Goal: Task Accomplishment & Management: Manage account settings

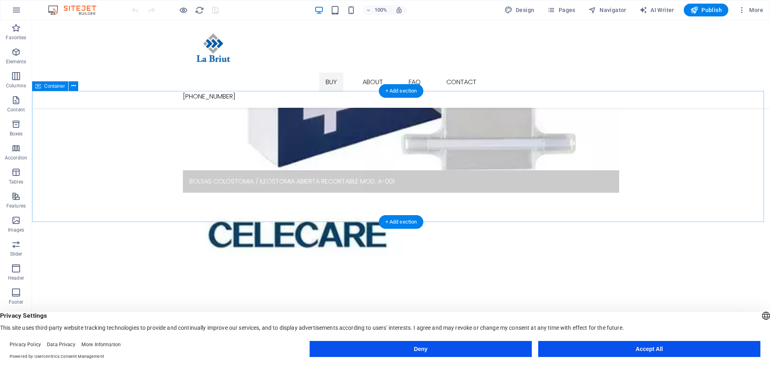
scroll to position [473, 0]
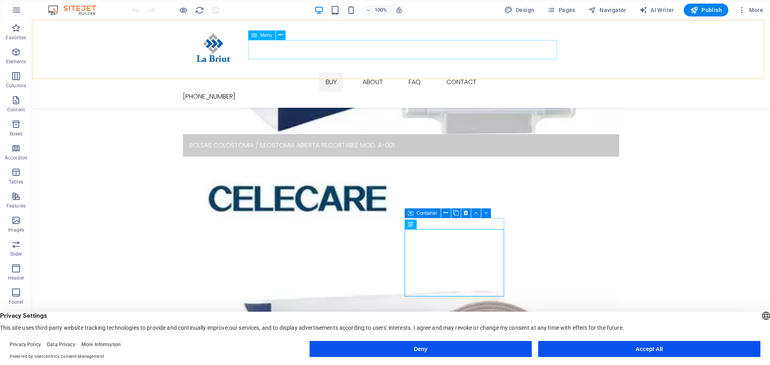
click at [371, 73] on nav "Buy About FAQ Contact" at bounding box center [401, 82] width 436 height 19
click at [373, 73] on nav "Buy About FAQ Contact" at bounding box center [401, 82] width 436 height 19
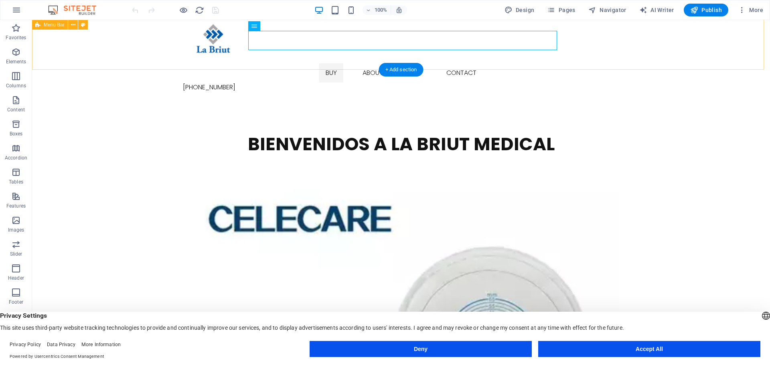
scroll to position [0, 0]
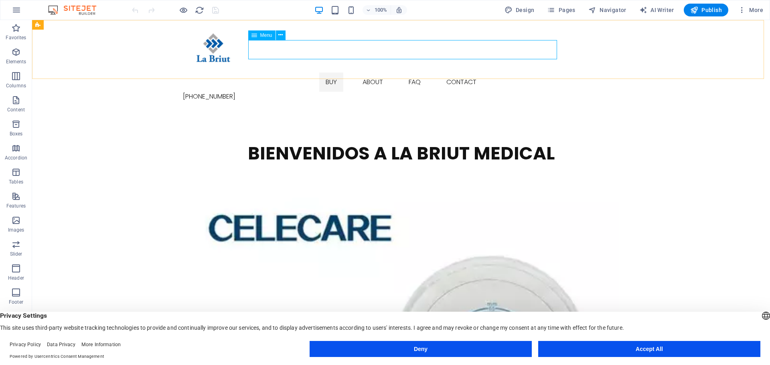
click at [253, 36] on icon at bounding box center [254, 35] width 6 height 10
click at [283, 36] on icon at bounding box center [280, 35] width 4 height 8
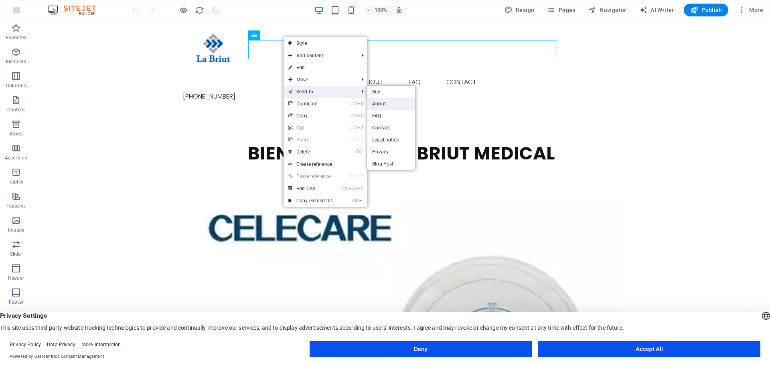
click at [384, 102] on link "About" at bounding box center [391, 104] width 48 height 12
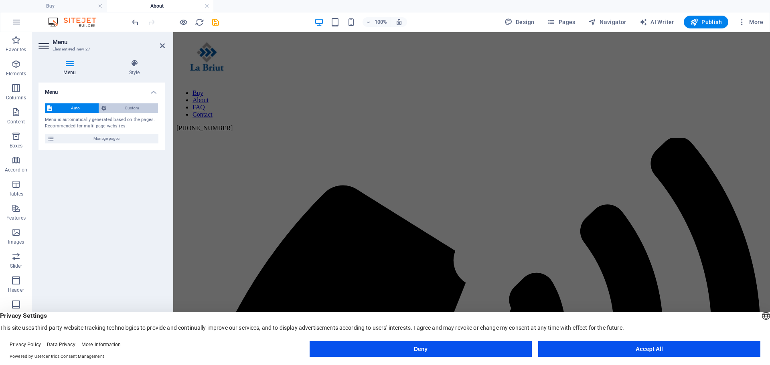
click at [128, 112] on span "Custom" at bounding box center [132, 108] width 47 height 10
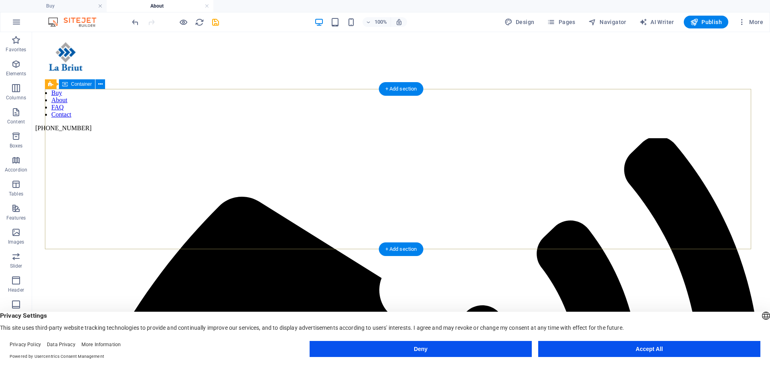
scroll to position [40, 0]
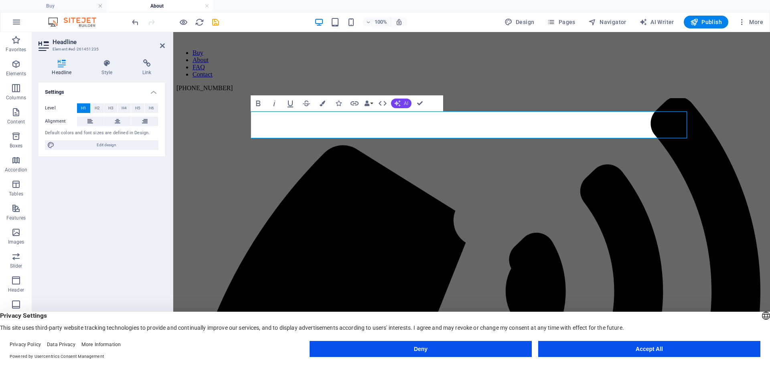
click at [403, 103] on button "AI" at bounding box center [401, 104] width 20 height 10
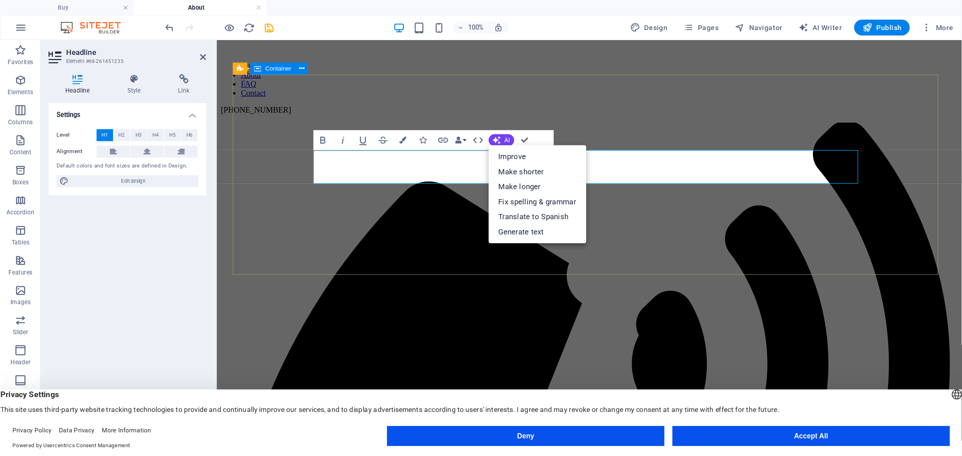
scroll to position [0, 0]
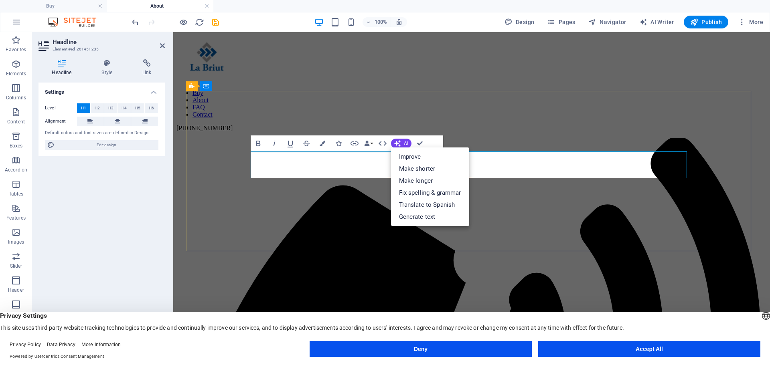
drag, startPoint x: 538, startPoint y: 160, endPoint x: 634, endPoint y: 196, distance: 103.1
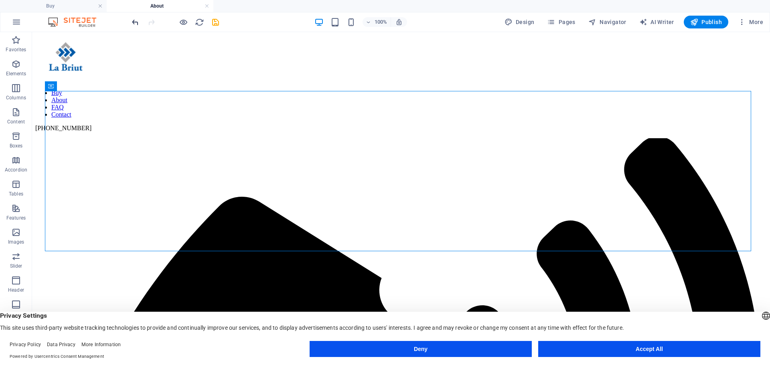
click at [137, 22] on icon "undo" at bounding box center [135, 22] width 9 height 9
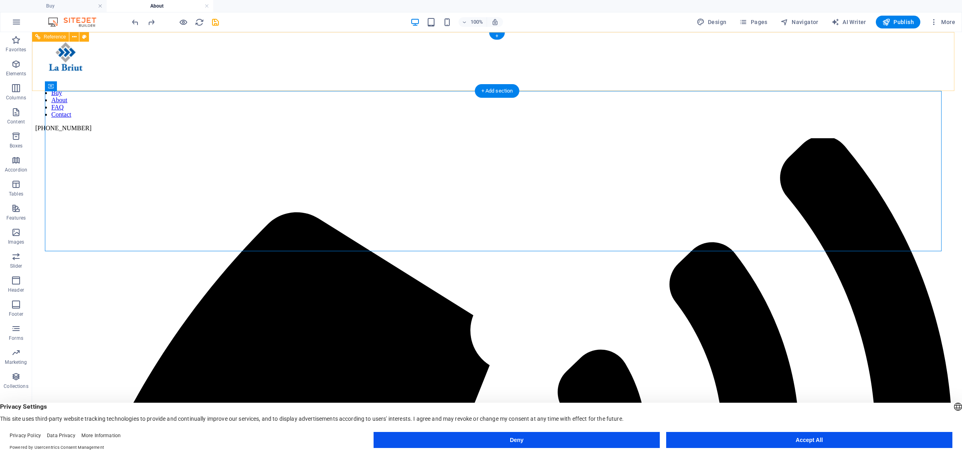
click at [423, 89] on nav "Buy About FAQ Contact" at bounding box center [497, 103] width 924 height 29
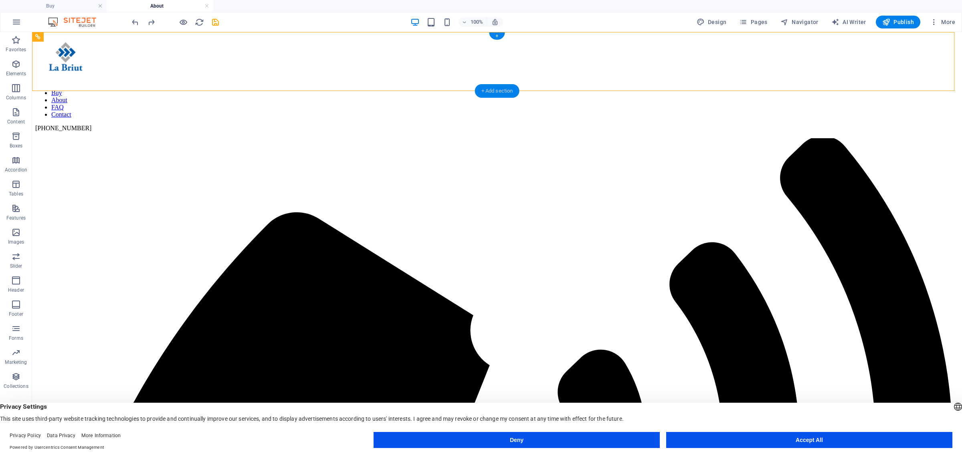
click at [514, 89] on div "+ Add section" at bounding box center [497, 91] width 44 height 14
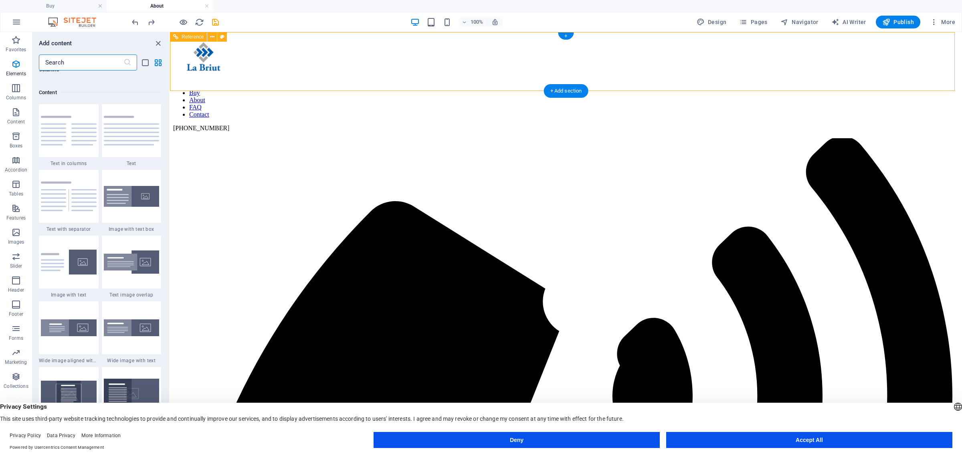
scroll to position [1402, 0]
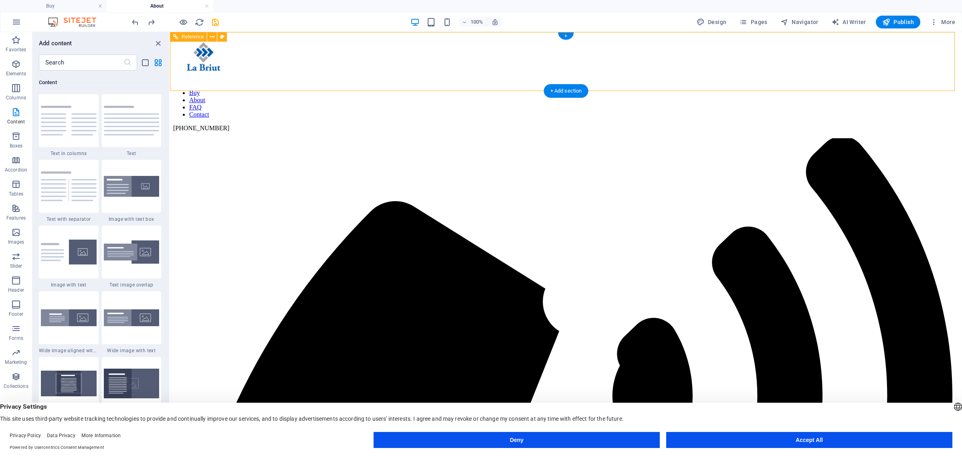
click at [386, 63] on figure at bounding box center [566, 59] width 786 height 48
click at [562, 88] on div "+ Add section" at bounding box center [566, 91] width 44 height 14
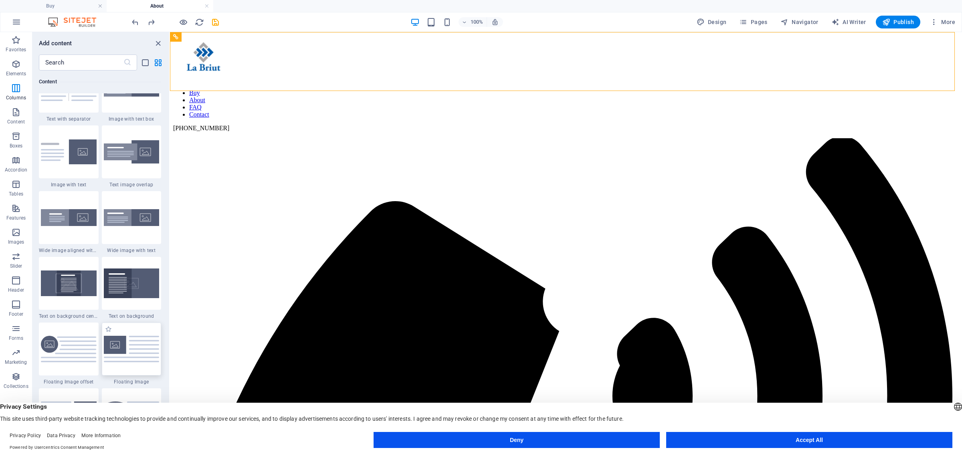
scroll to position [1503, 0]
click at [85, 59] on input "text" at bounding box center [81, 63] width 85 height 16
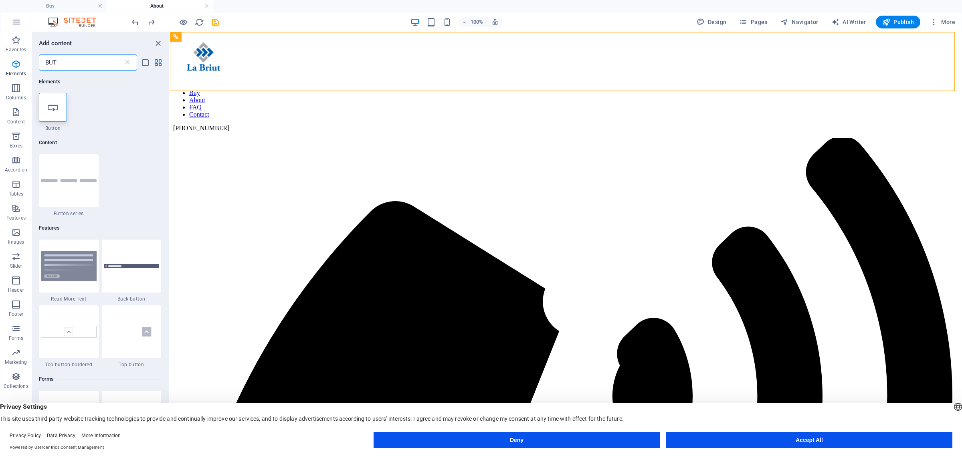
scroll to position [0, 0]
type input "BUT"
click at [59, 105] on div at bounding box center [53, 107] width 28 height 29
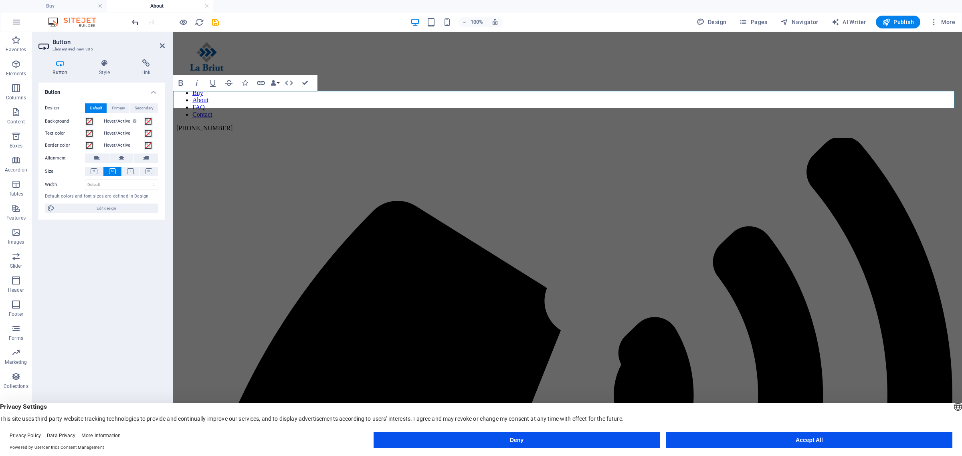
click at [131, 19] on icon "undo" at bounding box center [135, 22] width 9 height 9
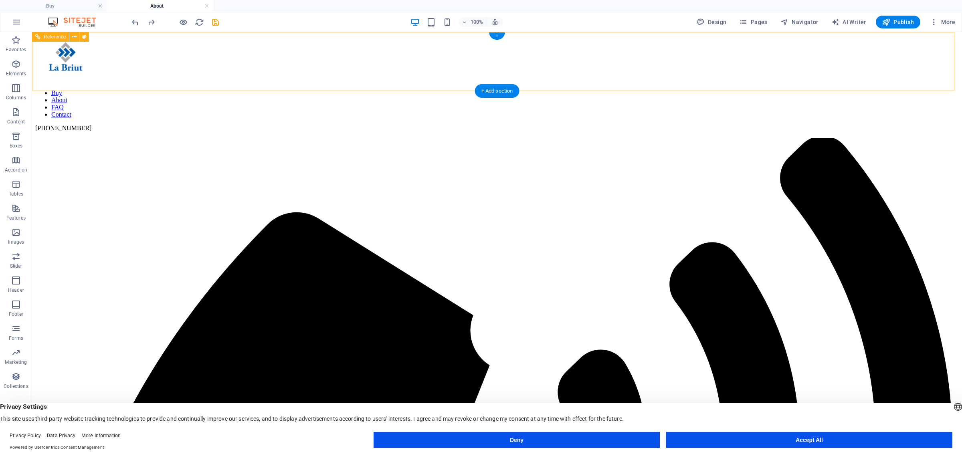
click at [497, 35] on div "+" at bounding box center [497, 35] width 16 height 7
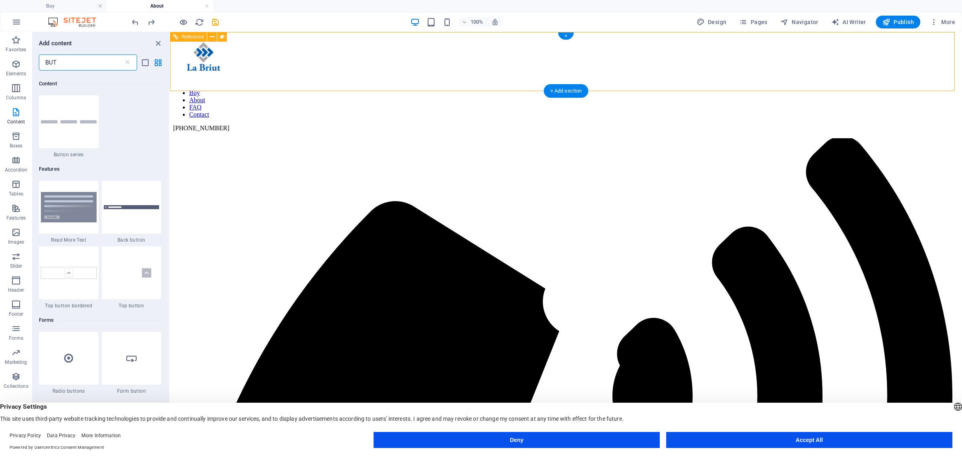
scroll to position [61, 0]
click at [88, 135] on div at bounding box center [69, 120] width 60 height 53
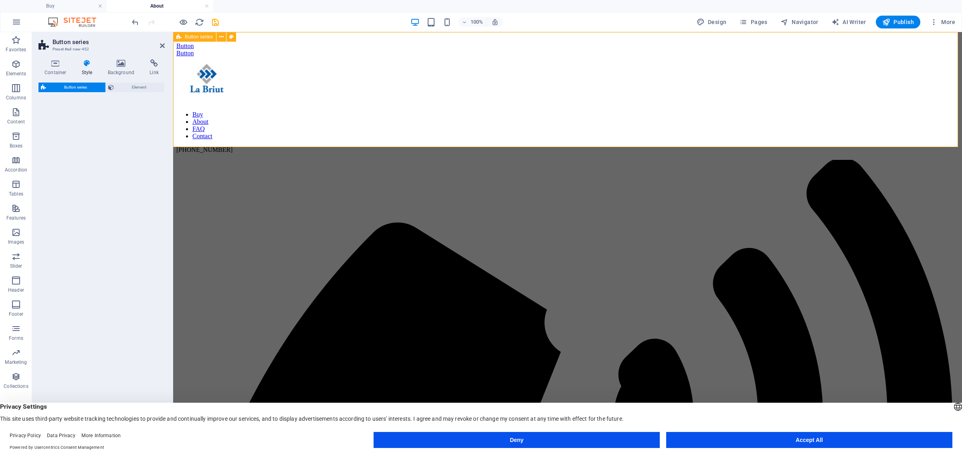
select select "rem"
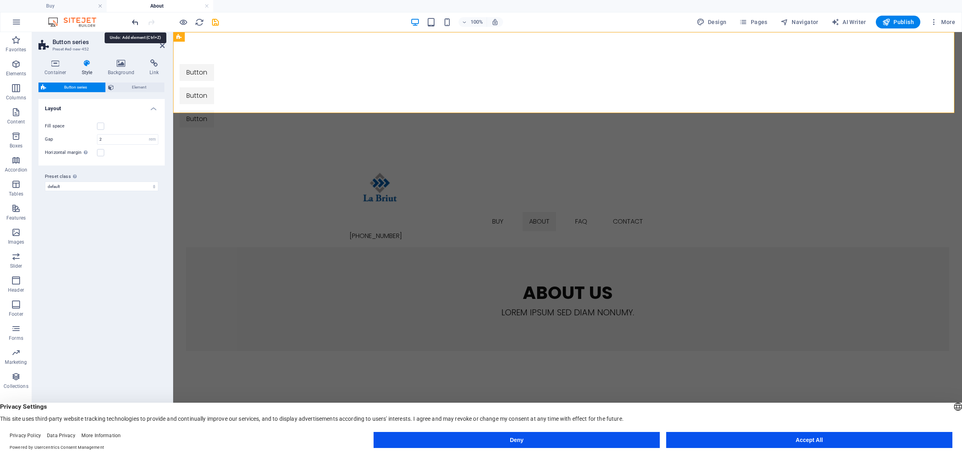
click at [134, 25] on icon "undo" at bounding box center [135, 22] width 9 height 9
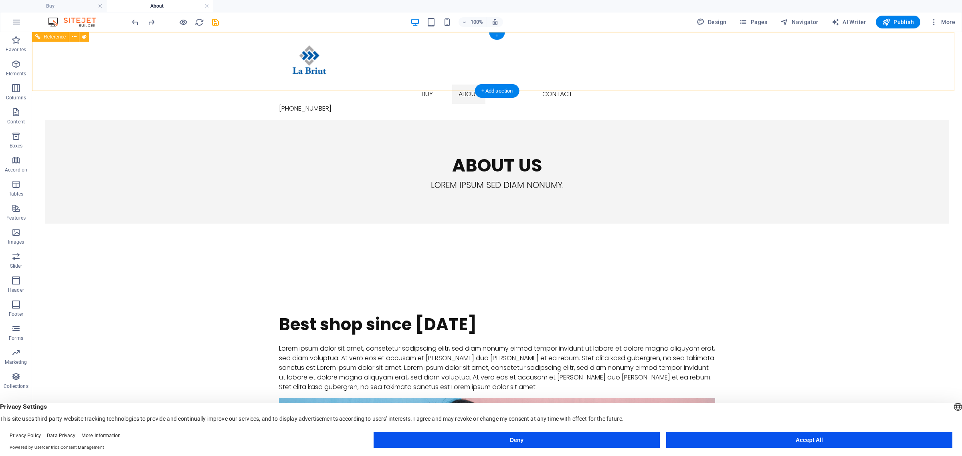
click at [411, 85] on nav "Buy About FAQ Contact" at bounding box center [497, 94] width 436 height 19
click at [14, 23] on icon "button" at bounding box center [17, 22] width 10 height 10
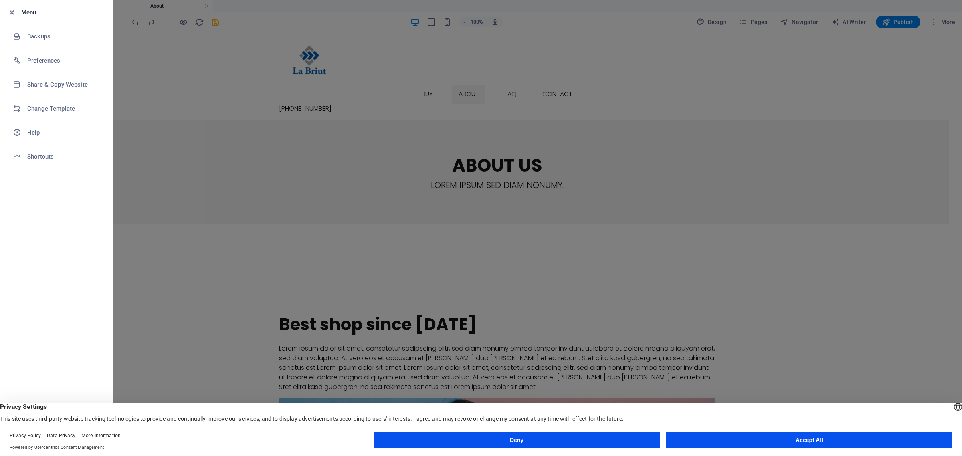
click at [478, 57] on div at bounding box center [481, 228] width 962 height 456
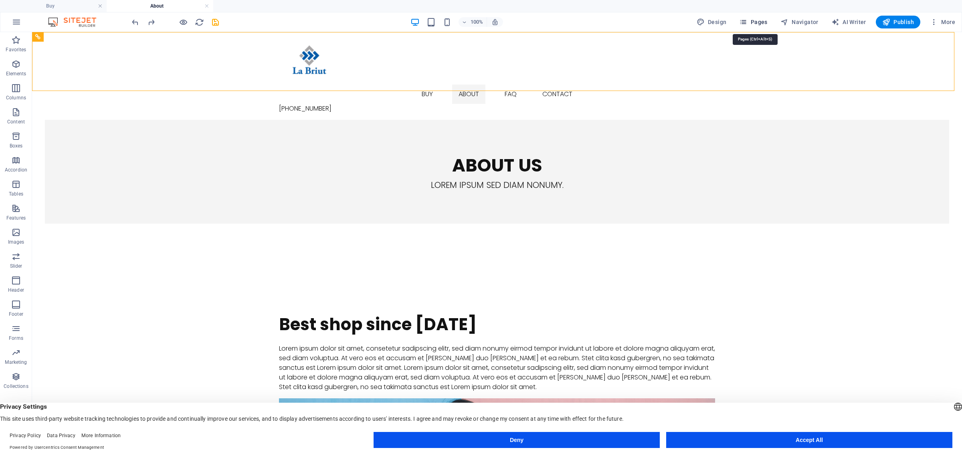
click at [747, 19] on icon "button" at bounding box center [743, 22] width 8 height 8
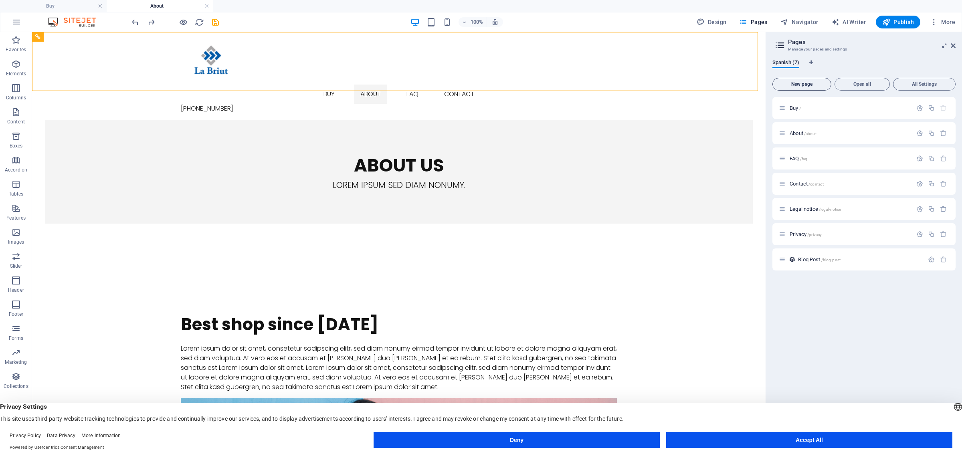
click at [769, 87] on button "New page" at bounding box center [801, 84] width 59 height 13
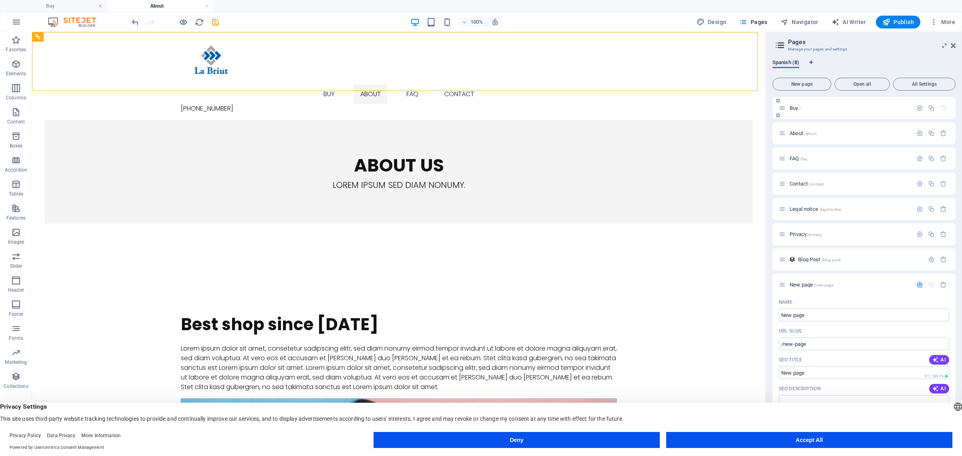
drag, startPoint x: 787, startPoint y: 283, endPoint x: 777, endPoint y: 101, distance: 181.9
click at [769, 101] on div "Buy / About /about FAQ /faq Contact /contact Legal notice /legal-notice Privacy…" at bounding box center [863, 336] width 183 height 478
click at [769, 309] on input "New page" at bounding box center [864, 315] width 170 height 13
type input "N"
type input "inic"
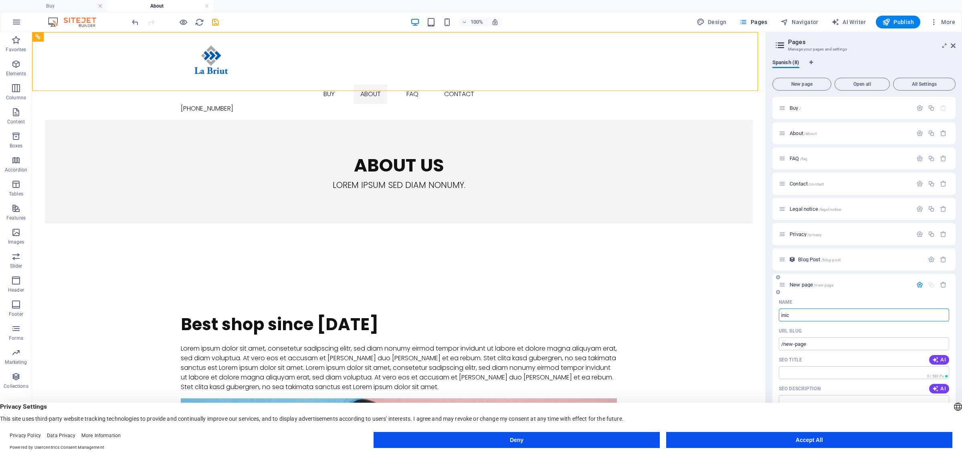
type input "/"
type input "inic"
type input "/inico"
type input "inico"
type input "i"
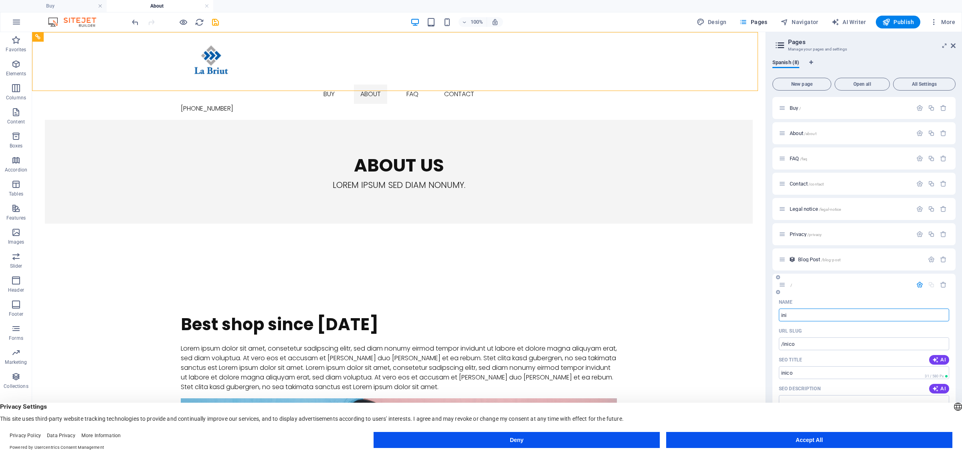
type input "inic"
type input "/"
type input "inici"
type input "/inicio"
type input "inicio"
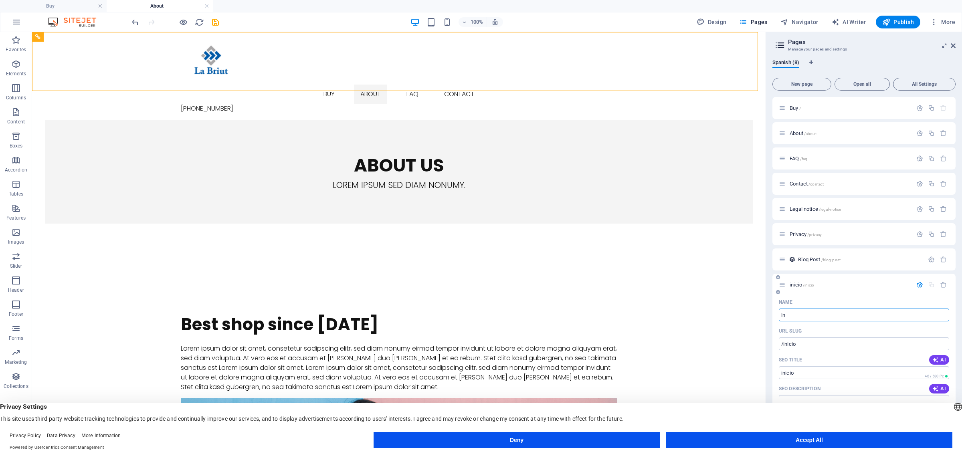
type input "i"
type input "INI"
type input "/"
type input "INI"
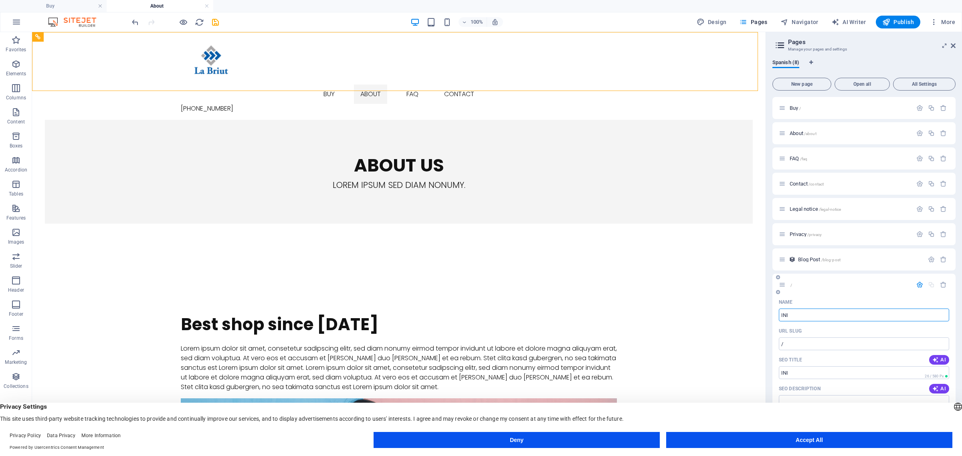
type input "/ini"
type input "INI"
type input "INICIO"
type input "/inicio"
type input "INICIO"
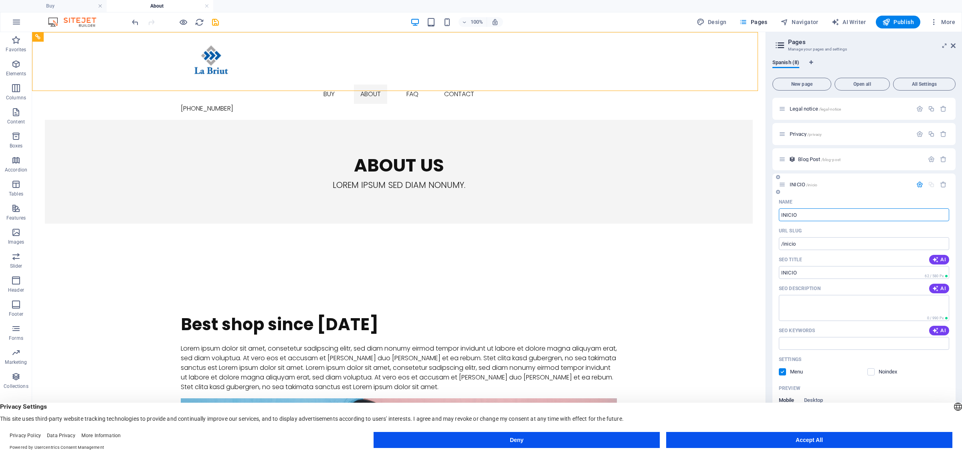
scroll to position [150, 0]
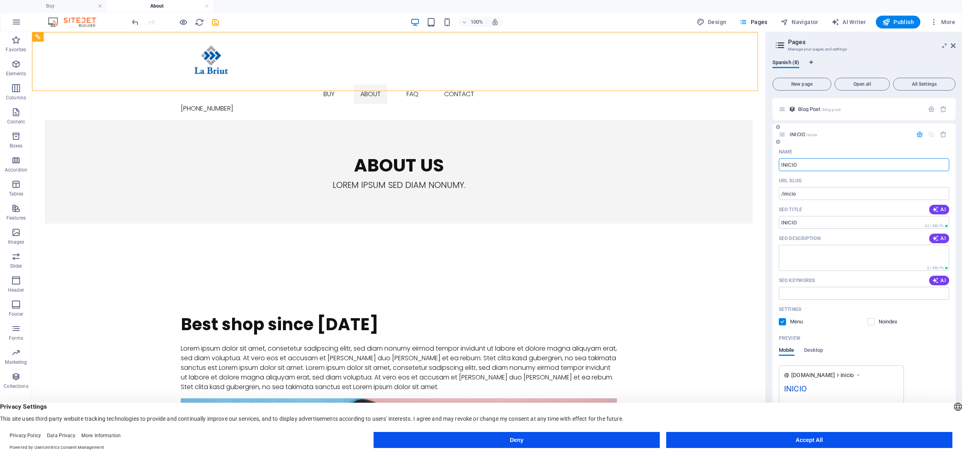
type input "INICIO"
click at [769, 341] on div "Preview" at bounding box center [864, 338] width 170 height 13
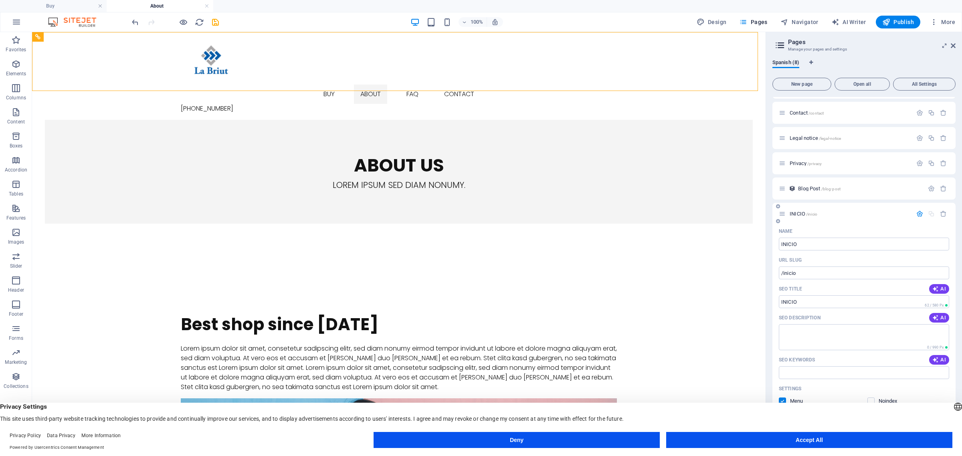
scroll to position [0, 0]
drag, startPoint x: 807, startPoint y: 281, endPoint x: 802, endPoint y: 95, distance: 186.1
click at [769, 95] on div "New page Open all All Settings Buy / About /about FAQ /faq Contact /contact Leg…" at bounding box center [863, 256] width 183 height 362
drag, startPoint x: 798, startPoint y: 285, endPoint x: 786, endPoint y: 99, distance: 186.4
click at [769, 99] on div "Buy / About /about FAQ /faq Contact /contact Legal notice /legal-notice Privacy…" at bounding box center [863, 341] width 183 height 489
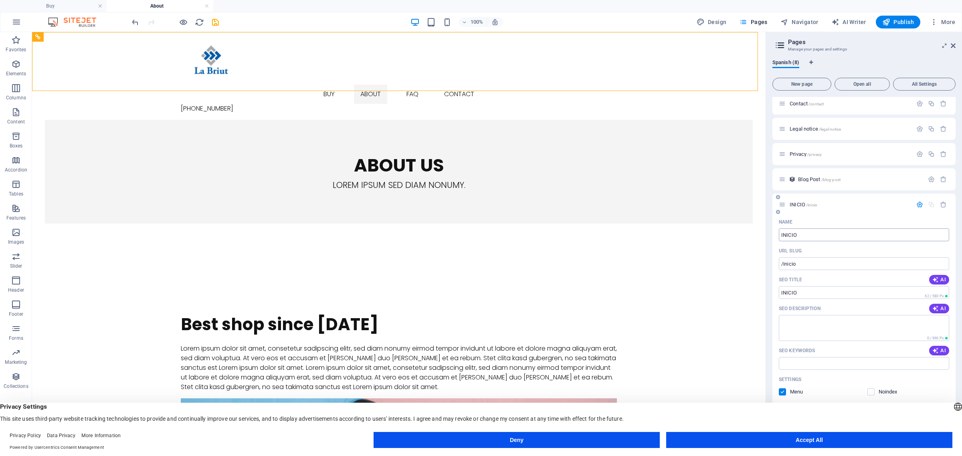
scroll to position [100, 0]
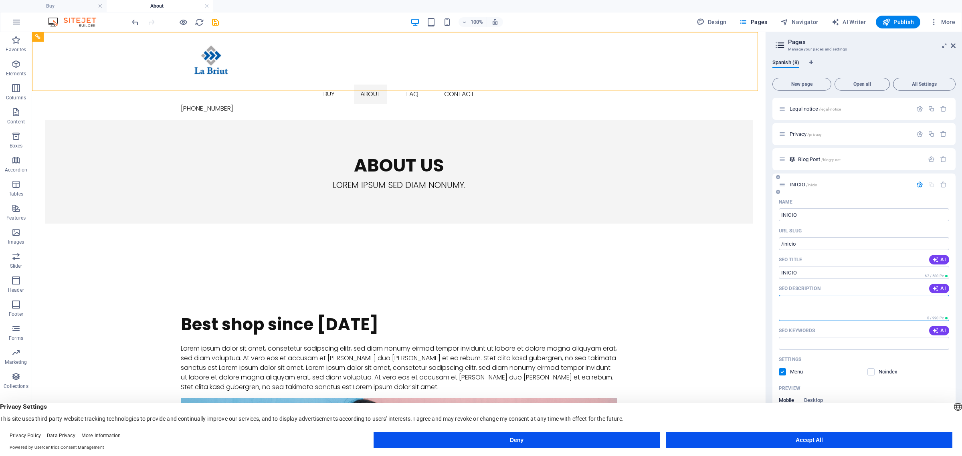
click at [769, 307] on textarea "SEO Description" at bounding box center [864, 308] width 170 height 26
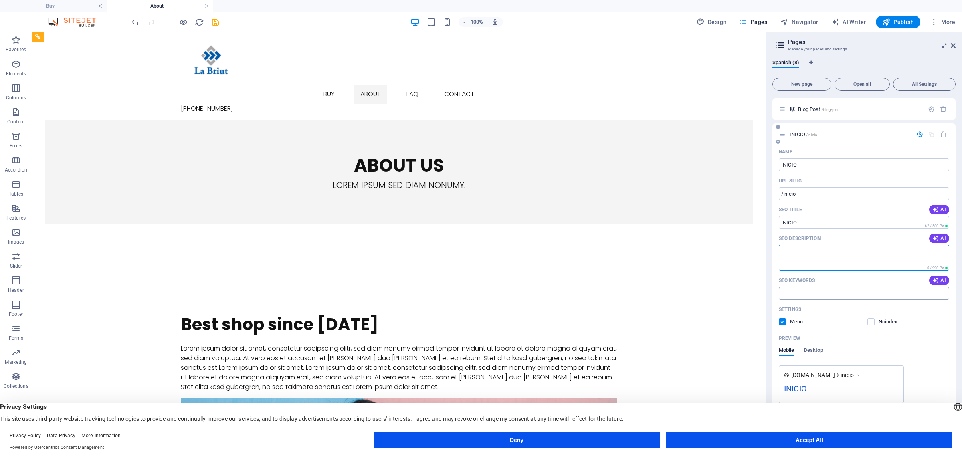
scroll to position [152, 0]
click at [769, 365] on div "www.example.com inicio INICIO" at bounding box center [864, 383] width 170 height 38
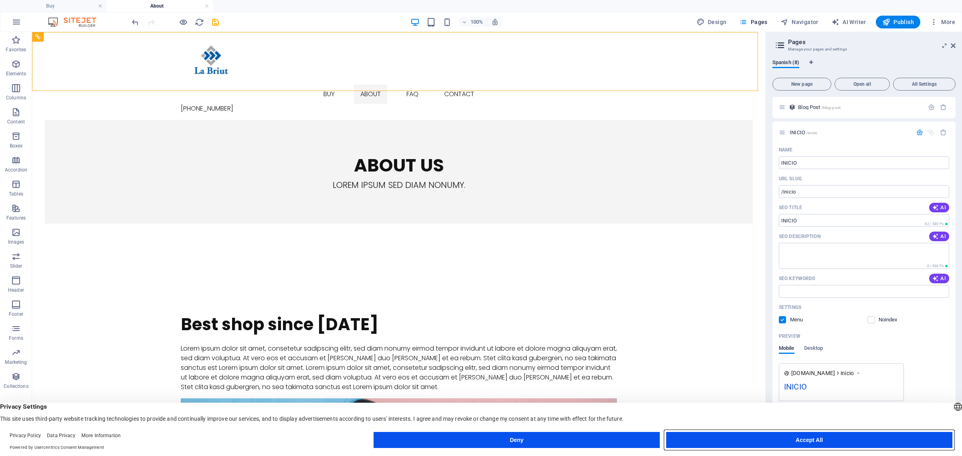
click at [732, 365] on button "Accept All" at bounding box center [809, 440] width 286 height 16
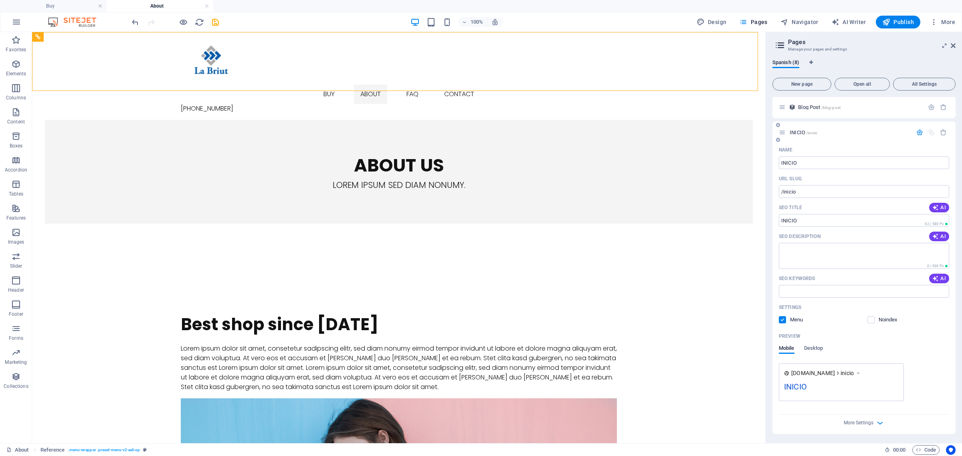
click at [769, 365] on div "More Settings" at bounding box center [864, 421] width 170 height 13
click at [769, 365] on span "More Settings" at bounding box center [859, 423] width 30 height 6
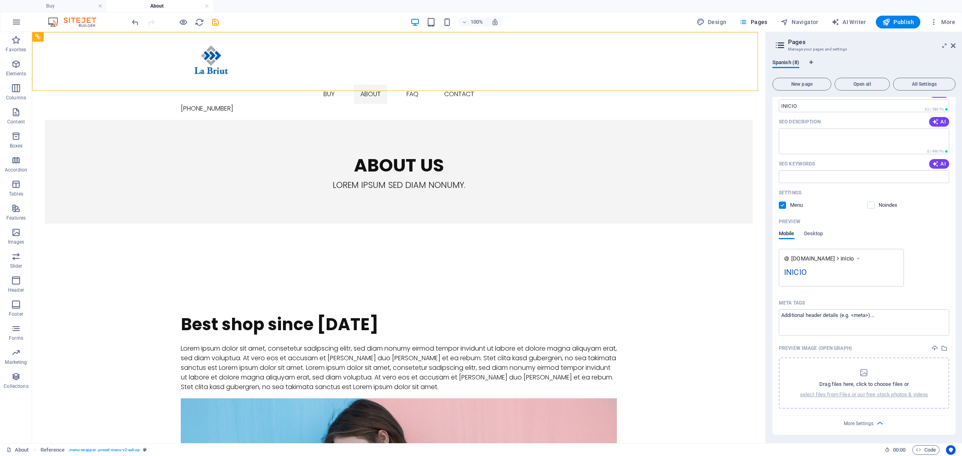
click at [769, 365] on div "More Settings" at bounding box center [864, 422] width 170 height 13
click at [769, 365] on icon "button" at bounding box center [880, 423] width 9 height 9
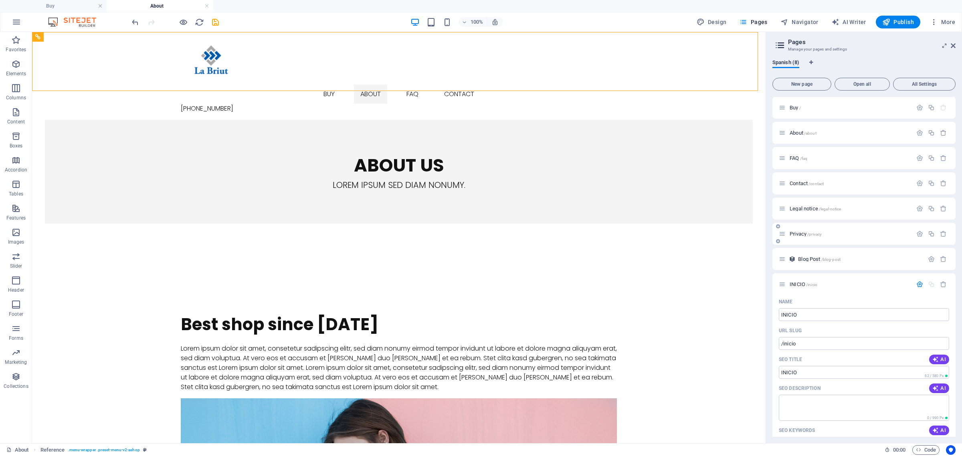
scroll to position [0, 0]
click at [721, 151] on div "About us Lorem ipsum sed diam nonumy." at bounding box center [399, 171] width 708 height 103
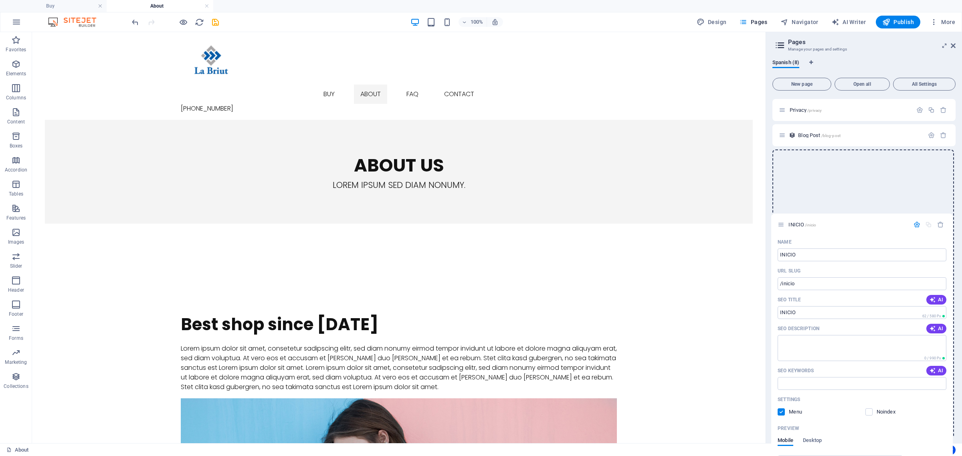
scroll to position [126, 0]
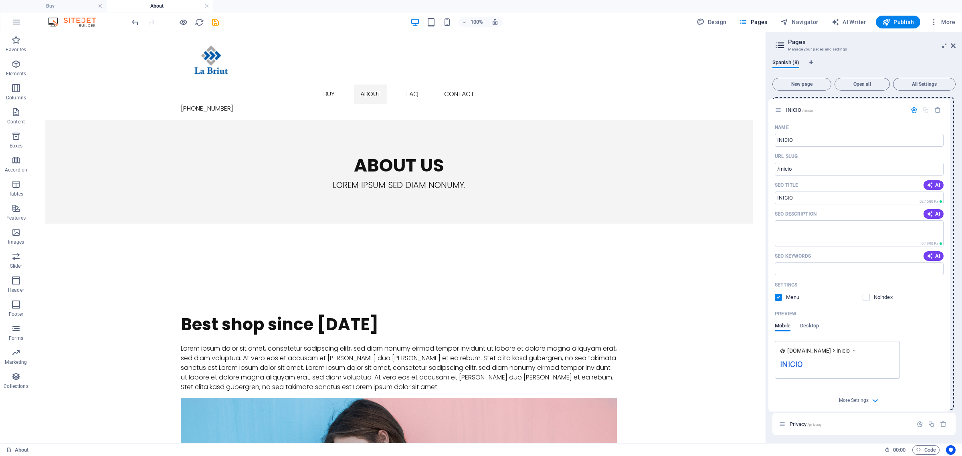
drag, startPoint x: 784, startPoint y: 285, endPoint x: 780, endPoint y: 108, distance: 176.8
click at [769, 108] on div "Buy / About /about FAQ /faq Contact /contact Legal notice /legal-notice Privacy…" at bounding box center [863, 216] width 183 height 490
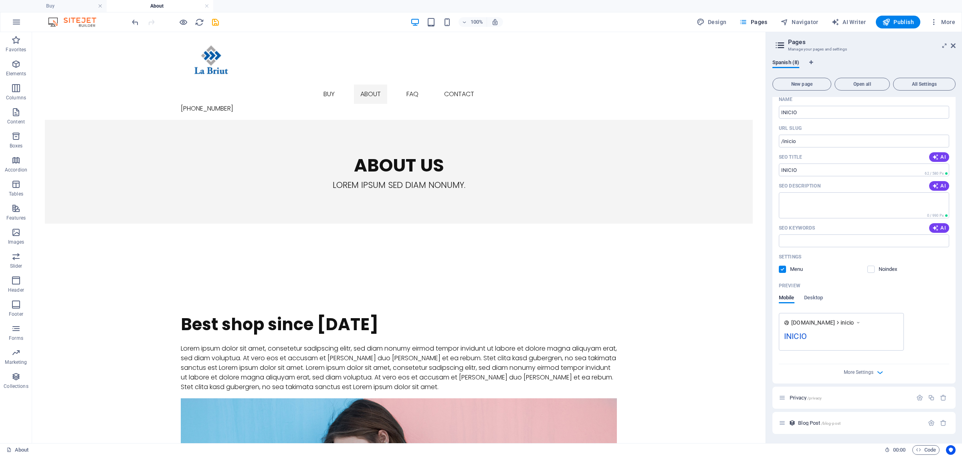
scroll to position [0, 0]
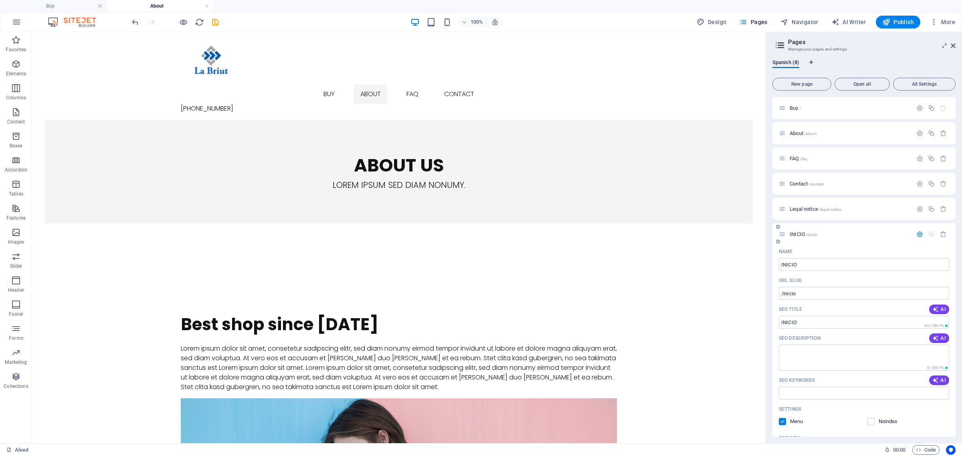
click at [769, 242] on icon at bounding box center [778, 241] width 4 height 5
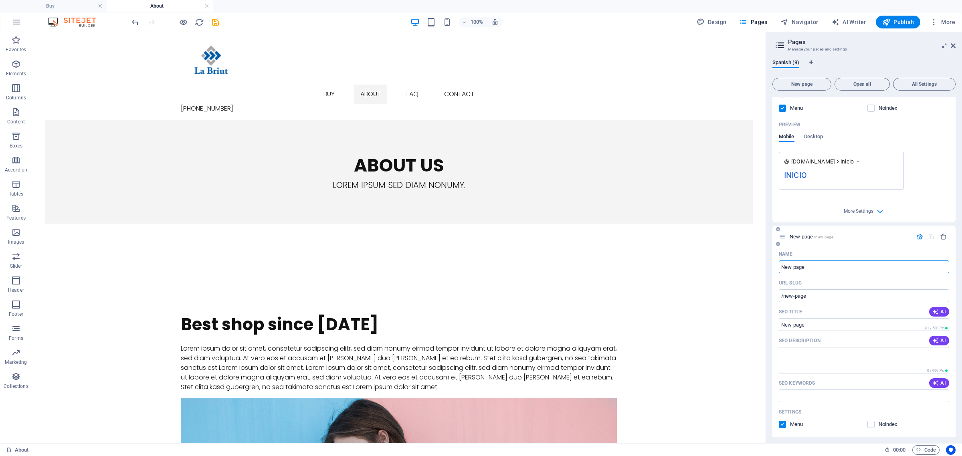
click at [769, 237] on icon "button" at bounding box center [943, 236] width 7 height 7
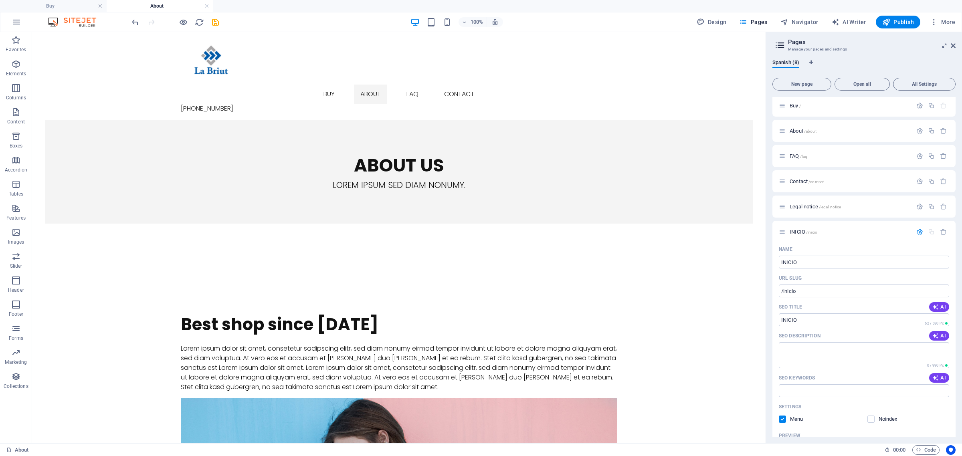
scroll to position [0, 0]
drag, startPoint x: 797, startPoint y: 232, endPoint x: 789, endPoint y: 98, distance: 133.8
click at [769, 98] on div "Buy / About /about FAQ /faq Contact /contact Legal notice /legal-notice INICIO …" at bounding box center [863, 341] width 183 height 489
drag, startPoint x: 798, startPoint y: 235, endPoint x: 785, endPoint y: 188, distance: 48.0
click at [769, 188] on div "Buy / About /about FAQ /faq Contact /contact Legal notice /legal-notice INICIO …" at bounding box center [863, 341] width 183 height 489
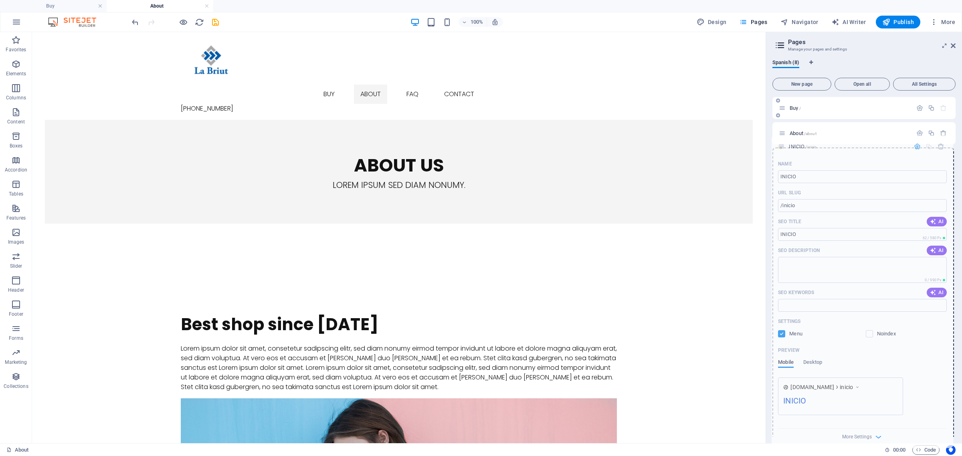
scroll to position [0, 0]
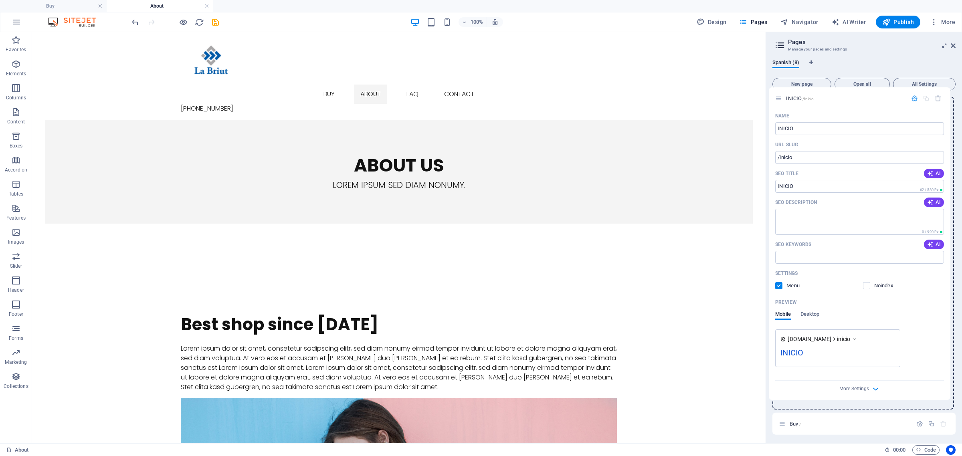
drag, startPoint x: 783, startPoint y: 235, endPoint x: 779, endPoint y: 91, distance: 144.0
click at [769, 91] on div "New page Open all All Settings Buy / About /about FAQ /faq Contact /contact Leg…" at bounding box center [863, 256] width 183 height 362
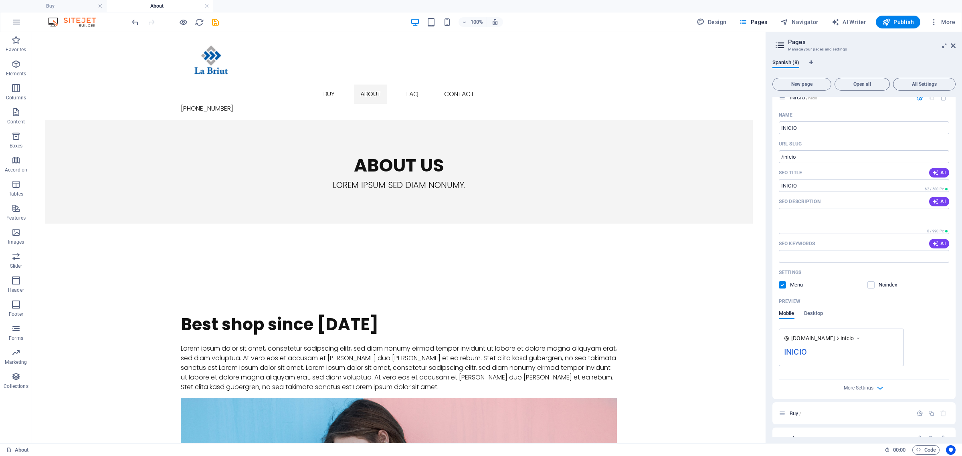
scroll to position [0, 0]
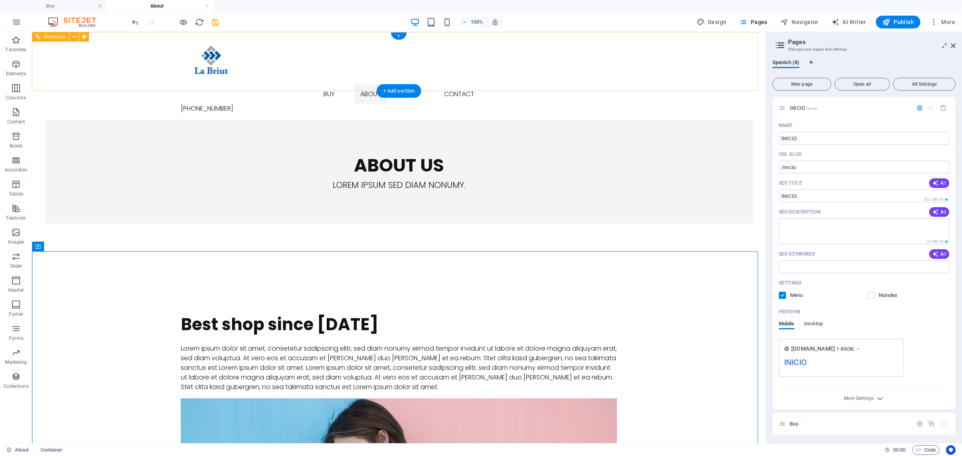
click at [345, 85] on nav "Buy About FAQ Contact" at bounding box center [399, 94] width 436 height 19
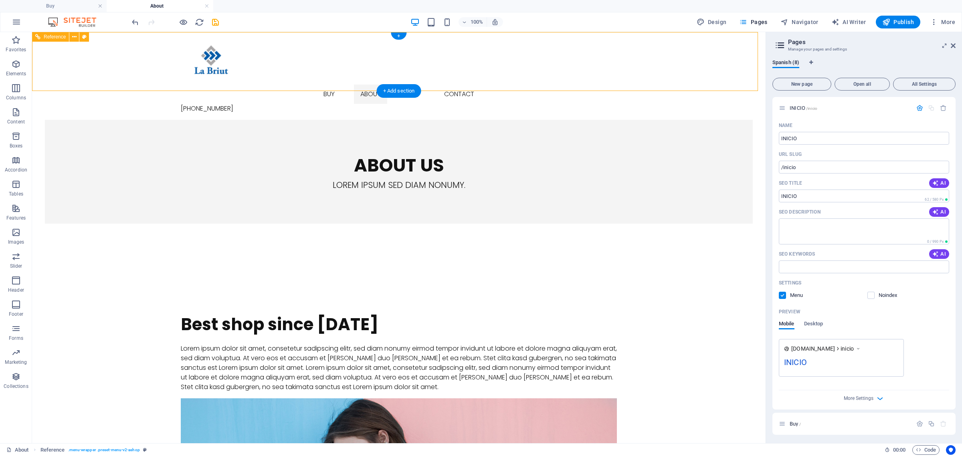
click at [306, 73] on div "Buy About FAQ Contact +54 11 2764-2322" at bounding box center [399, 76] width 734 height 88
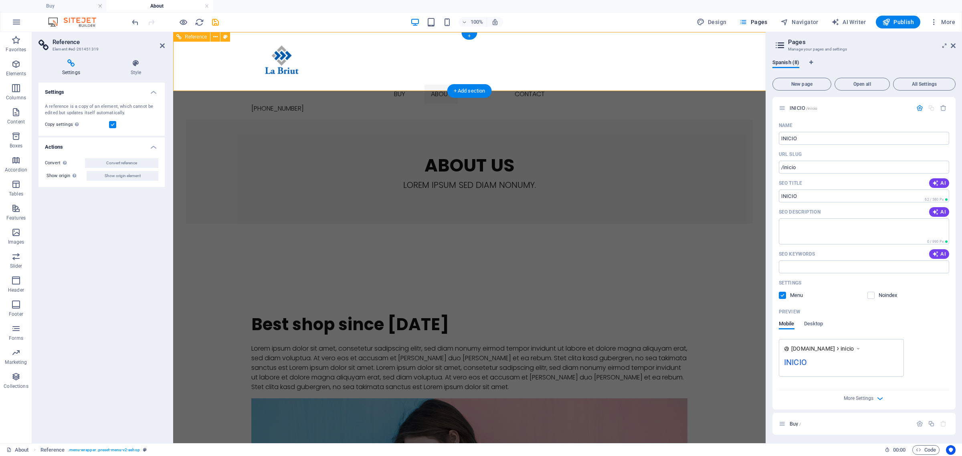
click at [424, 176] on div "About us" at bounding box center [469, 165] width 436 height 27
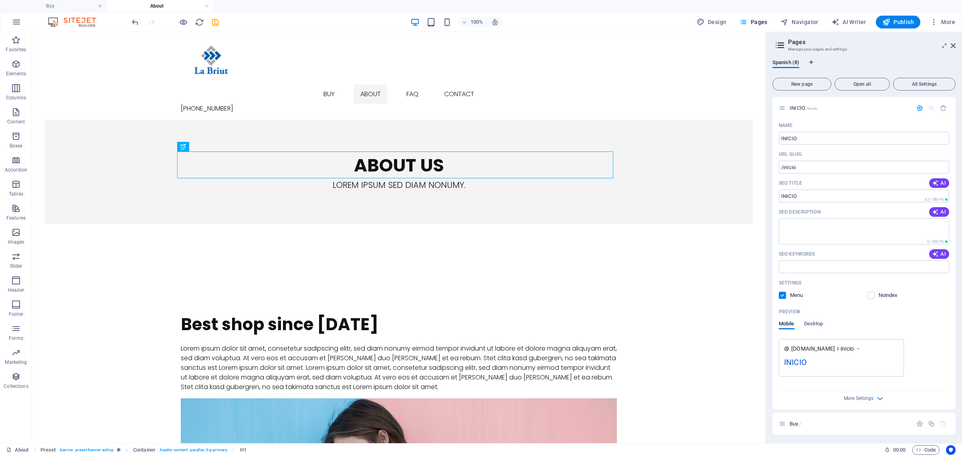
click at [769, 43] on h2 "Pages" at bounding box center [872, 41] width 168 height 7
click at [769, 45] on h2 "Pages" at bounding box center [872, 41] width 168 height 7
click at [769, 45] on icon at bounding box center [953, 45] width 5 height 6
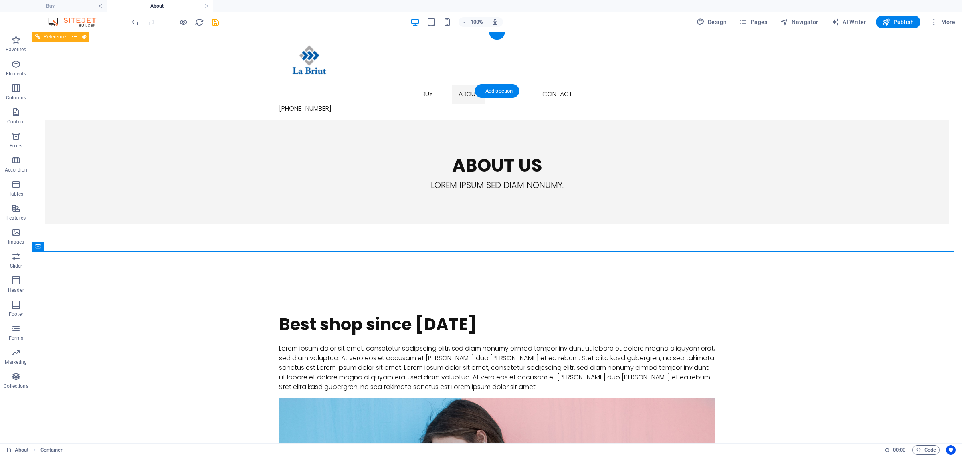
click at [756, 72] on div "Buy About FAQ Contact +54 11 2764-2322" at bounding box center [497, 76] width 930 height 88
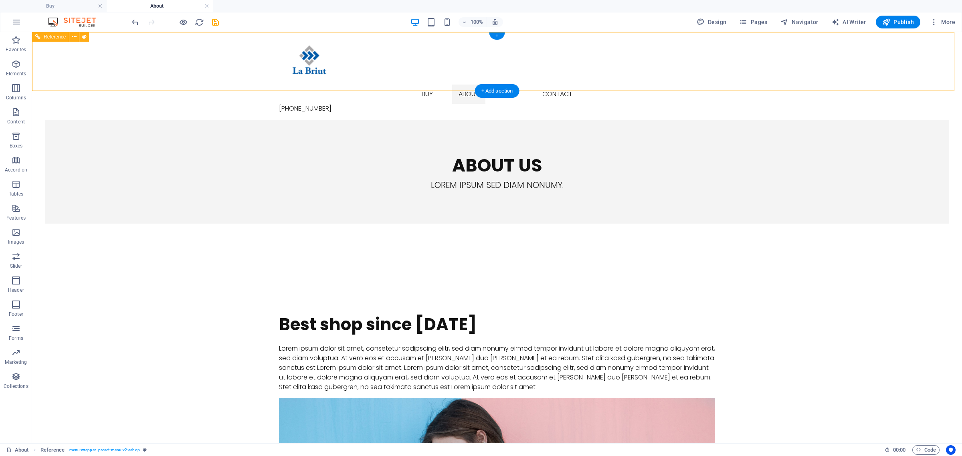
click at [756, 72] on div "Buy About FAQ Contact +54 11 2764-2322" at bounding box center [497, 76] width 930 height 88
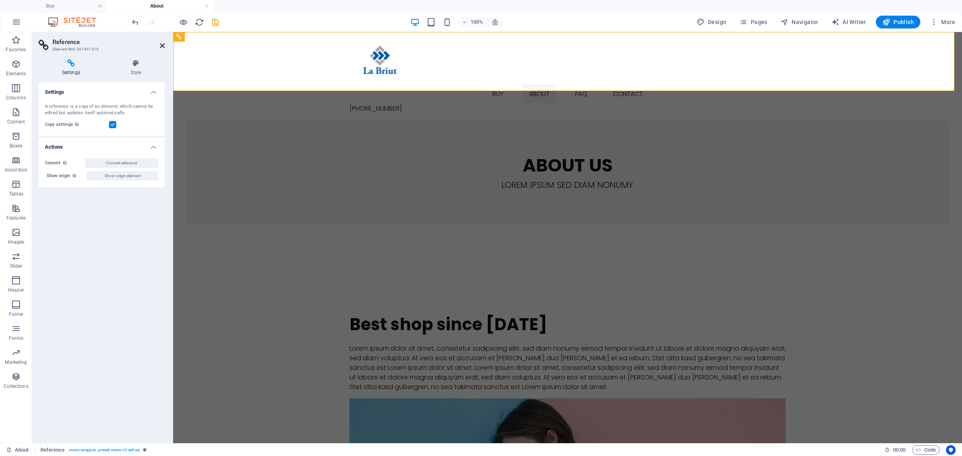
click at [162, 43] on icon at bounding box center [162, 45] width 5 height 6
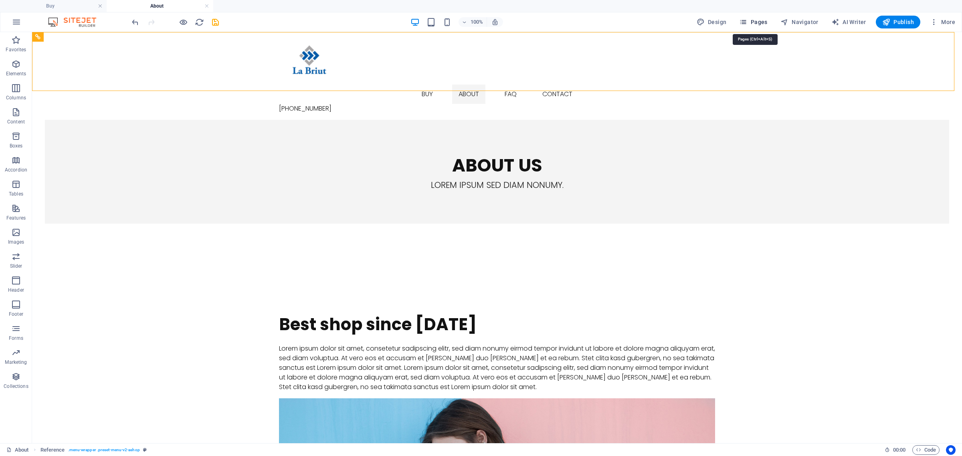
click at [757, 26] on span "Pages" at bounding box center [753, 22] width 28 height 8
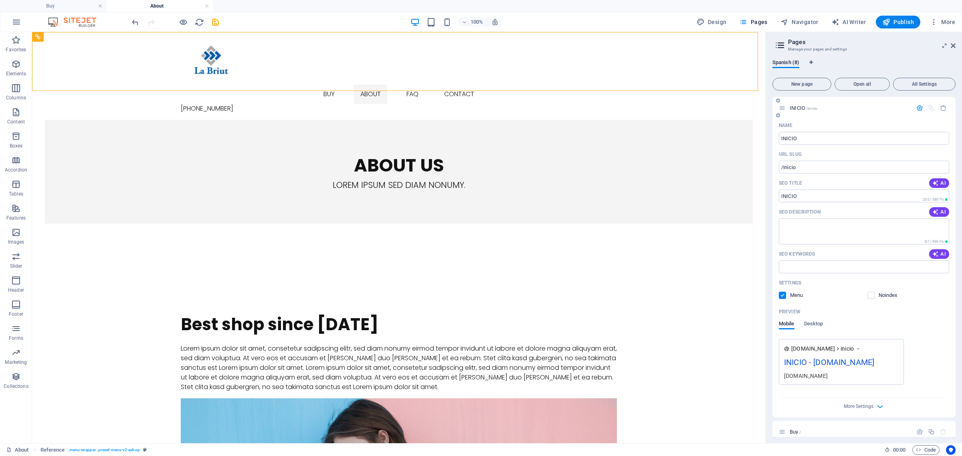
click at [769, 109] on button "button" at bounding box center [920, 108] width 12 height 7
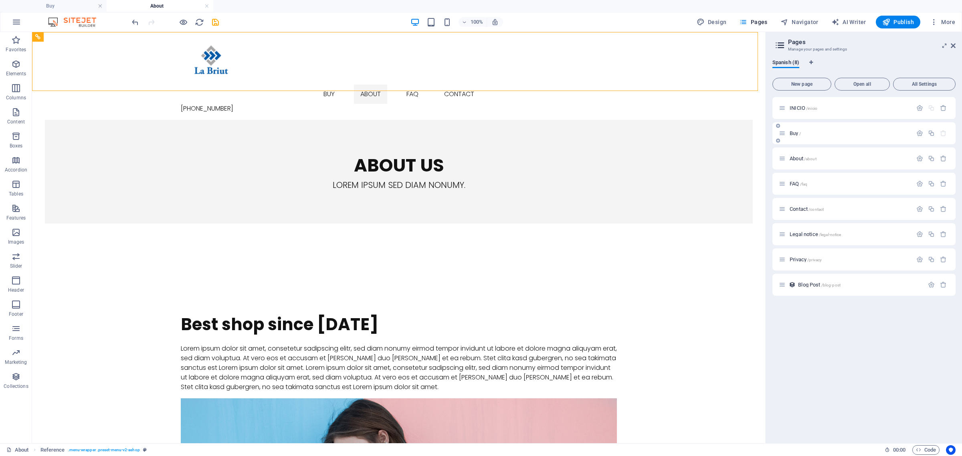
click at [769, 133] on p "Buy /" at bounding box center [850, 133] width 120 height 5
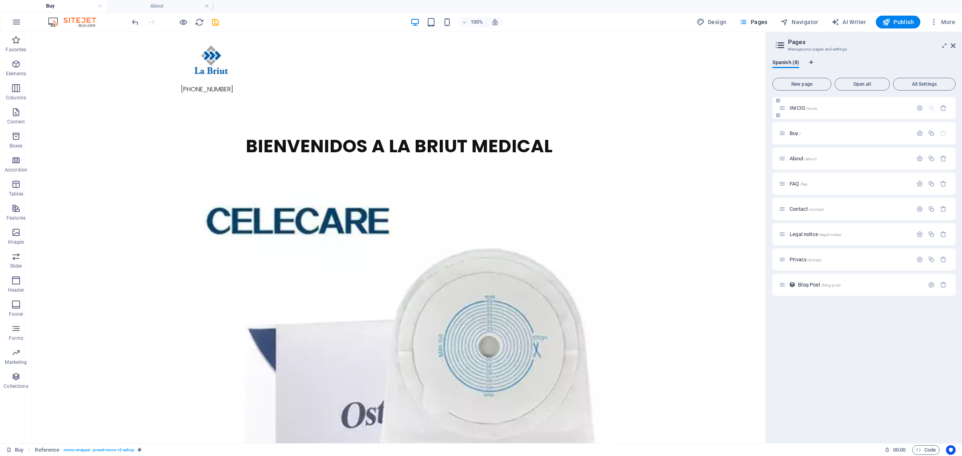
click at [769, 107] on span "INICIO /inicio" at bounding box center [804, 108] width 28 height 6
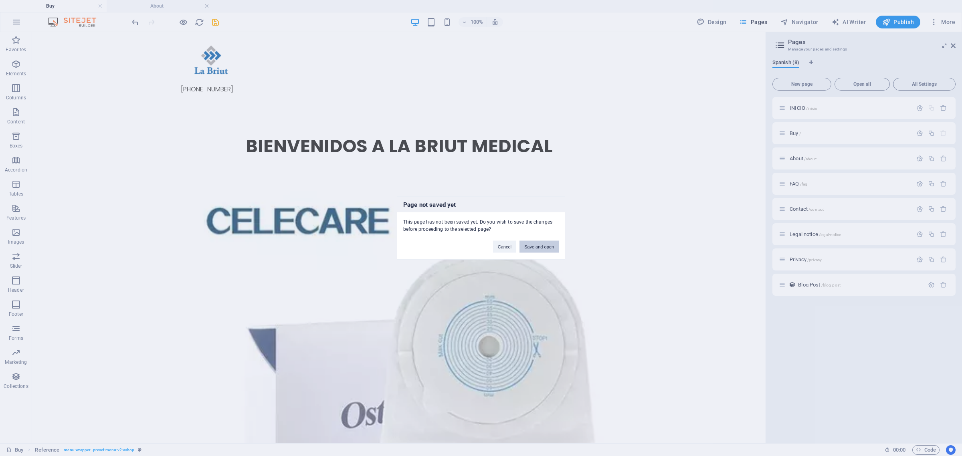
click at [541, 245] on button "Save and open" at bounding box center [539, 247] width 39 height 12
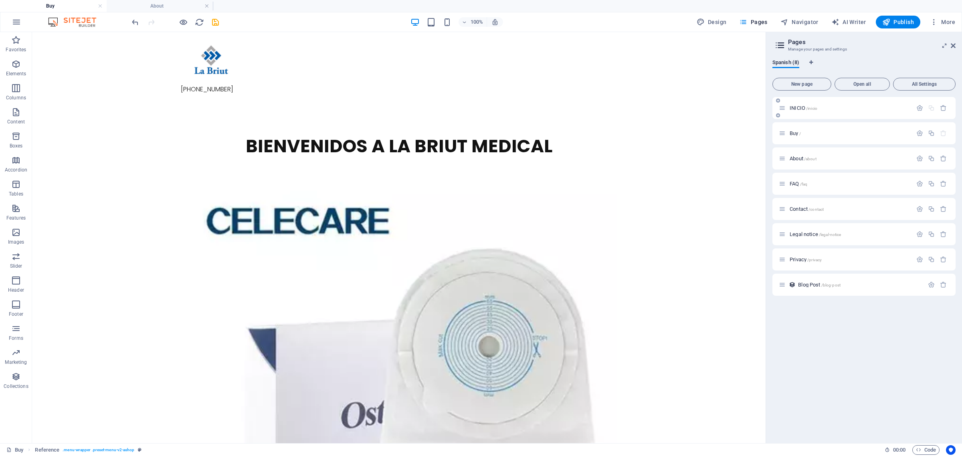
click at [769, 111] on div "INICIO /inicio" at bounding box center [845, 107] width 133 height 9
click at [769, 109] on span "INICIO /inicio" at bounding box center [804, 108] width 28 height 6
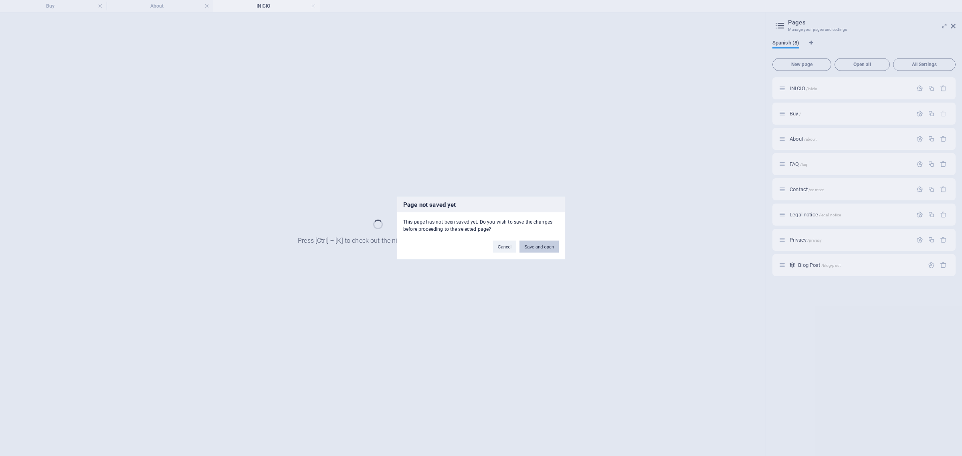
click at [526, 249] on button "Save and open" at bounding box center [539, 247] width 39 height 12
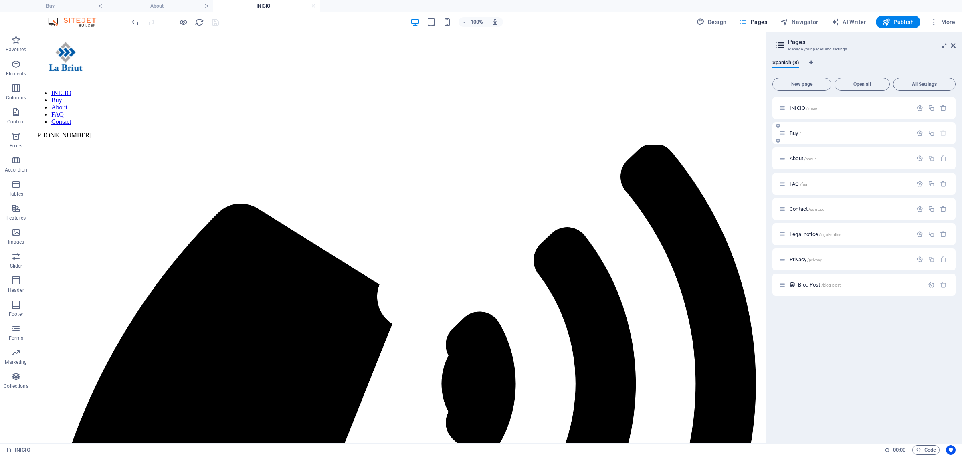
click at [769, 131] on p "Buy /" at bounding box center [850, 133] width 120 height 5
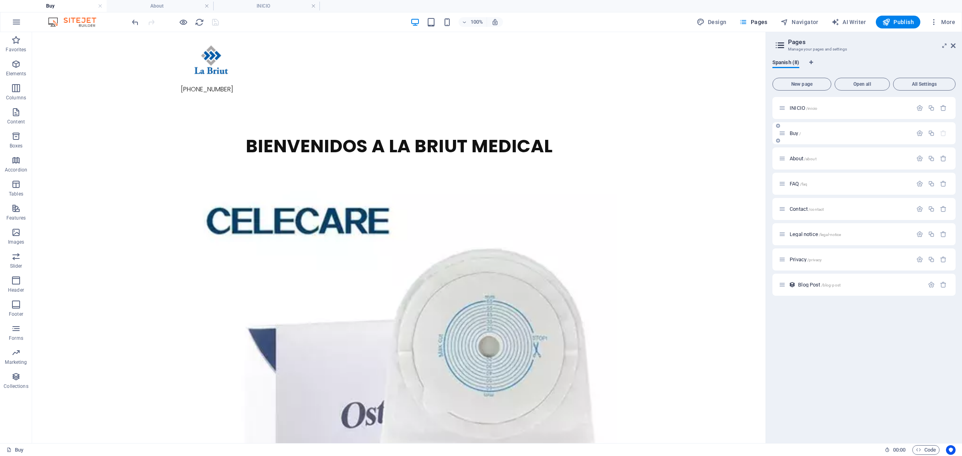
click at [769, 133] on span "Buy /" at bounding box center [795, 133] width 11 height 6
click at [769, 132] on icon "button" at bounding box center [919, 133] width 7 height 7
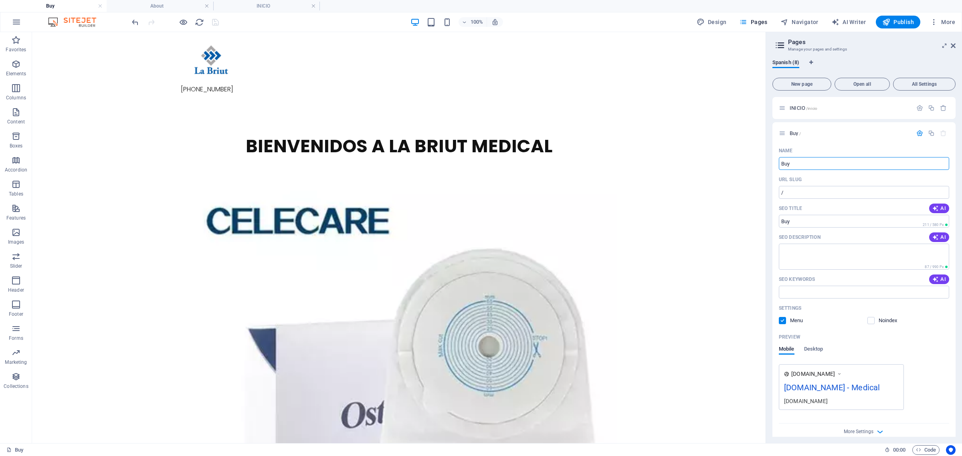
drag, startPoint x: 798, startPoint y: 162, endPoint x: 771, endPoint y: 163, distance: 27.3
click at [769, 163] on div "Spanish (8) New page Open all All Settings INICIO /inicio Buy / Name Buy ​ URL …" at bounding box center [864, 248] width 196 height 390
type input "PRODUCTOS"
click at [769, 148] on div "Name" at bounding box center [864, 150] width 170 height 13
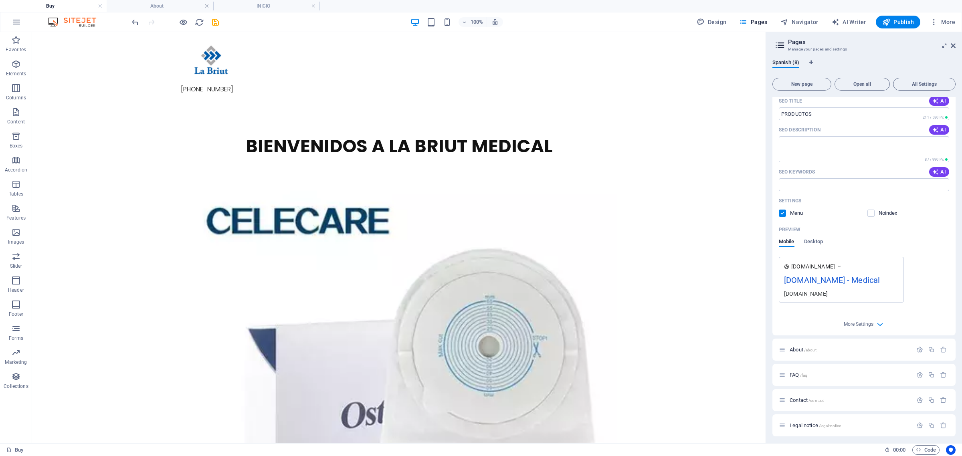
scroll to position [160, 0]
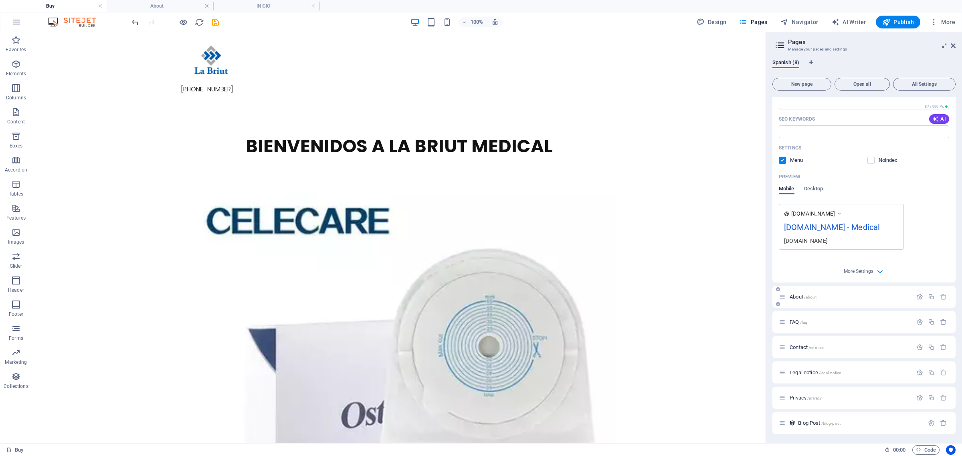
click at [769, 297] on p "About /about" at bounding box center [850, 296] width 120 height 5
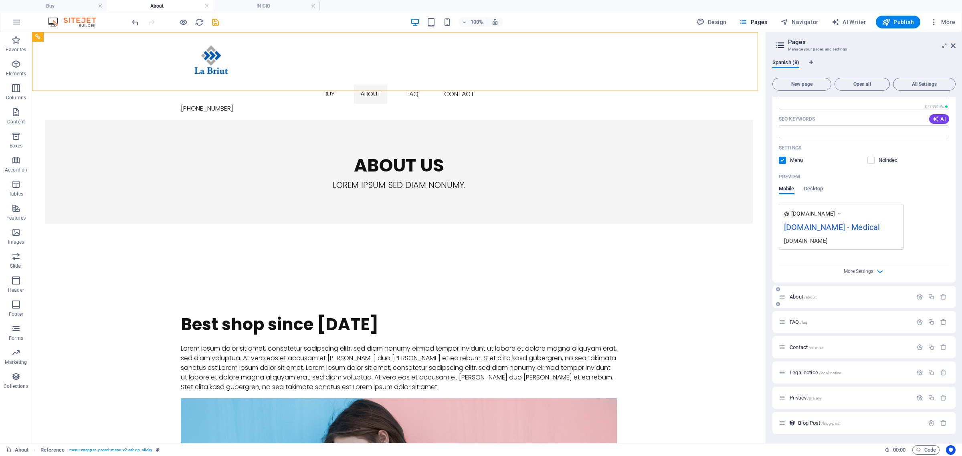
click at [769, 299] on span "About /about" at bounding box center [803, 297] width 27 height 6
click at [769, 297] on icon "button" at bounding box center [919, 296] width 7 height 7
drag, startPoint x: 879, startPoint y: 357, endPoint x: 707, endPoint y: 326, distance: 175.2
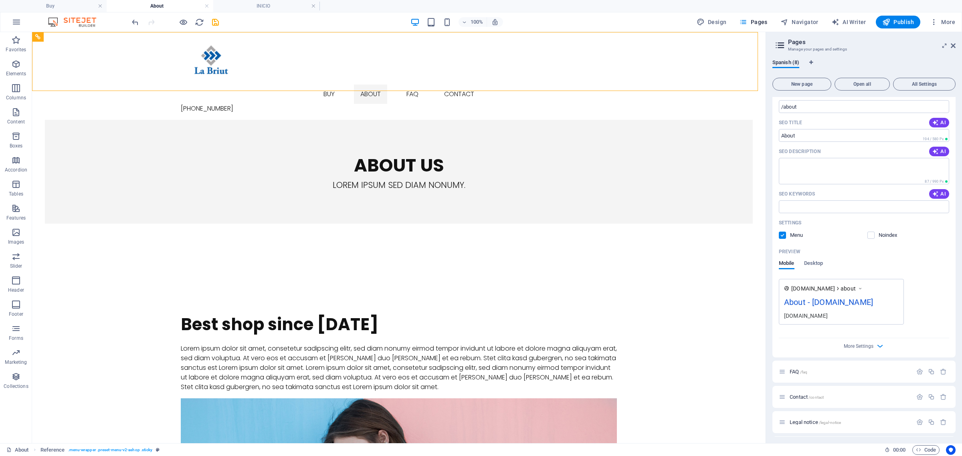
scroll to position [307, 0]
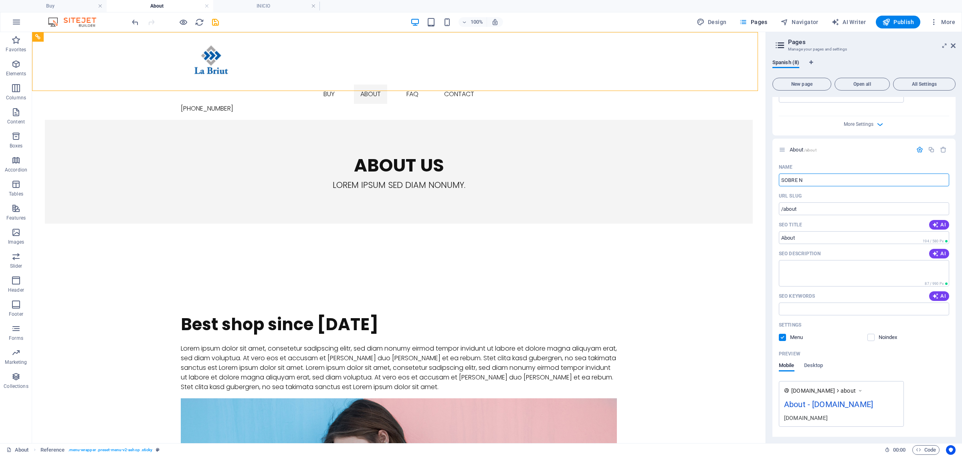
type input "SOBRE NO"
type input "/sobr"
type input "SOBR"
type input "SOBRE NOSOTROS"
type input "/sobre-nos"
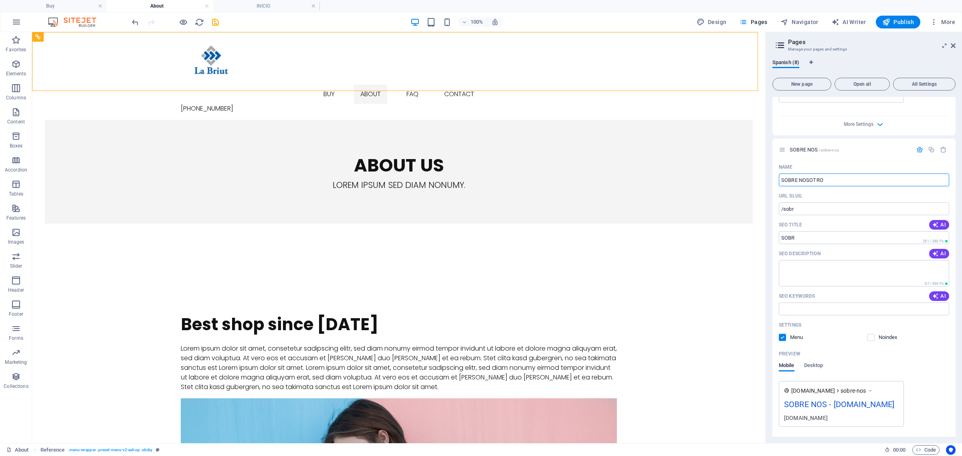
type input "SOBRE NOS"
type input "SOBRE NOSOTROS"
type input "/sobre-nosotros"
type input "SOBRE NOSOTROS"
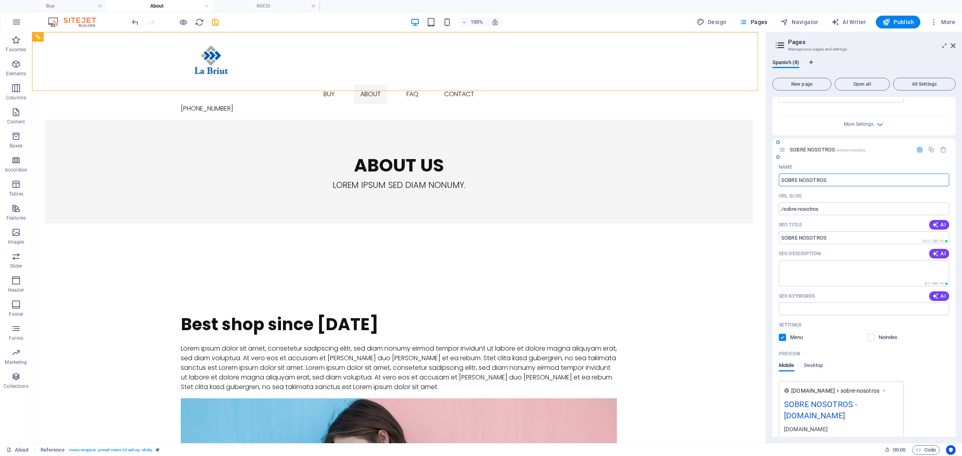
click at [769, 150] on span "SOBRE NOSOTROS /sobre-nosotros" at bounding box center [828, 150] width 76 height 6
click at [769, 149] on icon "button" at bounding box center [919, 149] width 7 height 7
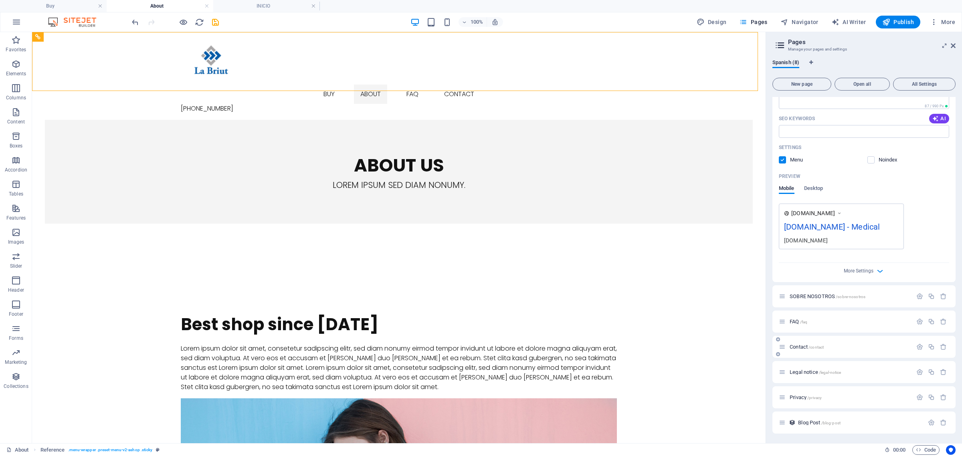
click at [769, 346] on span "Contact /contact" at bounding box center [807, 347] width 34 height 6
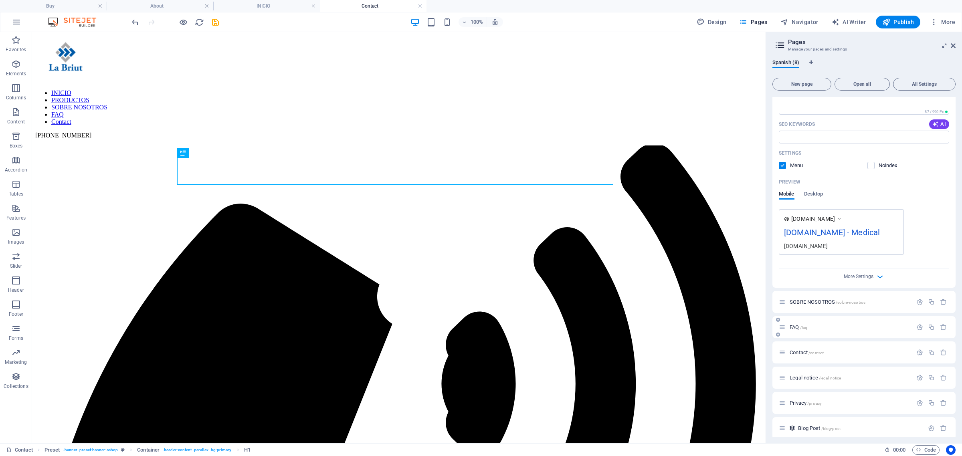
scroll to position [160, 0]
click at [769, 348] on icon "button" at bounding box center [919, 347] width 7 height 7
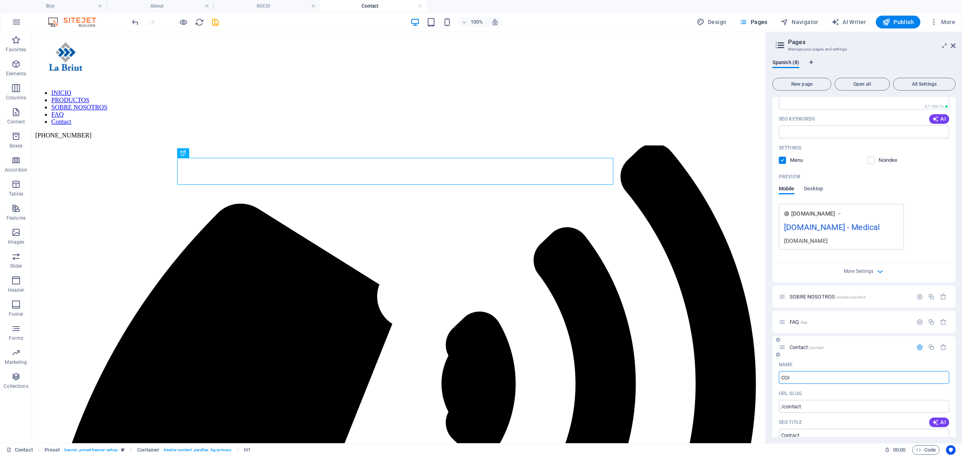
type input "COIO"
type input "/co"
type input "Co"
type input "CO"
type input "/coio"
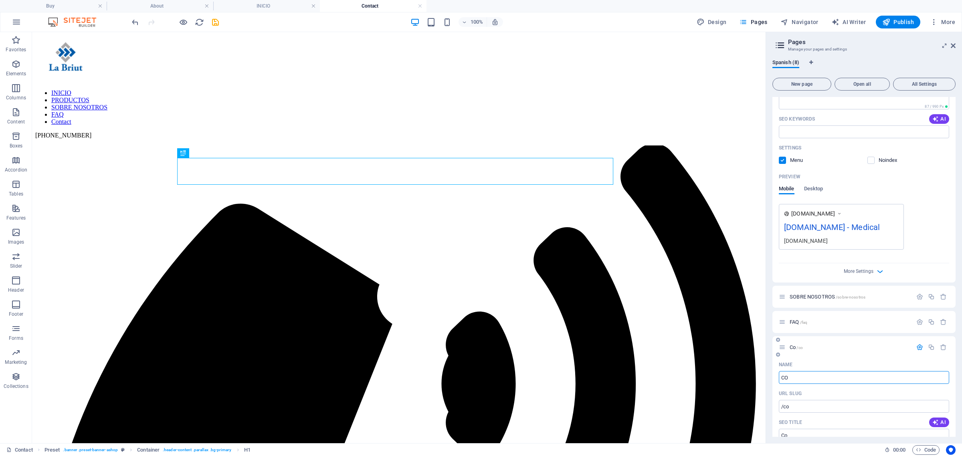
type input "COIO"
type input "CONTACTO"
type input "/contacto"
type input "CONTACTO"
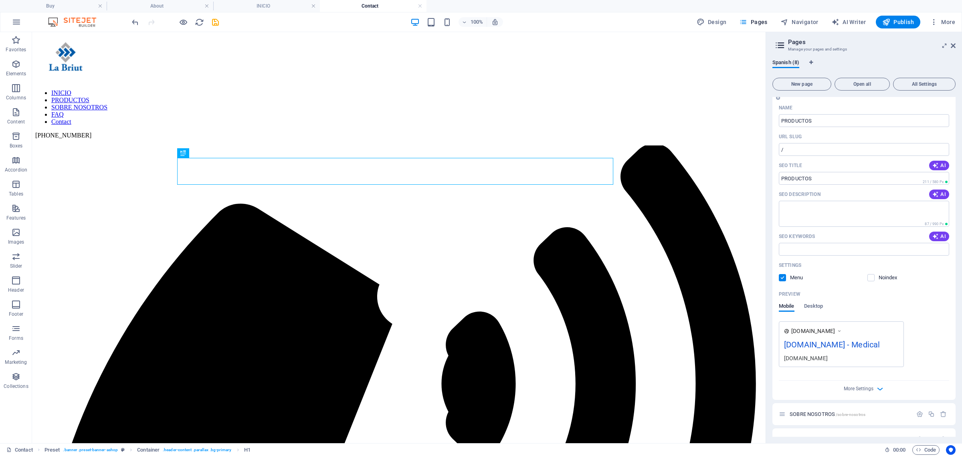
scroll to position [0, 0]
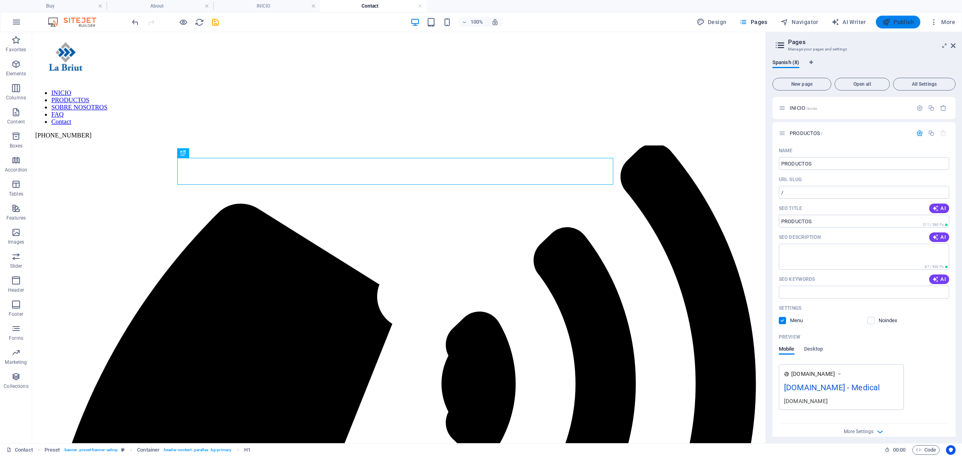
type input "CONTACTO"
drag, startPoint x: 861, startPoint y: 15, endPoint x: 893, endPoint y: 21, distance: 32.2
click at [769, 21] on span "Publish" at bounding box center [898, 22] width 32 height 8
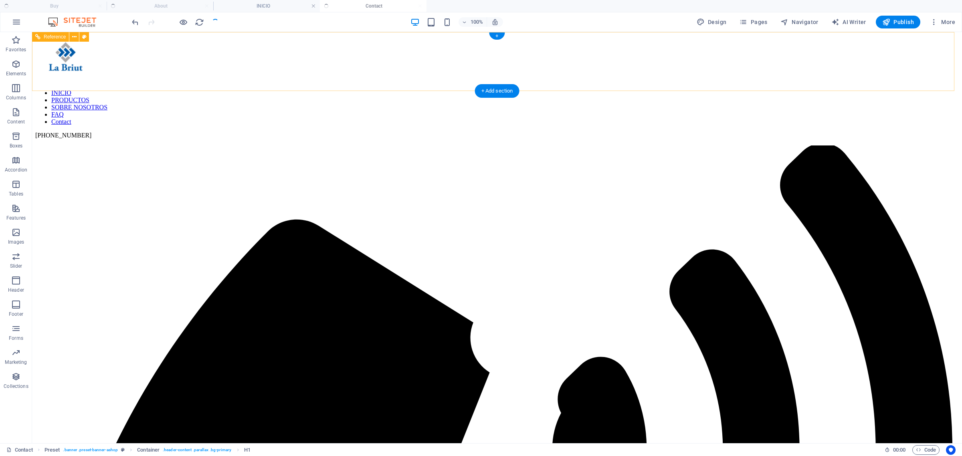
checkbox input "false"
click at [619, 89] on nav "INICIO PRODUCTOS SOBRE NOSOTROS FAQ Contact" at bounding box center [497, 107] width 924 height 36
click at [618, 89] on nav "INICIO PRODUCTOS SOBRE NOSOTROS FAQ Contact" at bounding box center [497, 107] width 924 height 36
drag, startPoint x: 586, startPoint y: 29, endPoint x: 607, endPoint y: 14, distance: 25.6
click at [0, 0] on div "Drop content here or Add elements Paste clipboard" at bounding box center [0, 0] width 0 height 0
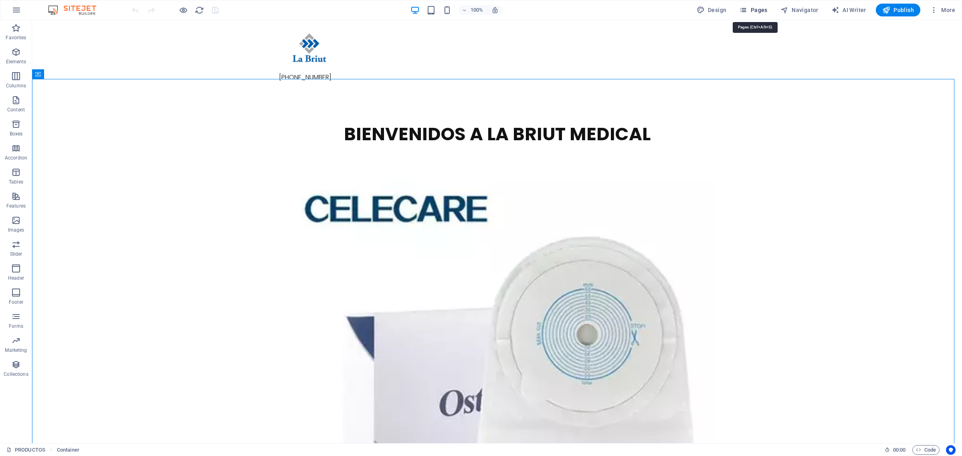
click at [740, 7] on button "Pages" at bounding box center [753, 10] width 34 height 13
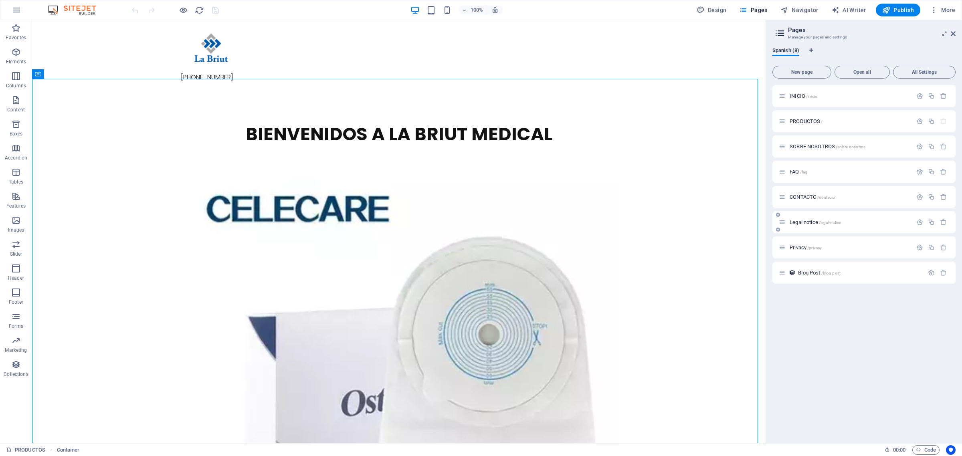
click at [814, 224] on span "Legal notice /legal-notice" at bounding box center [815, 222] width 51 height 6
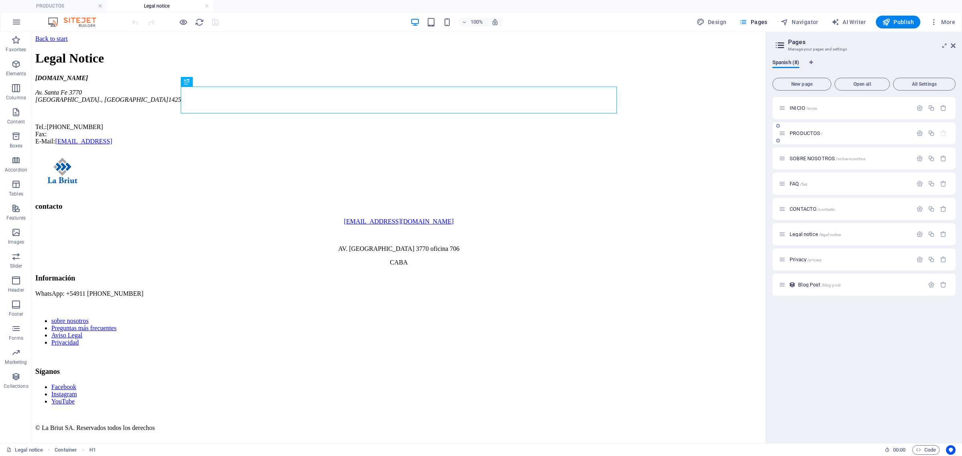
click at [813, 135] on span "PRODUCTOS /" at bounding box center [806, 133] width 33 height 6
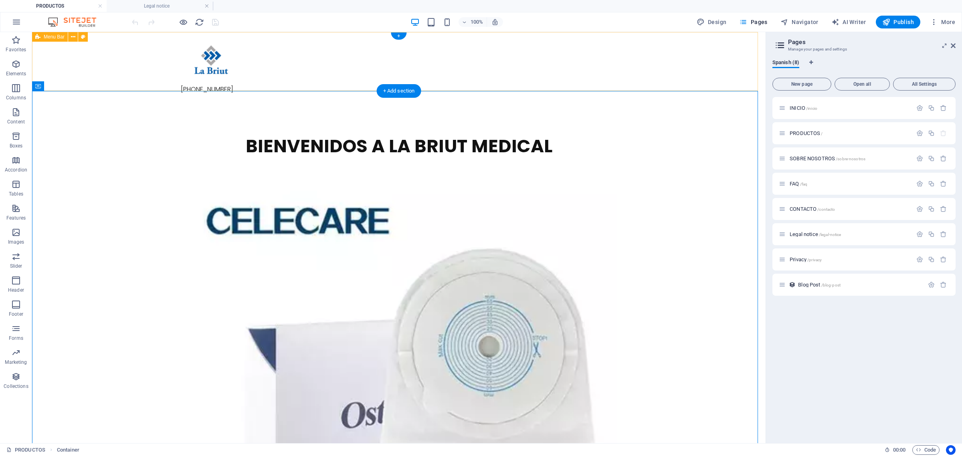
click at [369, 63] on div "[PHONE_NUMBER]" at bounding box center [399, 66] width 734 height 69
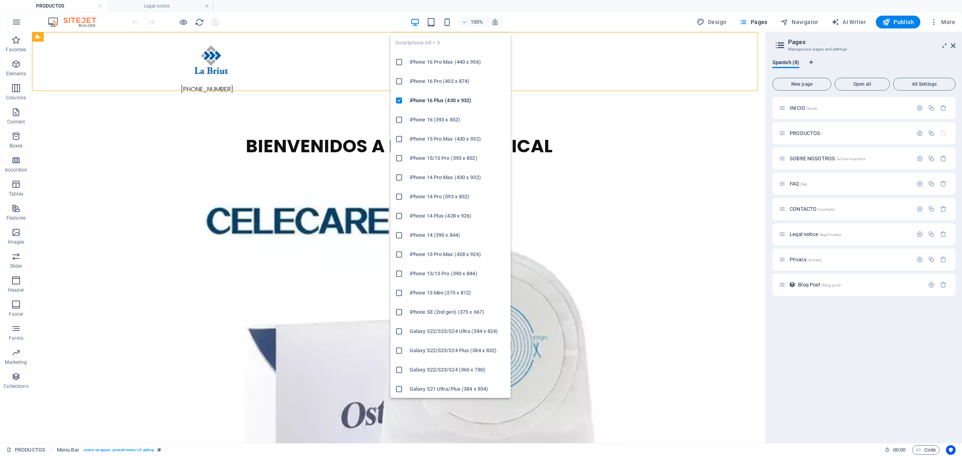
click at [453, 27] on div "Smartphone Alt + 3 iPhone 16 Pro Max (440 x 956) iPhone 16 Pro (402 x 874) iPho…" at bounding box center [450, 212] width 120 height 371
click at [448, 21] on icon "button" at bounding box center [447, 22] width 9 height 9
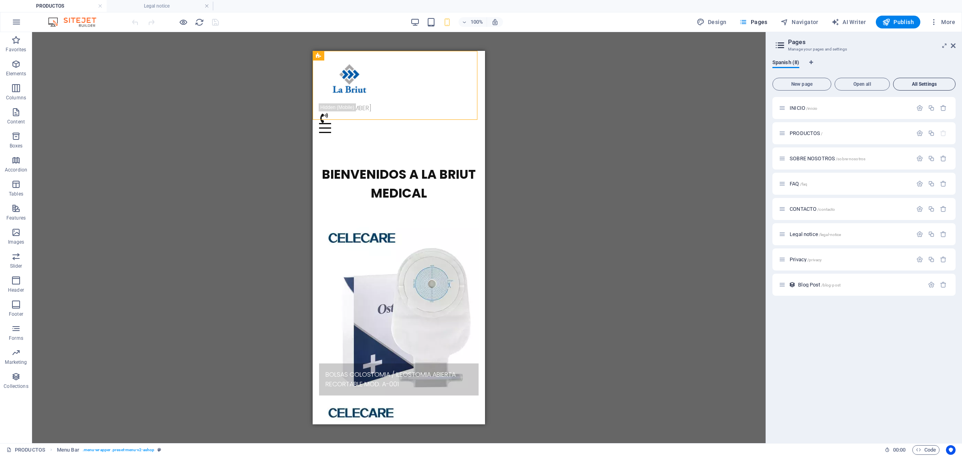
click at [911, 85] on span "All Settings" at bounding box center [924, 84] width 55 height 5
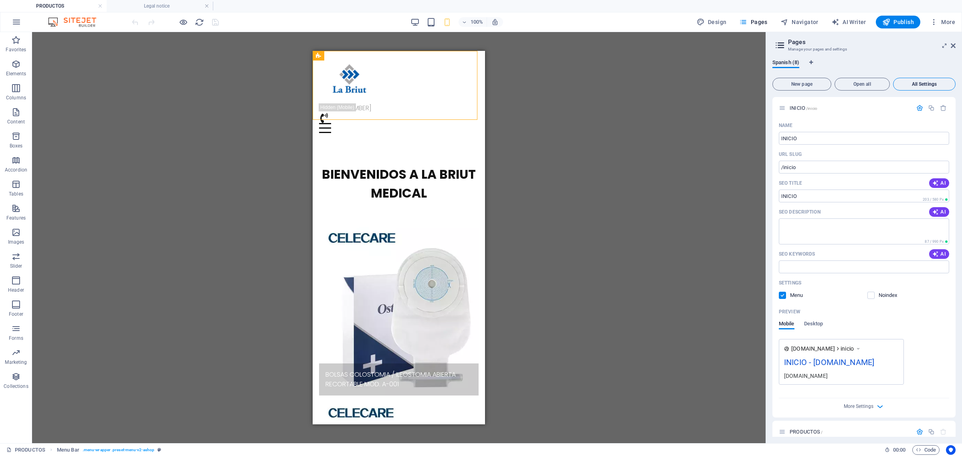
scroll to position [2020, 0]
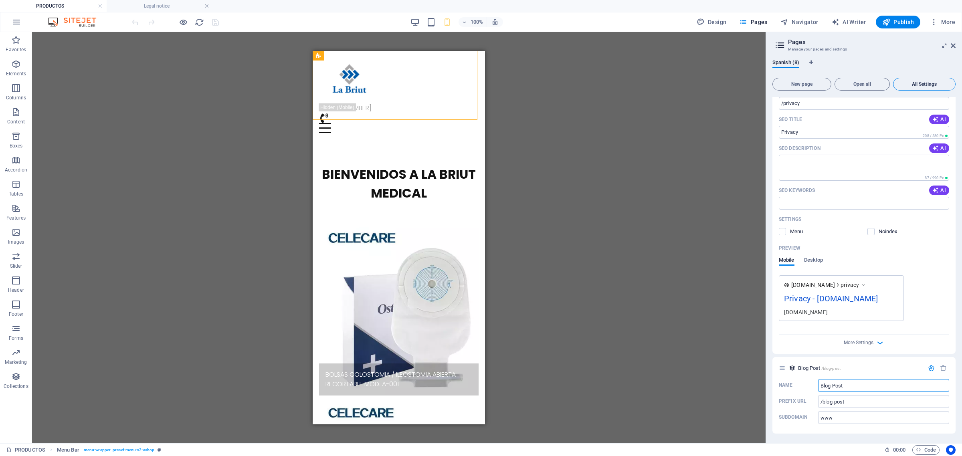
click at [911, 85] on span "All Settings" at bounding box center [924, 84] width 55 height 5
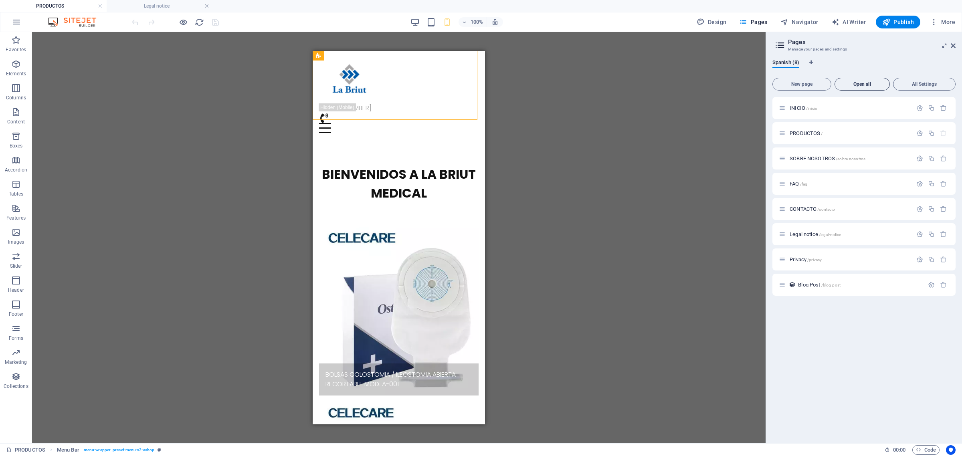
scroll to position [0, 0]
click at [869, 86] on span "Open all" at bounding box center [862, 84] width 48 height 5
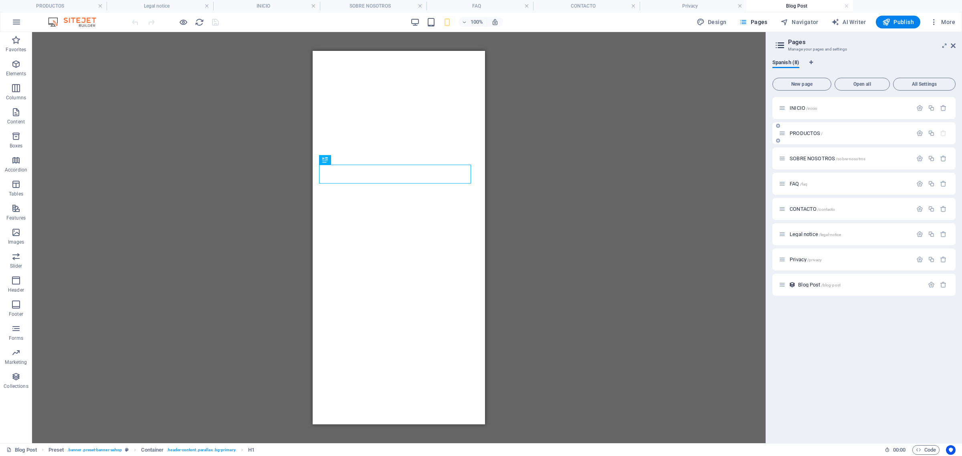
click at [826, 129] on div "PRODUCTOS /" at bounding box center [845, 133] width 133 height 9
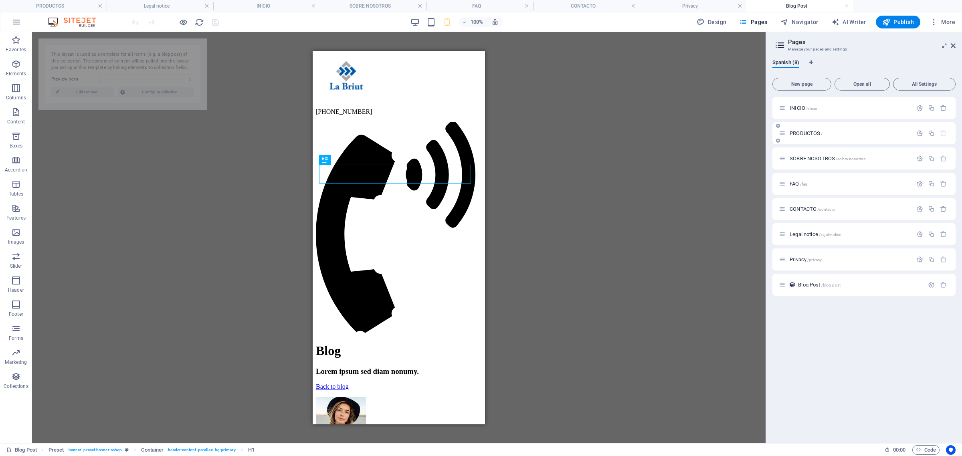
select select "6654fec22fabf83c4d267343"
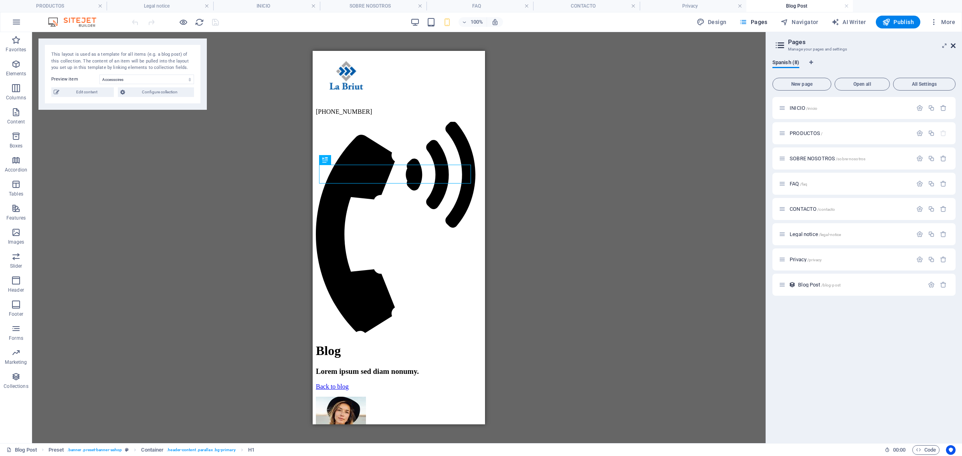
click at [955, 44] on icon at bounding box center [953, 45] width 5 height 6
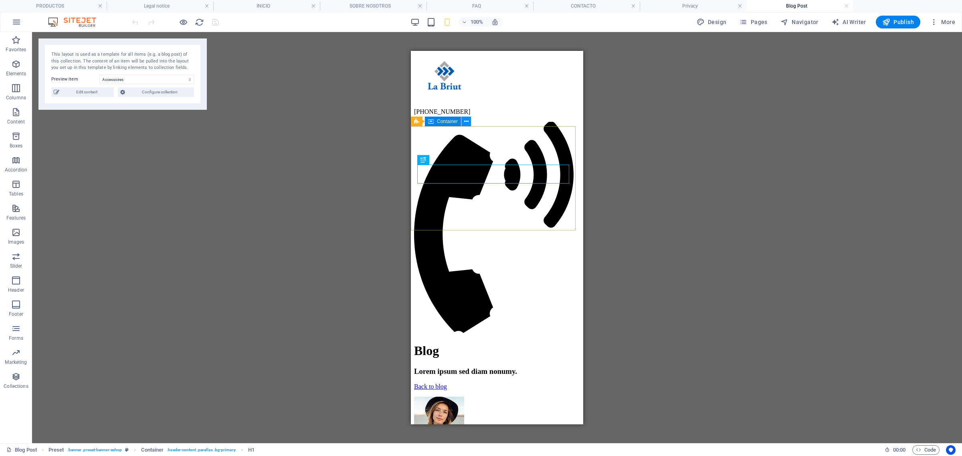
click at [464, 118] on icon at bounding box center [466, 121] width 4 height 8
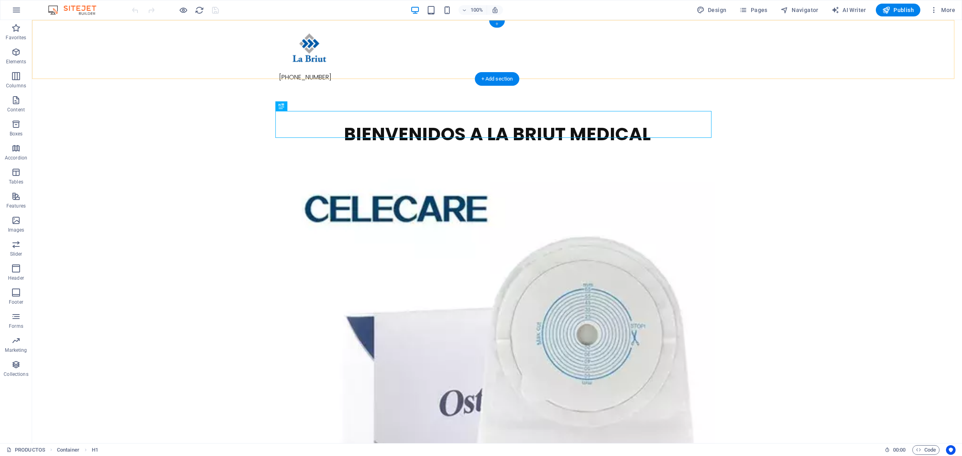
click at [497, 24] on div "+" at bounding box center [497, 23] width 16 height 7
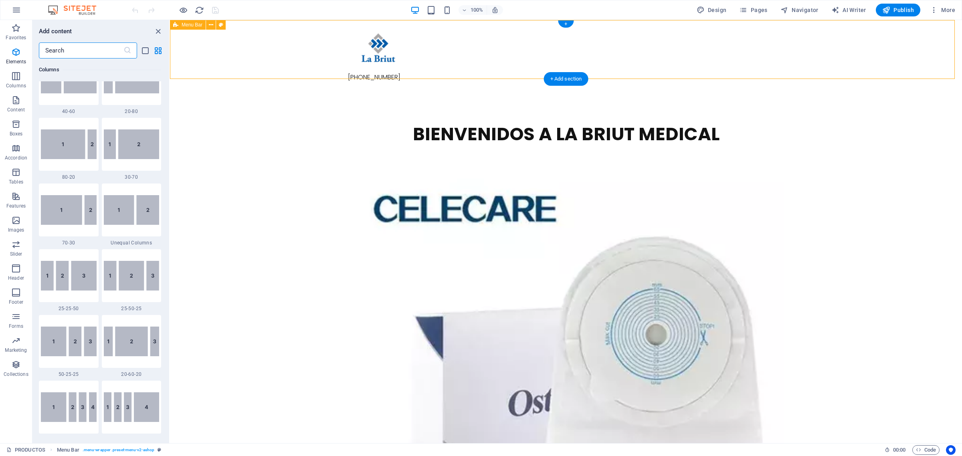
scroll to position [1402, 0]
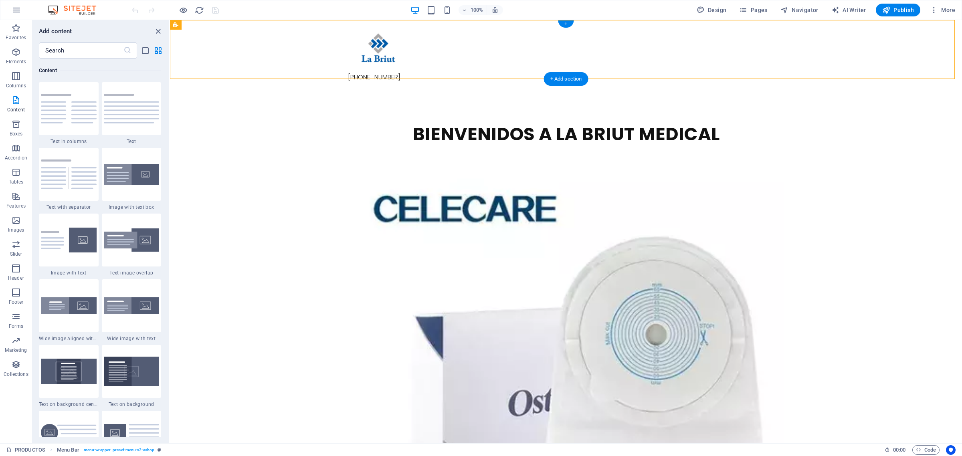
click at [566, 24] on div "+" at bounding box center [566, 23] width 16 height 7
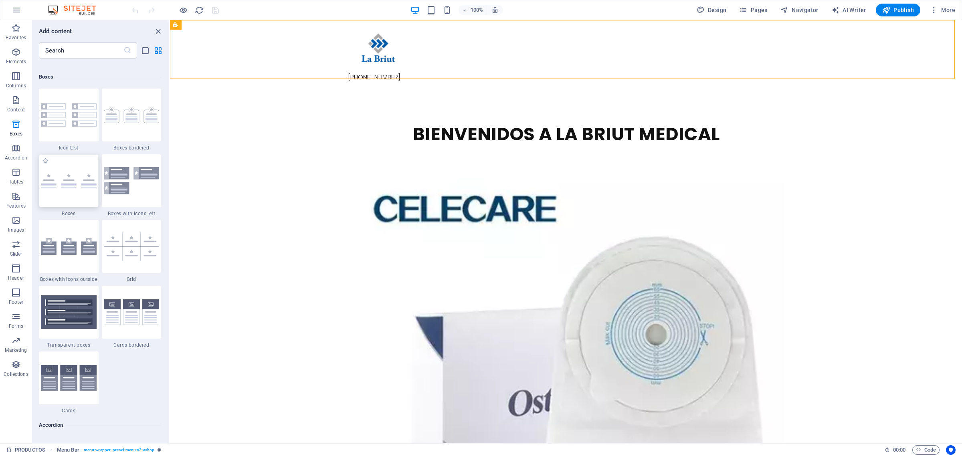
scroll to position [2154, 0]
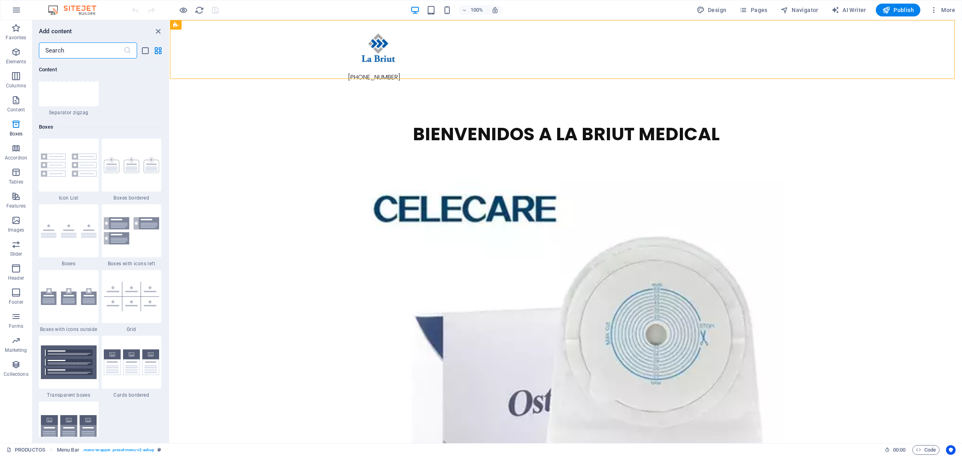
click at [97, 49] on input "text" at bounding box center [81, 50] width 85 height 16
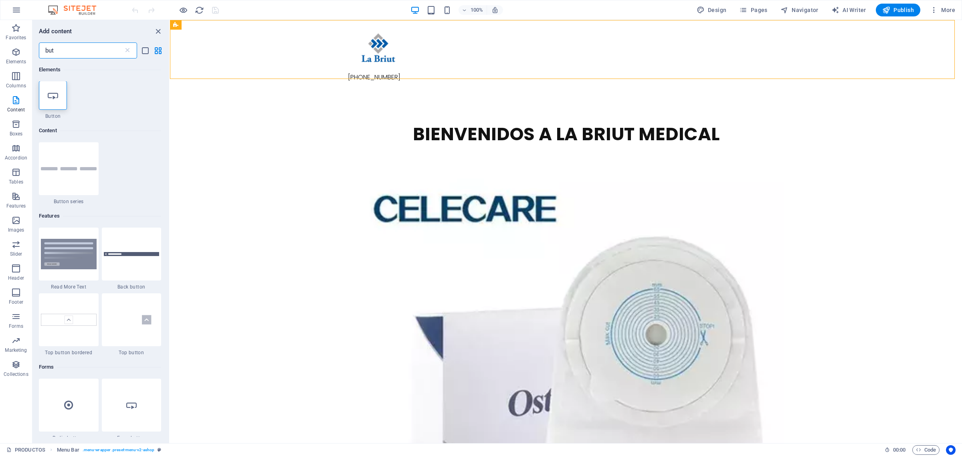
scroll to position [0, 0]
type input "but"
click at [49, 105] on div at bounding box center [53, 95] width 28 height 29
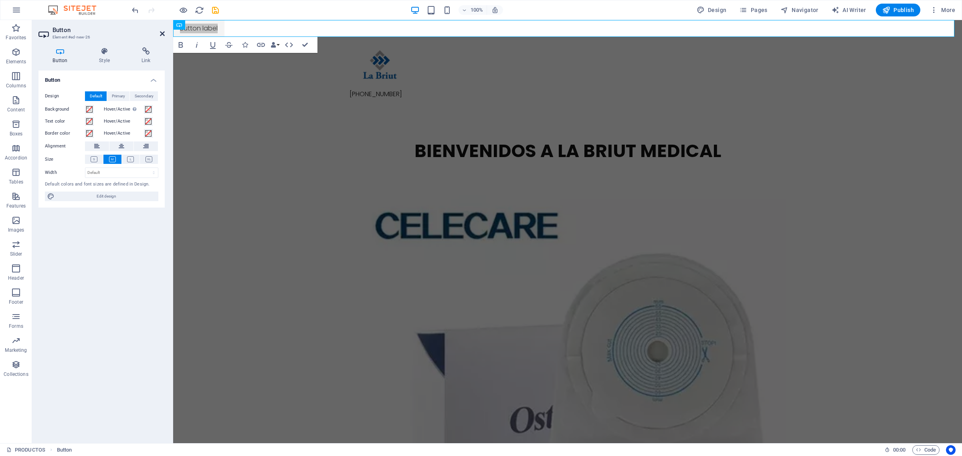
click at [163, 33] on icon at bounding box center [162, 33] width 5 height 6
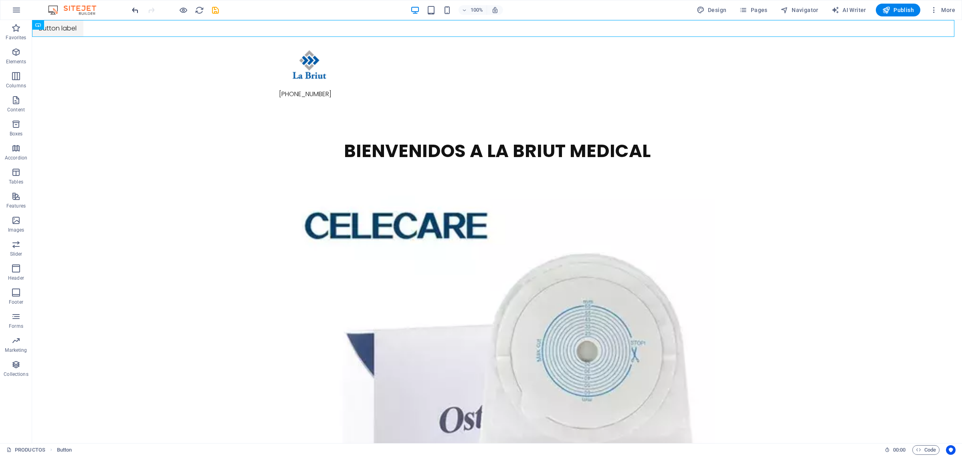
click at [132, 8] on icon "undo" at bounding box center [135, 10] width 9 height 9
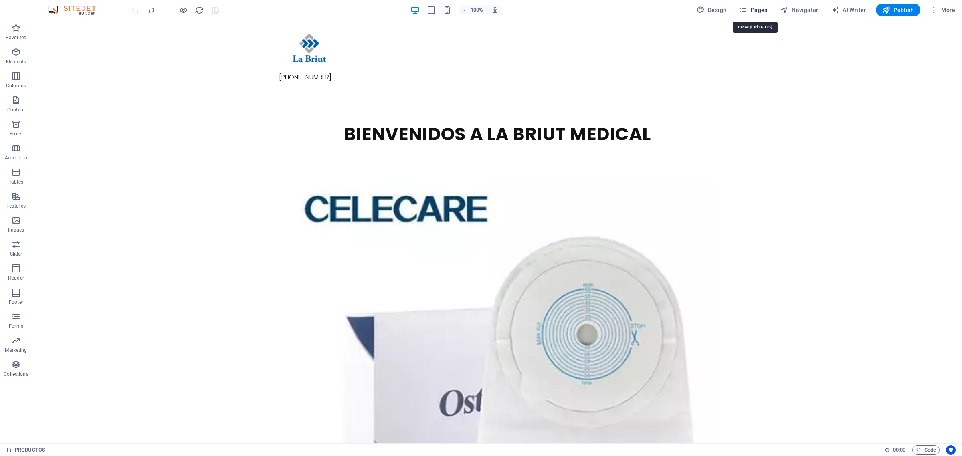
click at [752, 10] on span "Pages" at bounding box center [753, 10] width 28 height 8
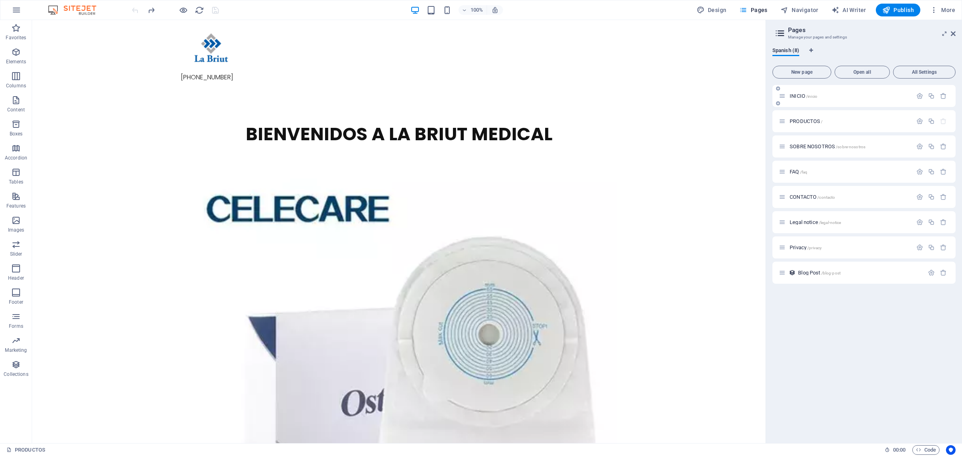
click at [820, 95] on p "INICIO /inicio" at bounding box center [850, 95] width 120 height 5
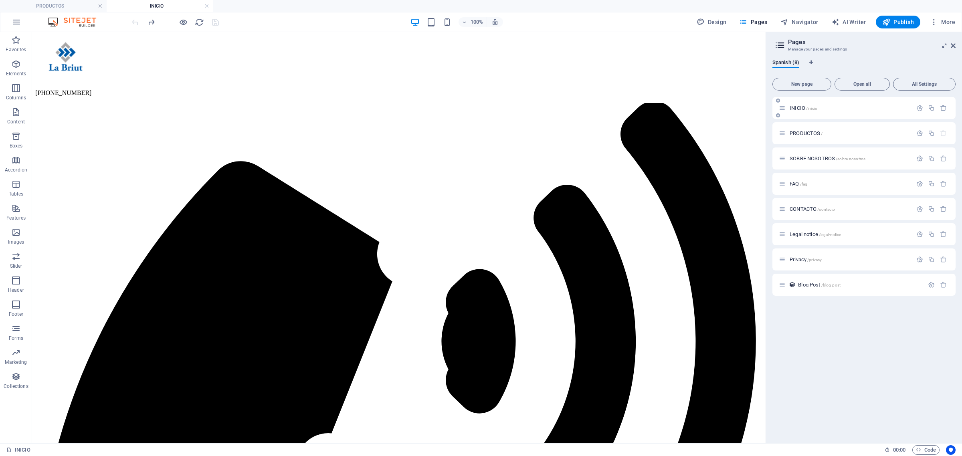
click at [810, 110] on span "INICIO /inicio" at bounding box center [804, 108] width 28 height 6
click at [919, 109] on icon "button" at bounding box center [919, 108] width 7 height 7
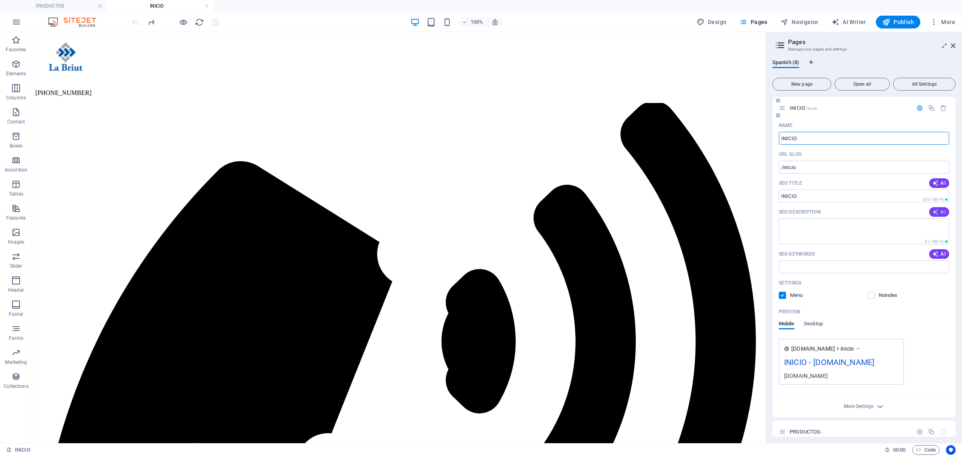
click at [940, 213] on span "AI" at bounding box center [939, 212] width 14 height 6
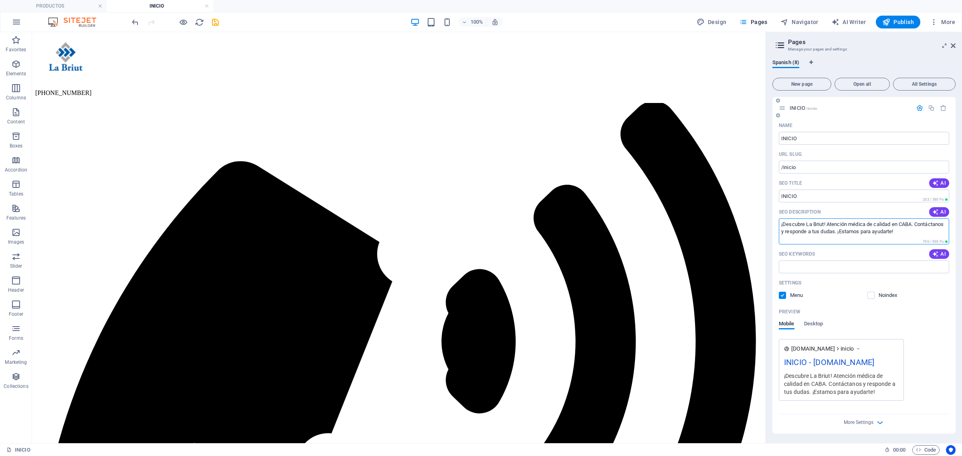
type textarea "¡Descubre La Briut! Atención médica de calidad en CABA. Contáctanos y responde …"
click at [826, 235] on textarea "¡Descubre La Briut! Atención médica de calidad en CABA. Contáctanos y responde …" at bounding box center [864, 231] width 170 height 26
drag, startPoint x: 964, startPoint y: 263, endPoint x: 661, endPoint y: 173, distance: 316.6
click at [946, 233] on textarea "¡Descubre La Briut! Atención médica de calidad en CABA. Contáctanos y responde …" at bounding box center [864, 231] width 170 height 26
drag, startPoint x: 973, startPoint y: 263, endPoint x: 669, endPoint y: 219, distance: 307.1
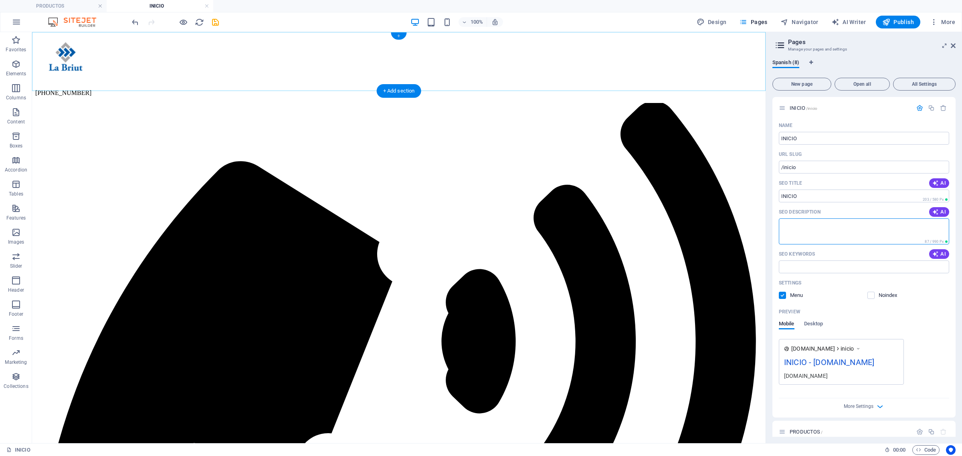
click at [398, 34] on div "+" at bounding box center [399, 35] width 16 height 7
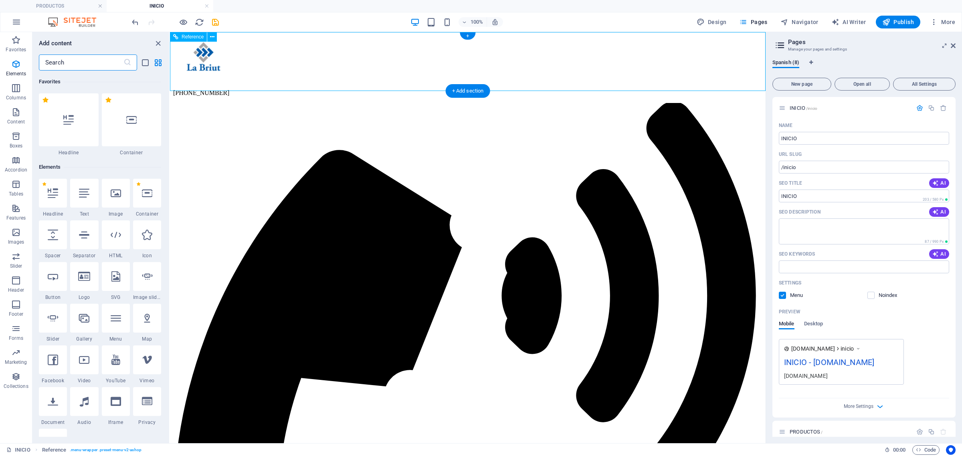
scroll to position [1402, 0]
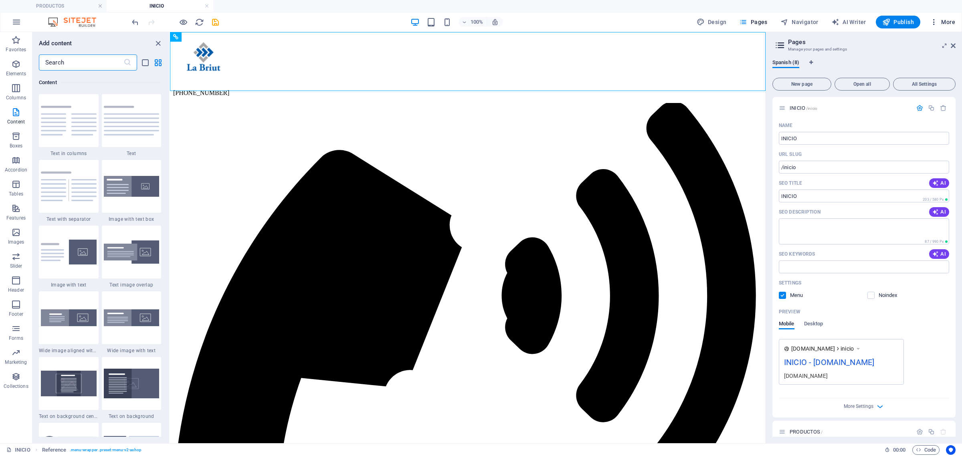
click at [942, 19] on span "More" at bounding box center [942, 22] width 25 height 8
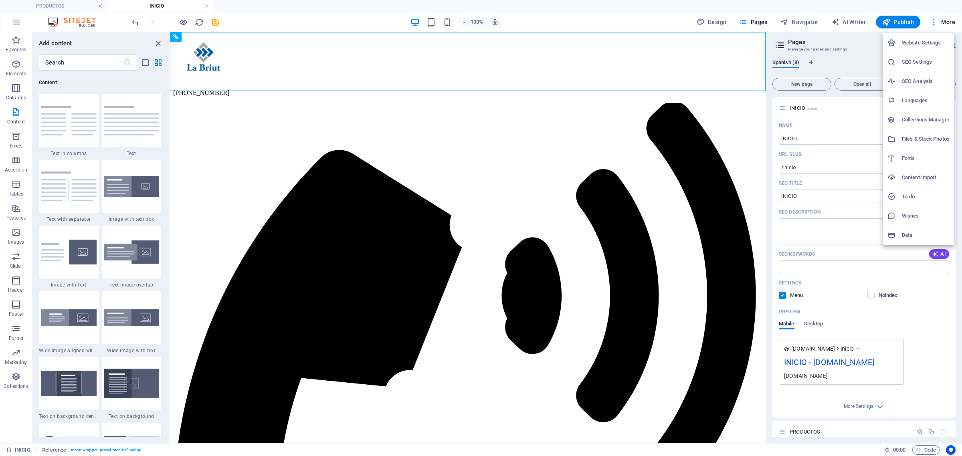
click at [712, 20] on div at bounding box center [481, 228] width 962 height 456
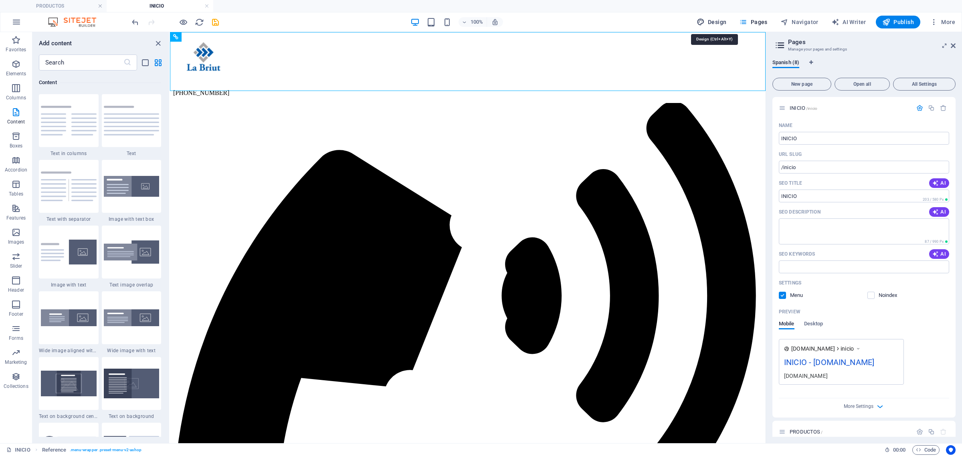
click at [705, 22] on icon "button" at bounding box center [701, 22] width 8 height 8
select select "px"
select select "300"
select select "px"
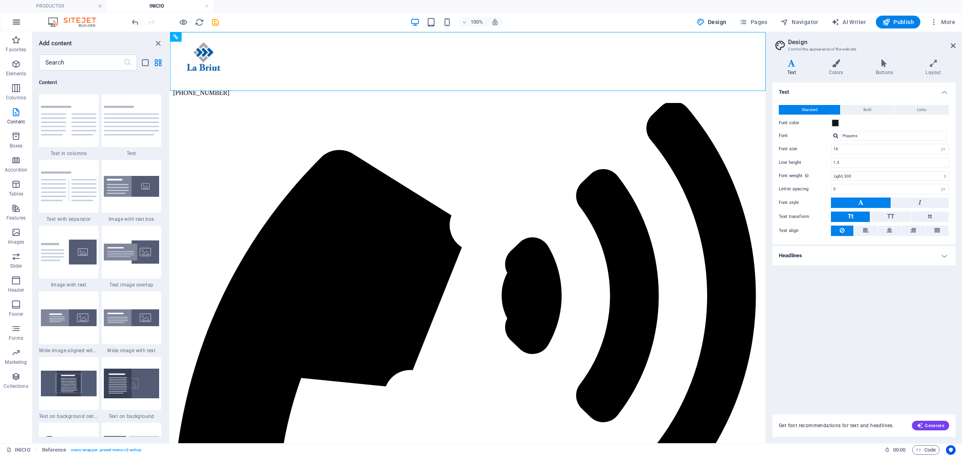
click at [18, 23] on icon "button" at bounding box center [17, 22] width 10 height 10
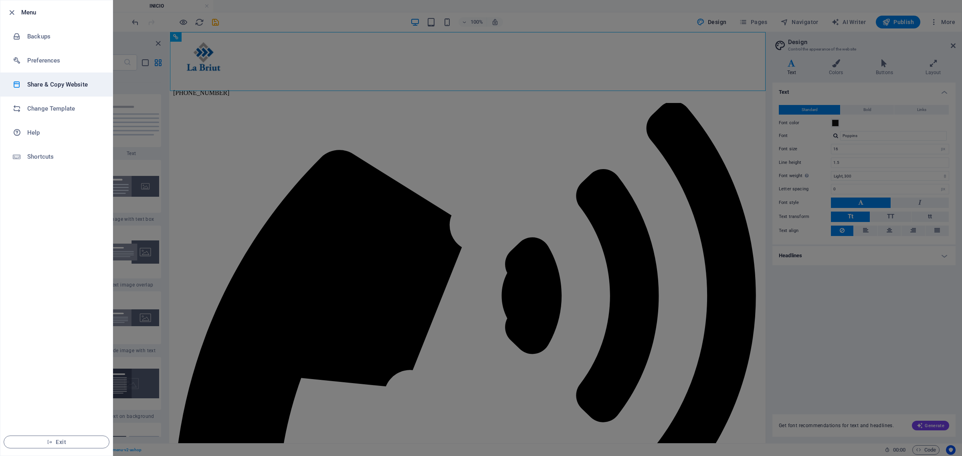
click at [78, 88] on h6 "Share & Copy Website" at bounding box center [64, 85] width 74 height 10
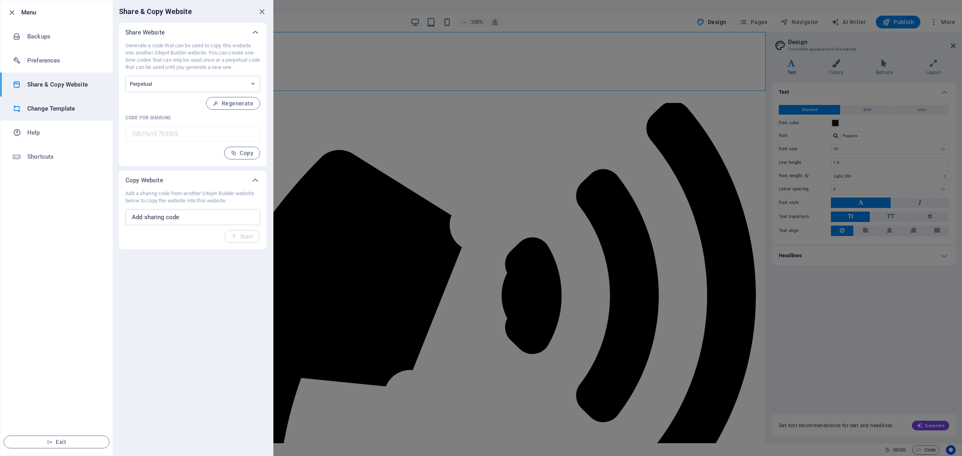
click at [67, 113] on h6 "Change Template" at bounding box center [64, 109] width 74 height 10
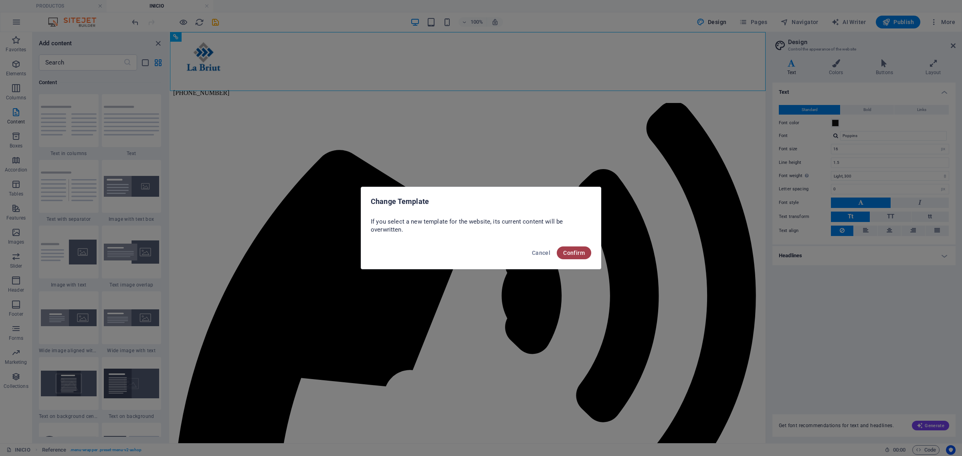
click at [575, 254] on span "Confirm" at bounding box center [574, 253] width 22 height 6
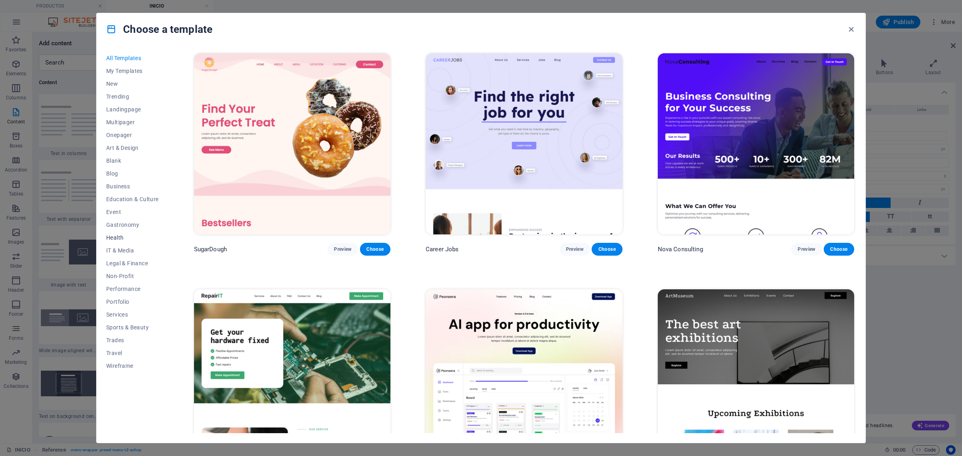
click at [121, 237] on span "Health" at bounding box center [132, 238] width 53 height 6
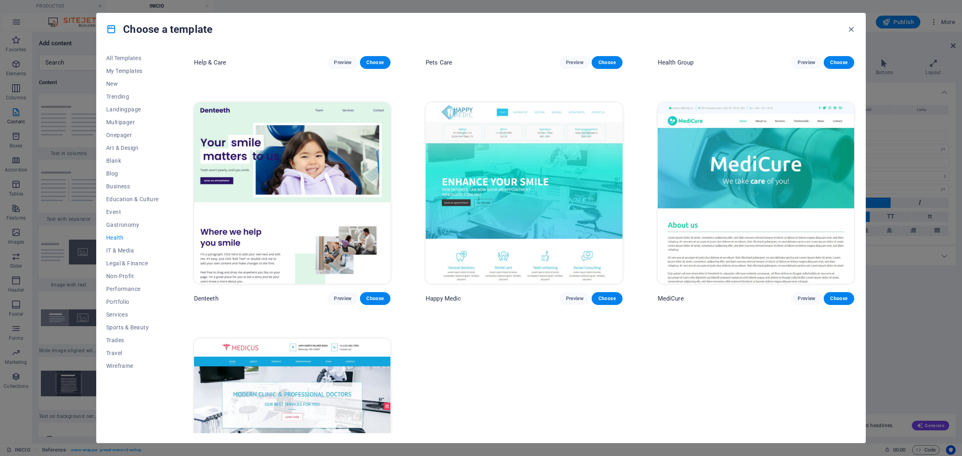
scroll to position [92, 0]
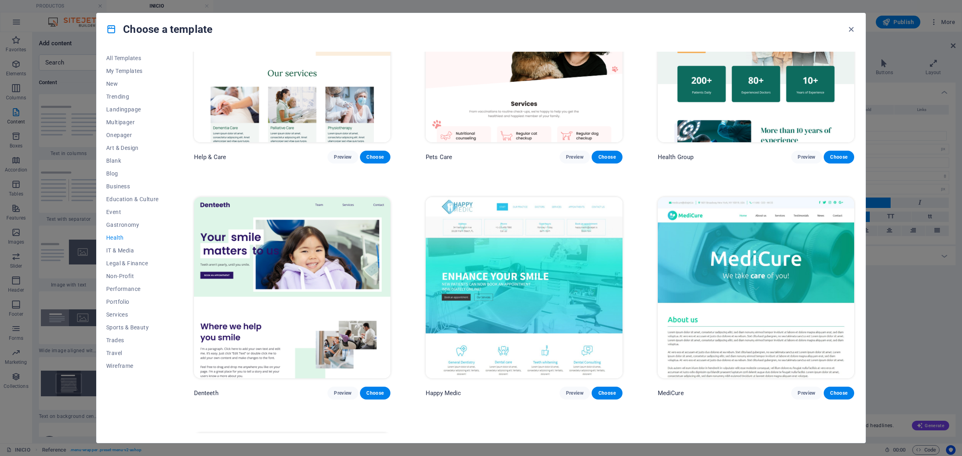
click at [567, 271] on img at bounding box center [524, 287] width 196 height 181
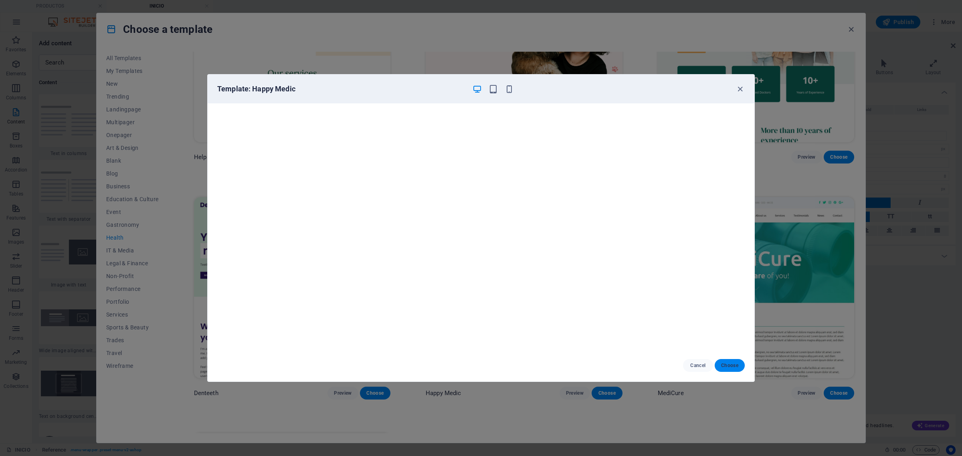
click at [726, 364] on span "Choose" at bounding box center [729, 365] width 17 height 6
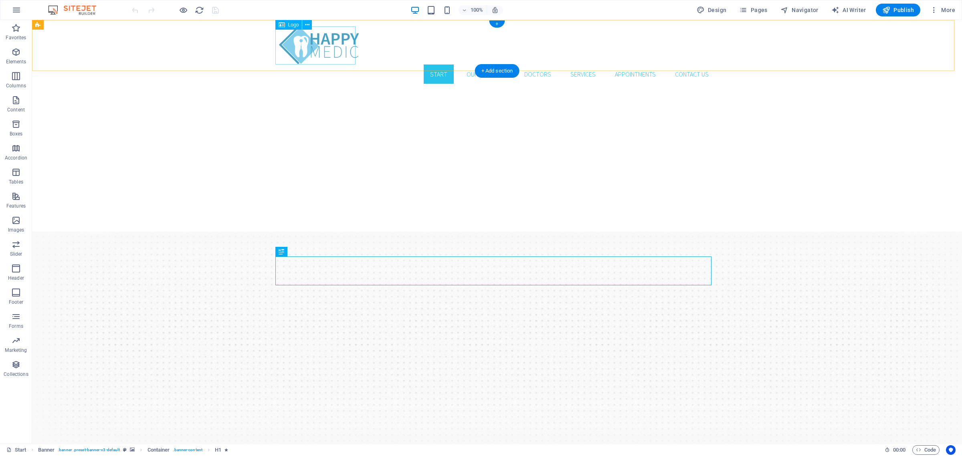
click at [329, 49] on div at bounding box center [497, 45] width 436 height 38
click at [323, 45] on div at bounding box center [497, 45] width 436 height 38
click at [285, 22] on div "Logo" at bounding box center [288, 25] width 27 height 10
click at [305, 24] on icon at bounding box center [307, 25] width 4 height 8
click at [19, 225] on span "Images" at bounding box center [16, 225] width 32 height 19
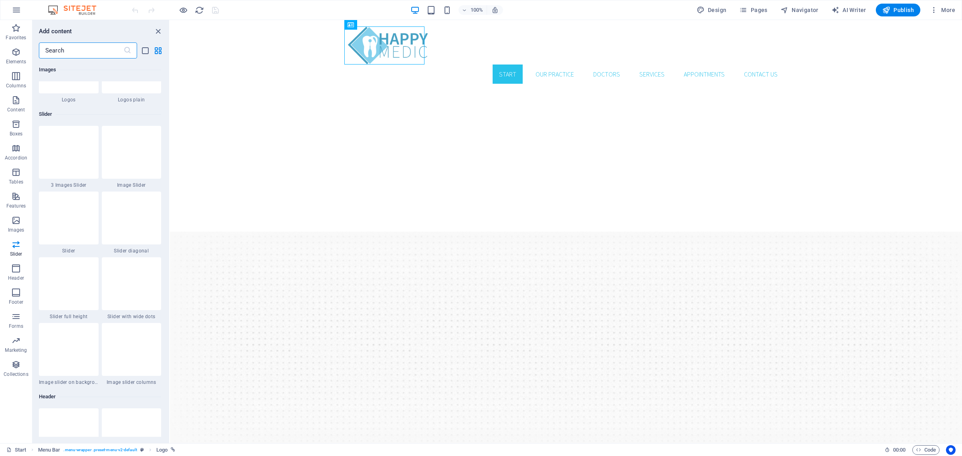
scroll to position [4314, 0]
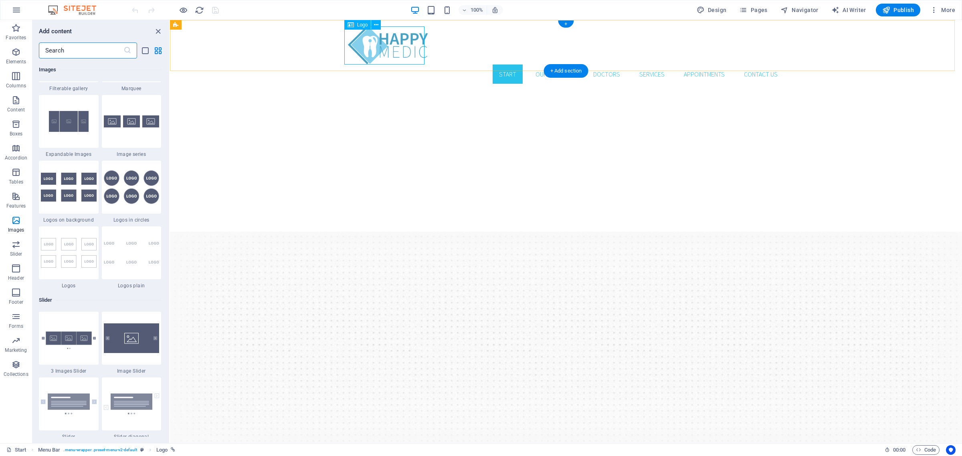
click at [413, 51] on div at bounding box center [566, 45] width 436 height 38
select select "px"
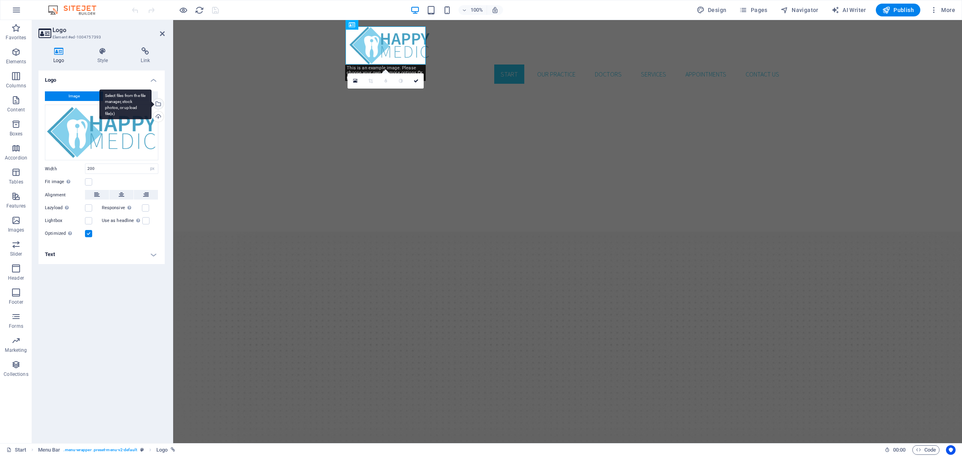
click at [152, 105] on div "Select files from the file manager, stock photos, or upload file(s)" at bounding box center [125, 104] width 52 height 30
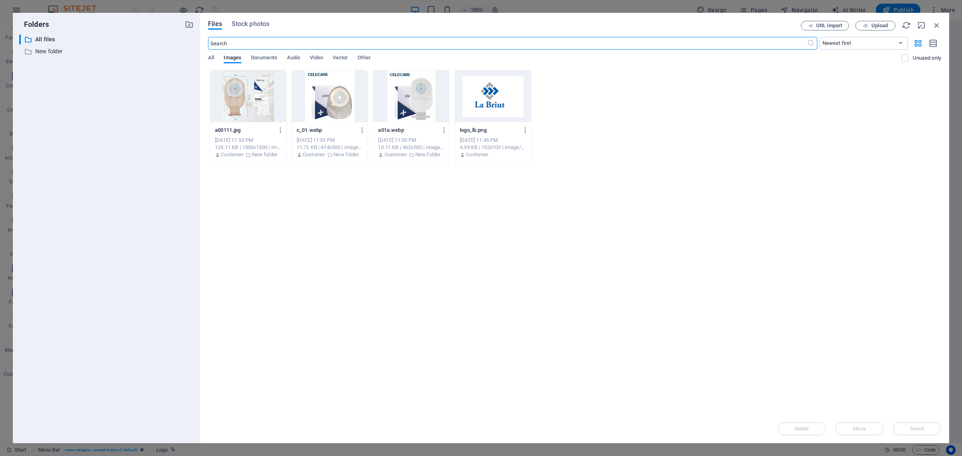
click at [500, 101] on div at bounding box center [493, 96] width 76 height 52
click at [903, 428] on span "Insert" at bounding box center [917, 429] width 42 height 5
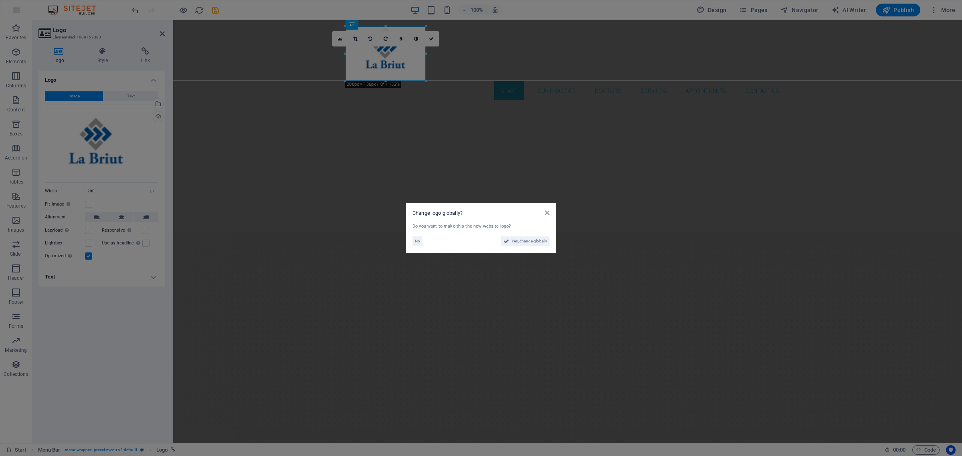
click at [483, 103] on aside "Change logo globally? Do you want to make this the new website logo? No Yes, ch…" at bounding box center [481, 228] width 962 height 456
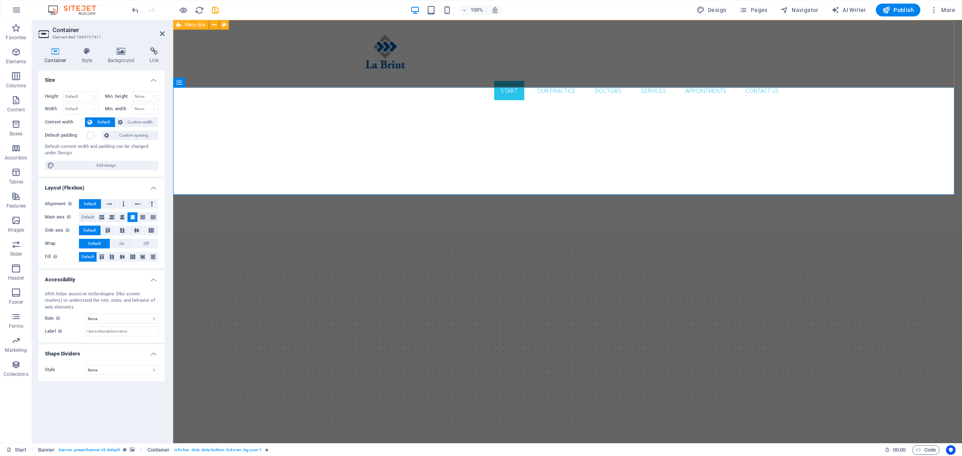
click at [293, 61] on div "Start Our Practice Doctors Services Appointments Contact us Menu" at bounding box center [567, 63] width 789 height 87
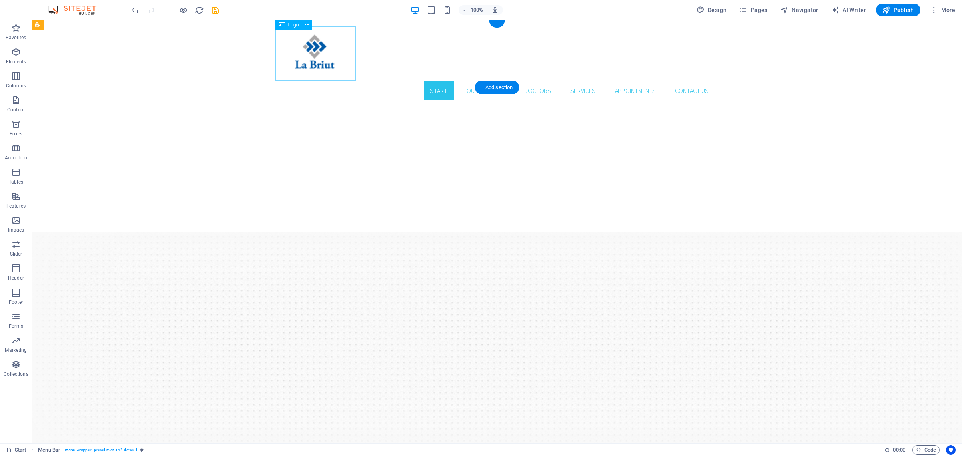
click at [293, 61] on div at bounding box center [497, 53] width 436 height 55
click at [441, 81] on nav "Start Our Practice Doctors Services Appointments Contact us" at bounding box center [497, 90] width 436 height 19
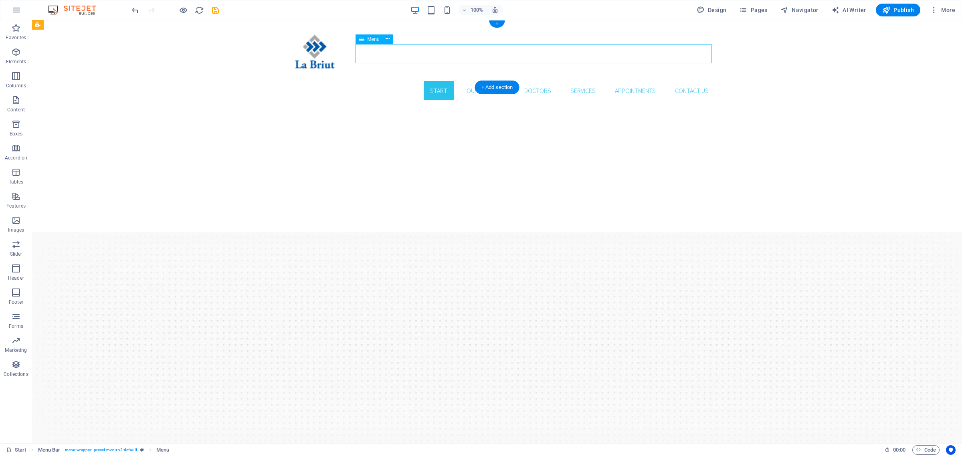
click at [441, 81] on nav "Start Our Practice Doctors Services Appointments Contact us" at bounding box center [497, 90] width 436 height 19
select select
select select "1"
select select
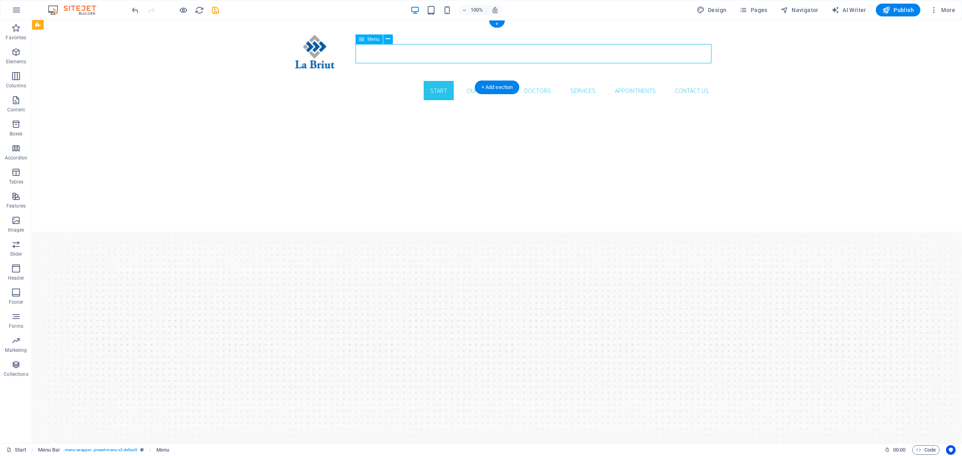
select select "2"
select select
select select "3"
select select
select select "4"
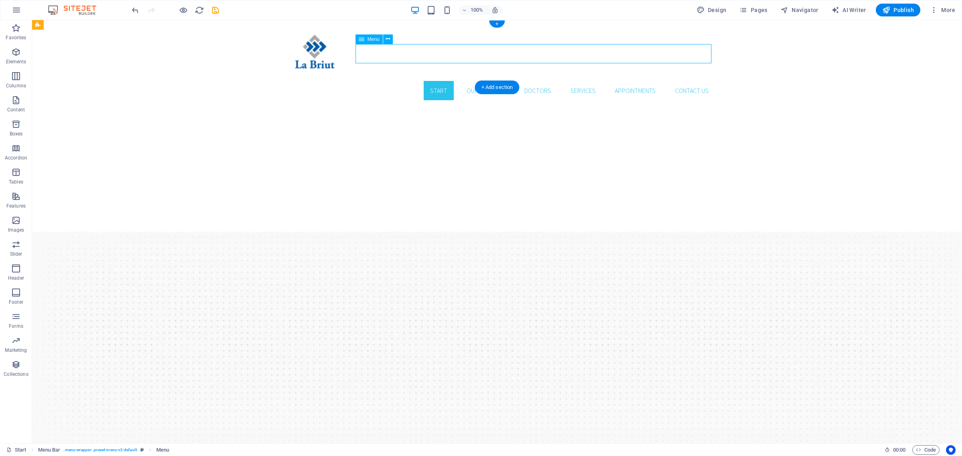
select select
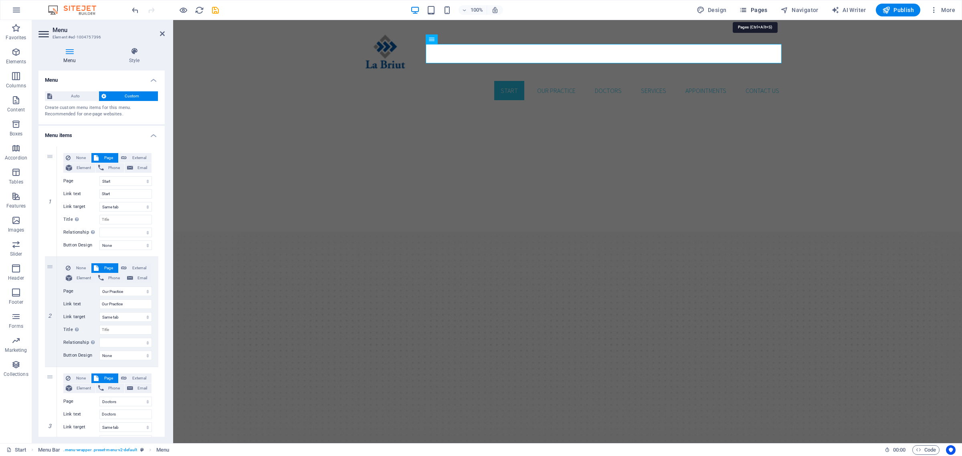
click at [760, 12] on span "Pages" at bounding box center [753, 10] width 28 height 8
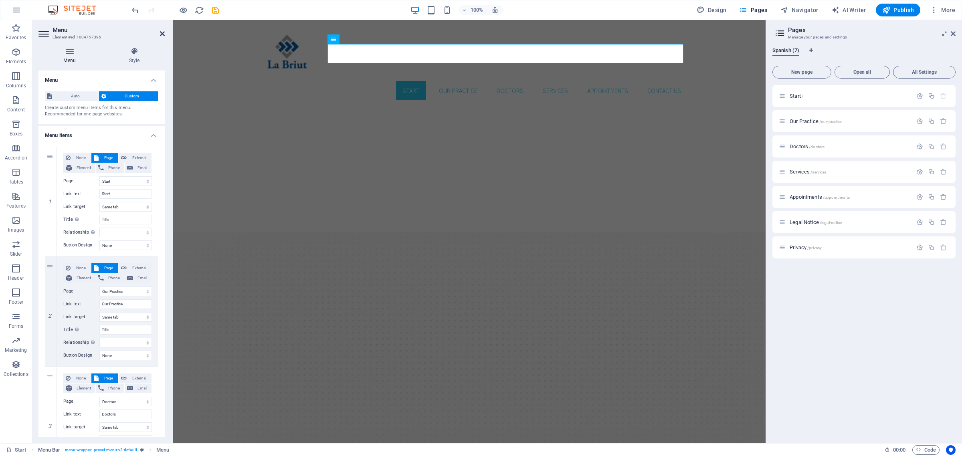
drag, startPoint x: 164, startPoint y: 31, endPoint x: 578, endPoint y: 11, distance: 415.4
click at [164, 31] on icon at bounding box center [162, 33] width 5 height 6
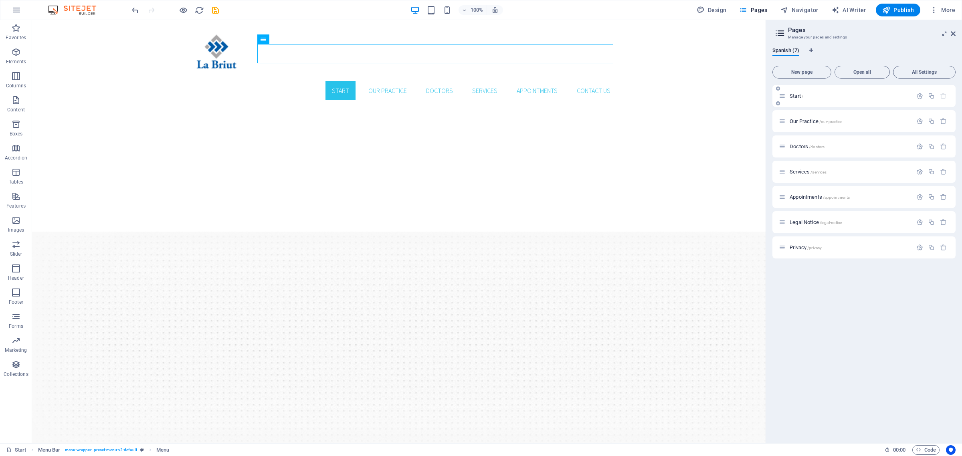
click at [803, 95] on span "/" at bounding box center [803, 96] width 2 height 4
click at [801, 97] on span "Start /" at bounding box center [797, 96] width 14 height 6
click at [919, 97] on icon "button" at bounding box center [919, 96] width 7 height 7
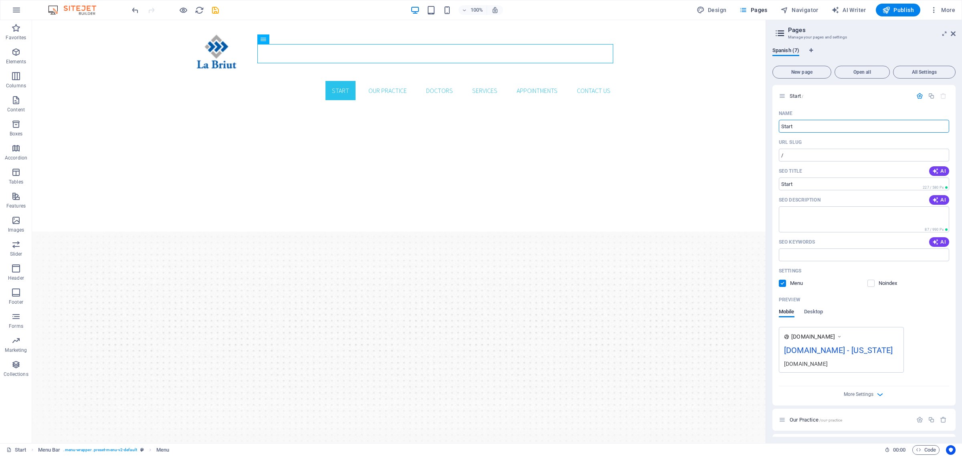
drag, startPoint x: 804, startPoint y: 145, endPoint x: 756, endPoint y: 124, distance: 52.1
type input "INICIO"
click at [794, 93] on span "INICIO /" at bounding box center [799, 96] width 18 height 6
click at [805, 95] on span "INICIO /" at bounding box center [799, 96] width 18 height 6
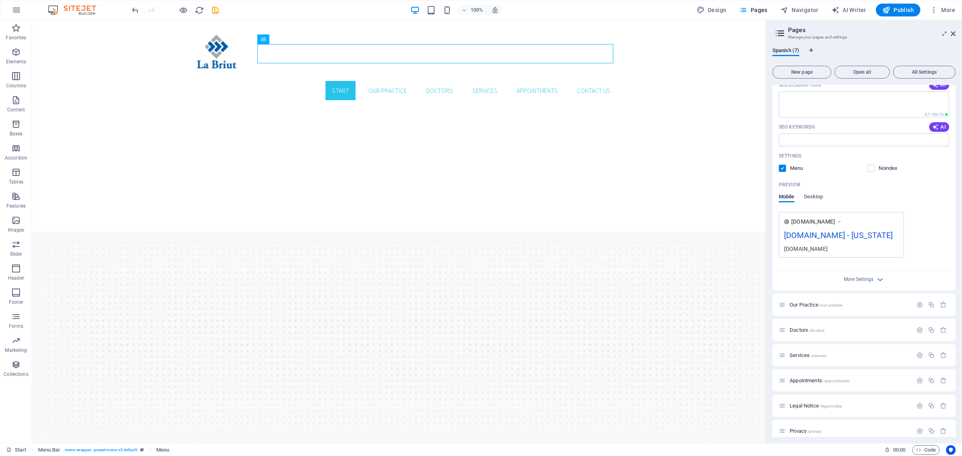
scroll to position [123, 0]
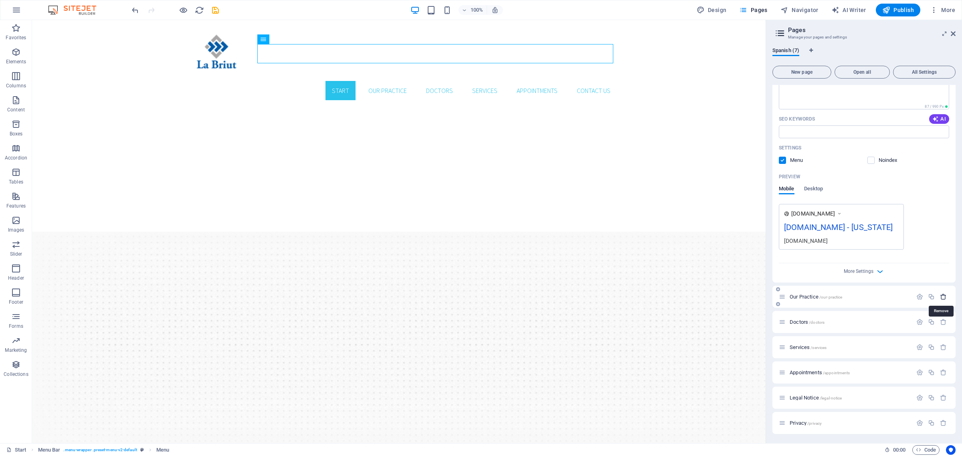
click at [942, 295] on icon "button" at bounding box center [943, 296] width 7 height 7
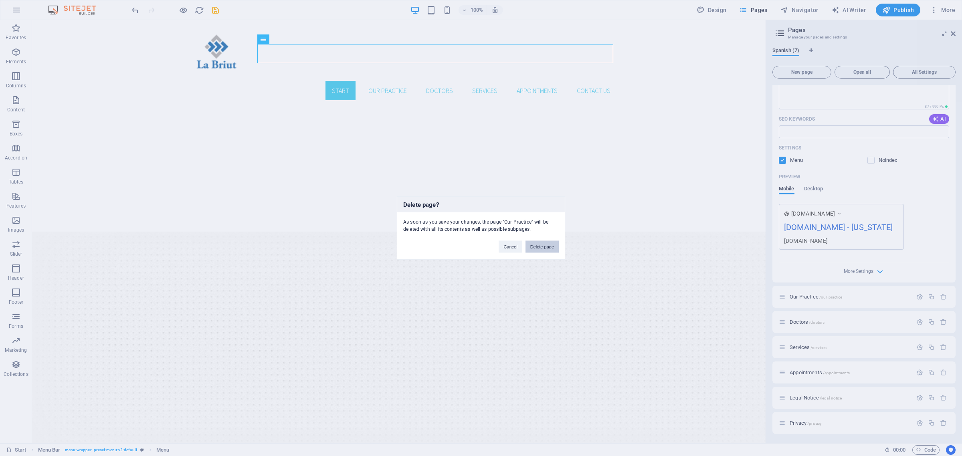
click at [549, 247] on button "Delete page" at bounding box center [542, 247] width 33 height 12
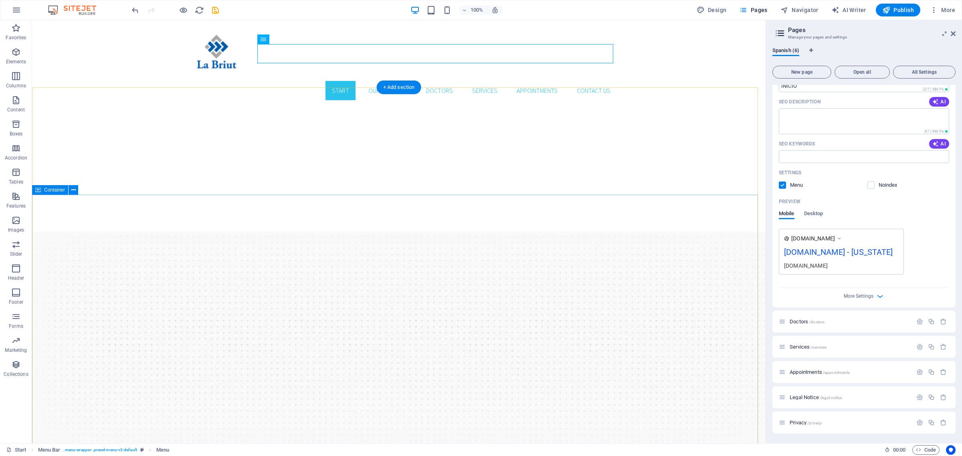
scroll to position [98, 0]
click at [919, 322] on icon "button" at bounding box center [919, 321] width 7 height 7
drag, startPoint x: 851, startPoint y: 373, endPoint x: 756, endPoint y: 358, distance: 96.2
type input "p"
type input "/ppr"
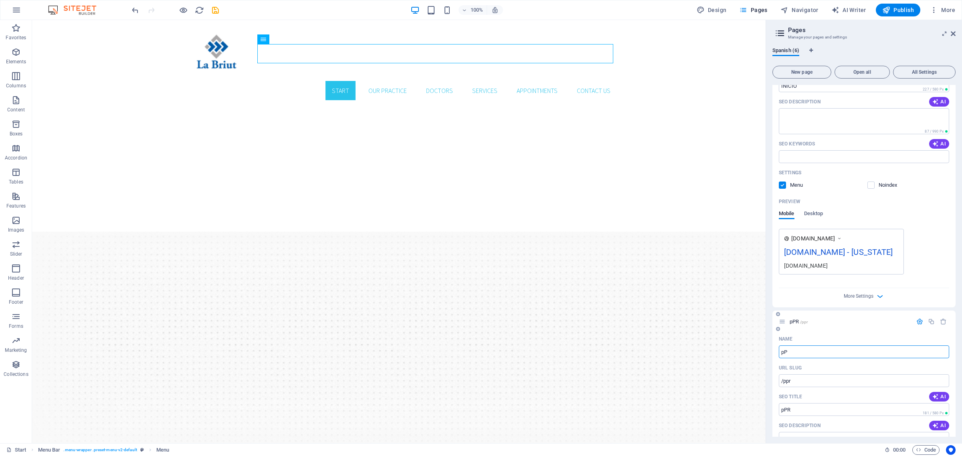
type input "pPR"
type input "/"
type input "P"
type input "/p"
type input "P"
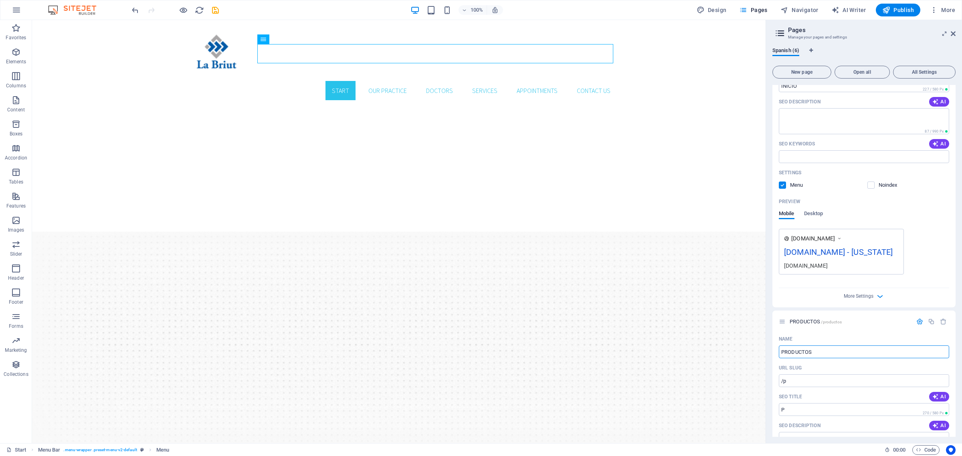
type input "PRODUCTOS"
type input "/productos"
type input "PRODUCTOS"
click at [860, 332] on div "PRODUCTOS /productos" at bounding box center [863, 322] width 183 height 22
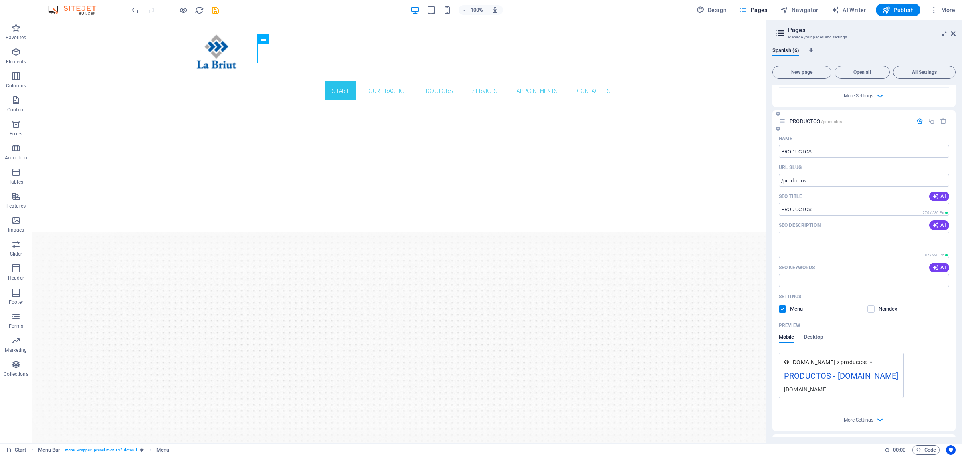
scroll to position [397, 0]
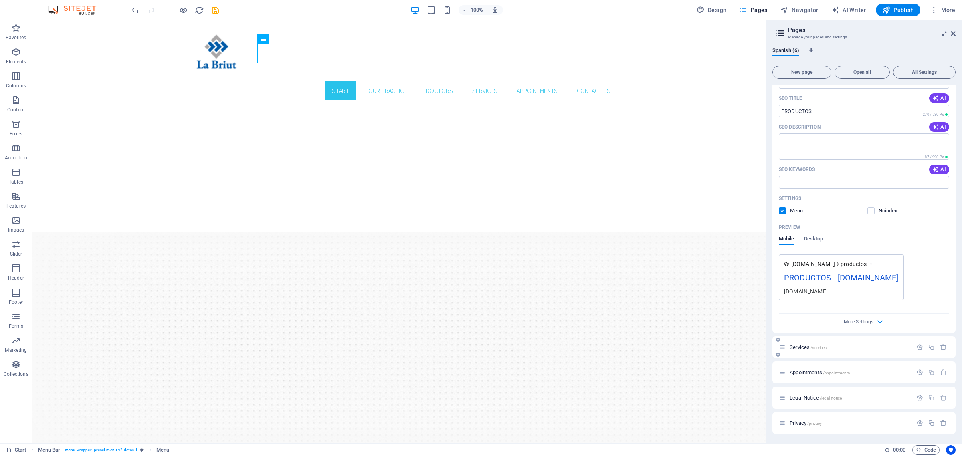
click at [804, 350] on div "Services /services" at bounding box center [845, 347] width 133 height 9
click at [916, 348] on icon "button" at bounding box center [919, 347] width 7 height 7
drag, startPoint x: 874, startPoint y: 402, endPoint x: 736, endPoint y: 387, distance: 139.1
type input "quienes soimo"
type input "/quienes"
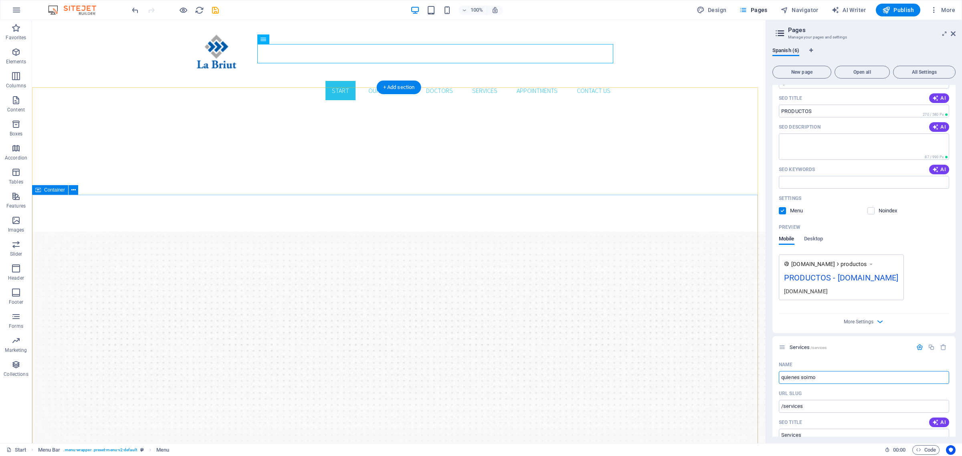
type input "quienes"
type input "quienes so"
type input "/quienes-soimo"
type input "quienes soimo"
type input "quienes somos"
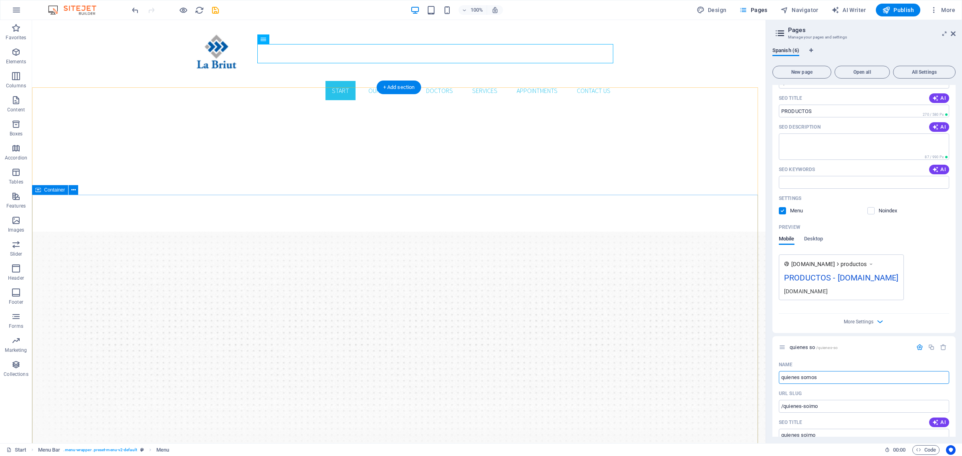
type input "/quienes-so"
type input "quienes so"
type input "quienes somos"
type input "/quienes-somos"
type input "quienes somos"
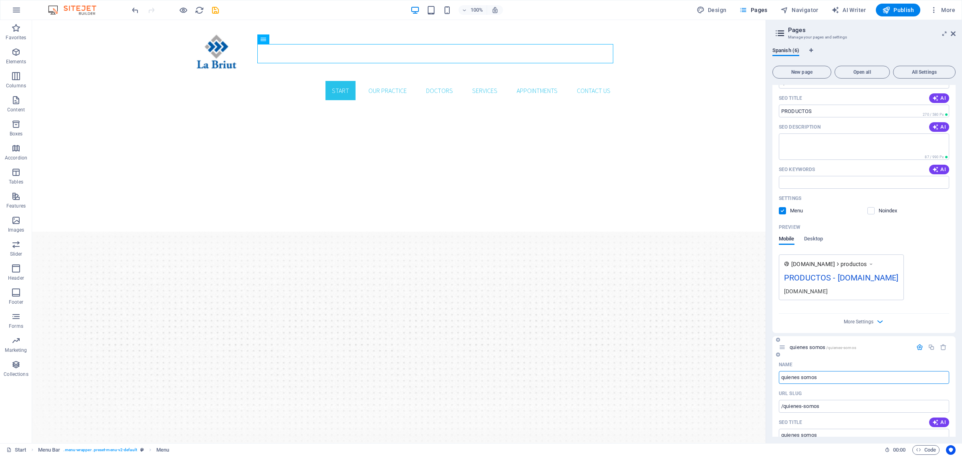
type input "quienes somos"
click at [920, 347] on icon "button" at bounding box center [919, 347] width 7 height 7
click at [921, 348] on icon "button" at bounding box center [919, 347] width 7 height 7
click at [921, 347] on icon "button" at bounding box center [919, 347] width 7 height 7
click at [916, 374] on icon "button" at bounding box center [919, 372] width 7 height 7
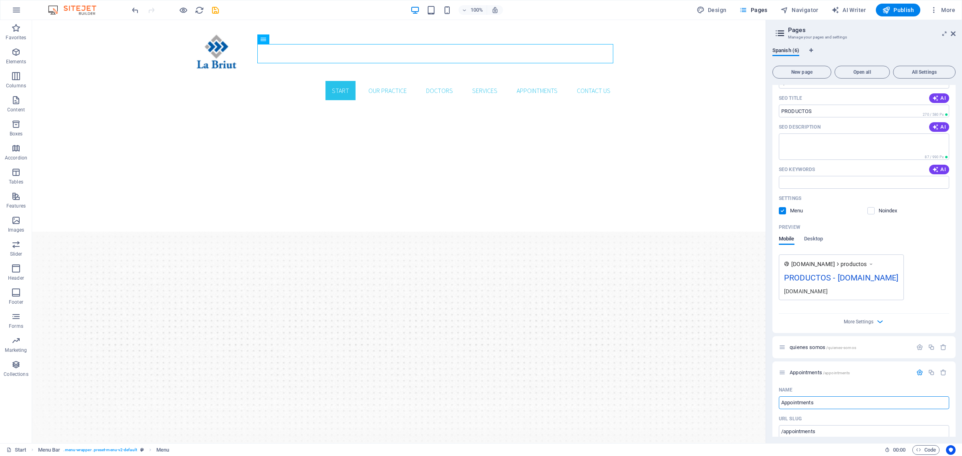
drag, startPoint x: 866, startPoint y: 419, endPoint x: 799, endPoint y: 428, distance: 67.9
type input "FAQ"
type input "/fa"
type input "FA"
type input "FAQS"
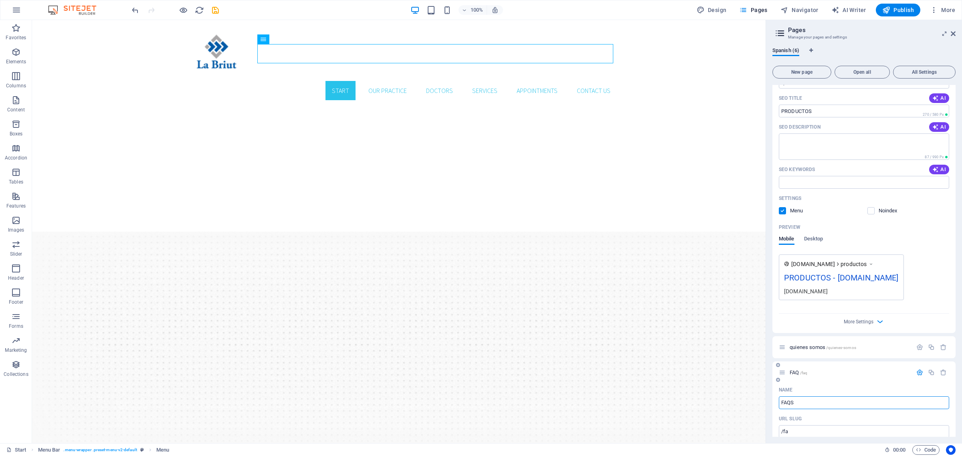
type input "/faq"
type input "FAQ"
type input "FAQS"
type input "/faqs"
type input "FAQS"
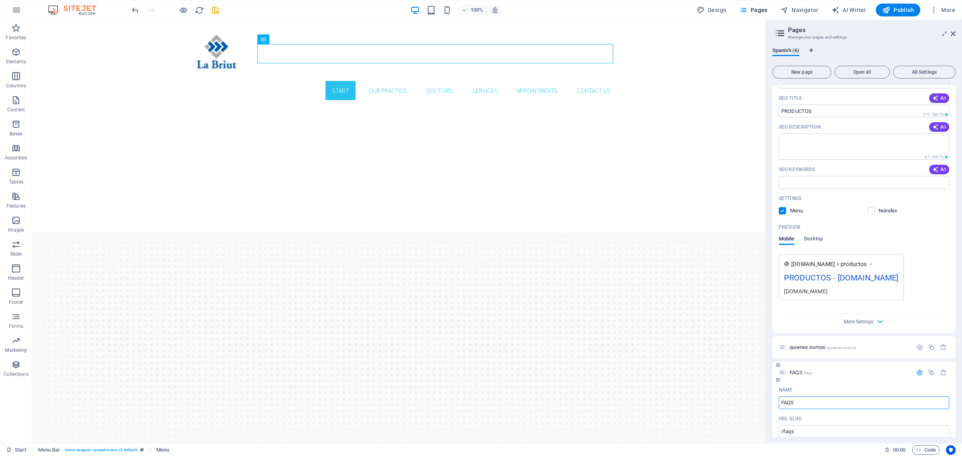
type input "FAQ"
click at [918, 374] on icon "button" at bounding box center [919, 372] width 7 height 7
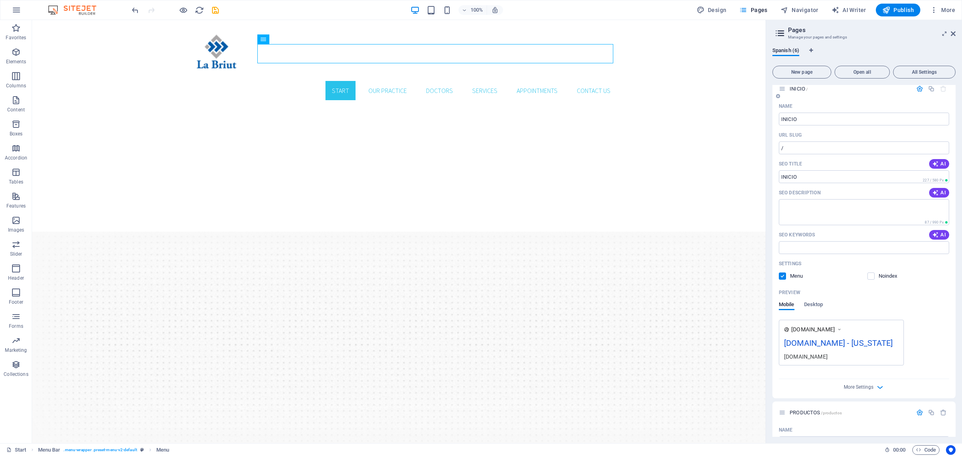
scroll to position [0, 0]
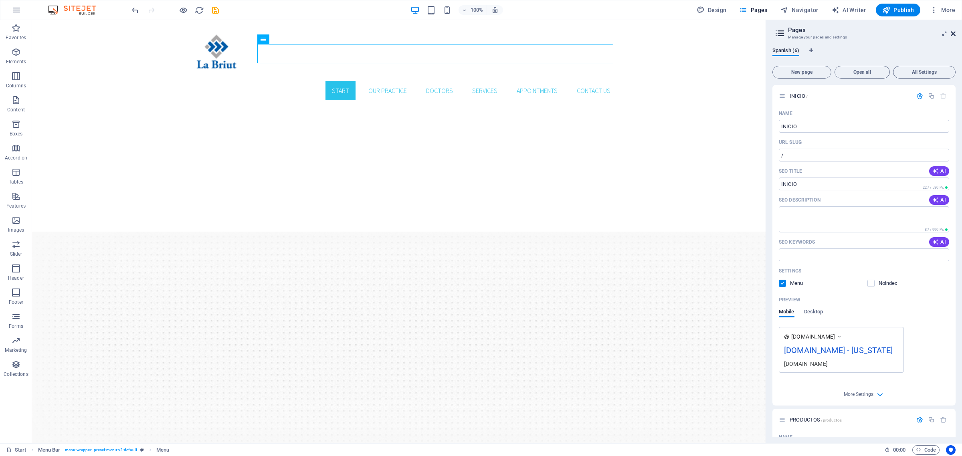
click at [951, 35] on icon at bounding box center [953, 33] width 5 height 6
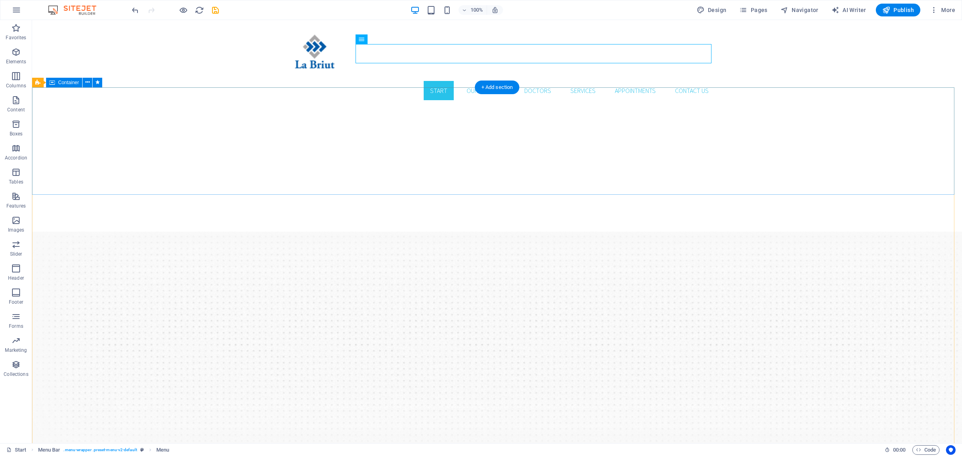
click at [493, 81] on nav "Start Our Practice Doctors Services Appointments Contact us" at bounding box center [497, 90] width 436 height 19
select select
select select "1"
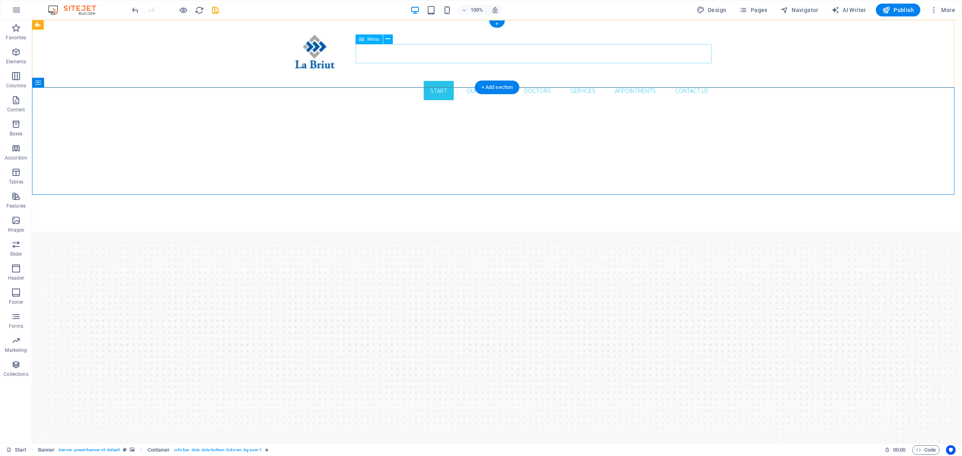
select select
select select "2"
select select
select select "3"
select select
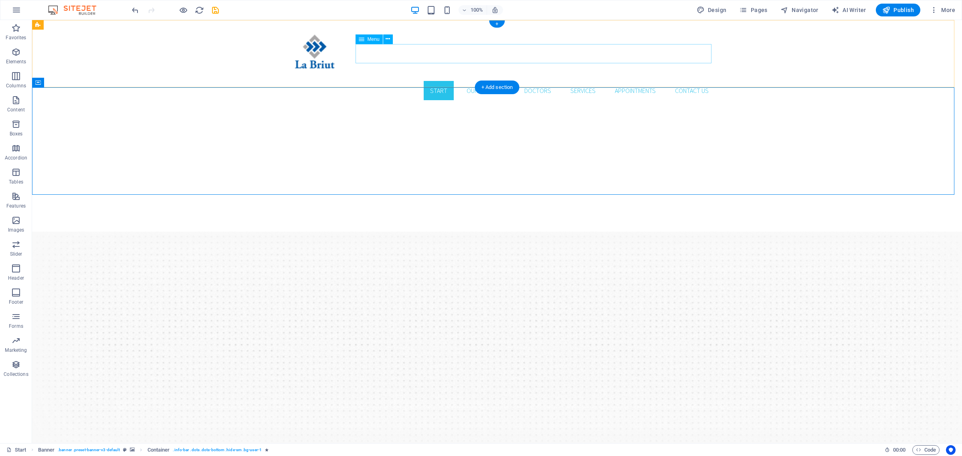
select select "4"
select select
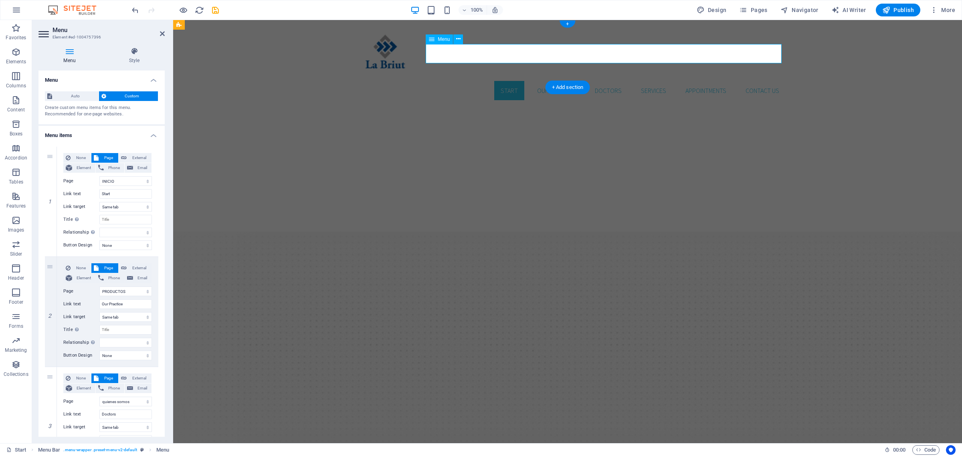
click at [582, 81] on nav "Start Our Practice Doctors Services Appointments Contact us" at bounding box center [568, 90] width 436 height 19
click at [752, 9] on span "Pages" at bounding box center [753, 10] width 28 height 8
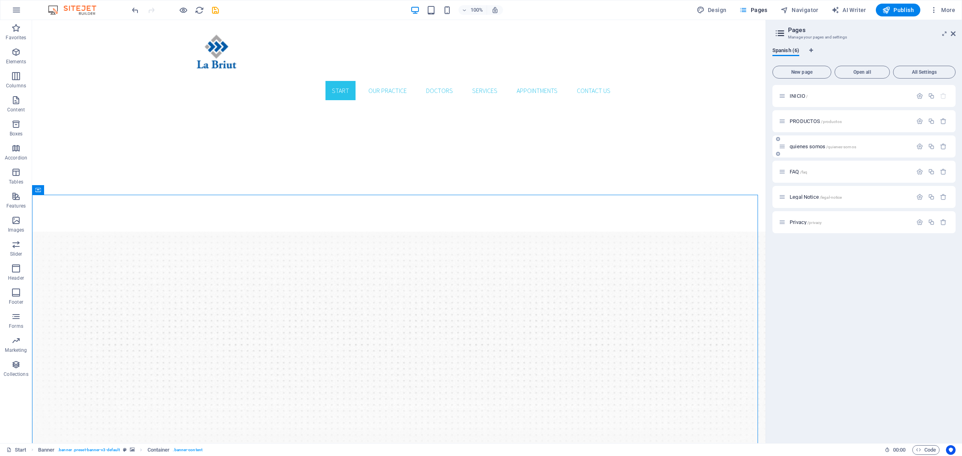
click at [821, 146] on span "quienes somos /quienes-somos" at bounding box center [823, 147] width 67 height 6
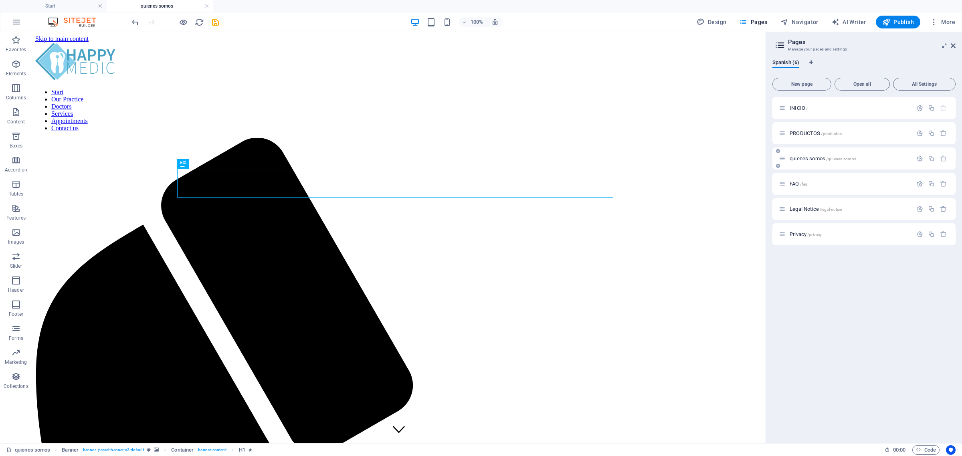
click at [819, 159] on span "quienes somos /quienes-somos" at bounding box center [823, 159] width 67 height 6
click at [915, 157] on button "button" at bounding box center [920, 158] width 12 height 7
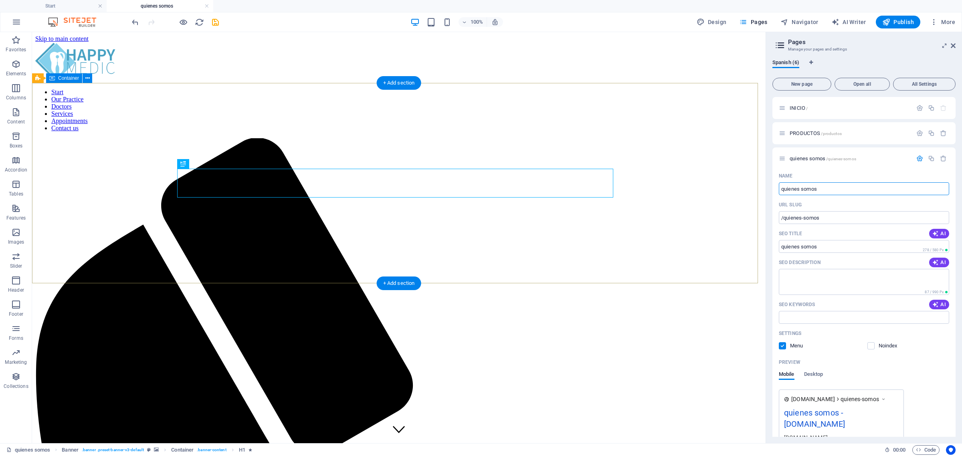
drag, startPoint x: 900, startPoint y: 219, endPoint x: 749, endPoint y: 194, distance: 153.3
type input "q"
type input "QUIENES SOMOS"
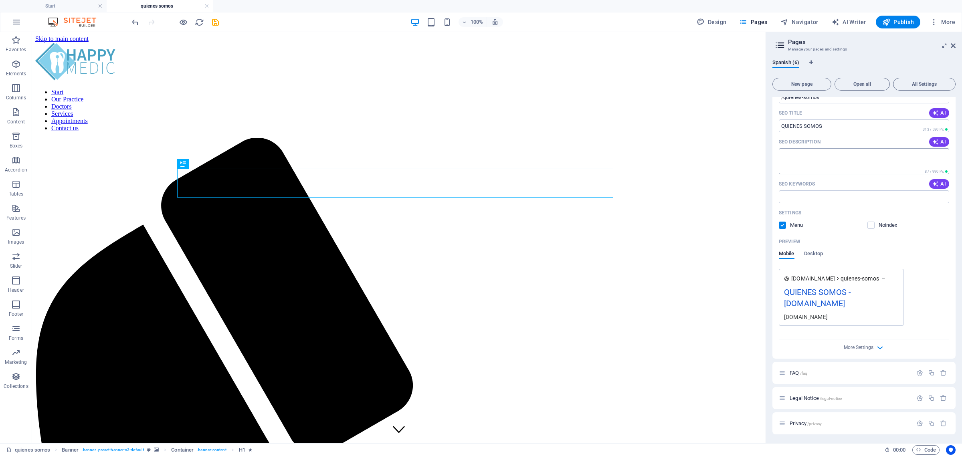
scroll to position [121, 0]
type input "QUIENES SOMOS"
click at [870, 346] on span "More Settings" at bounding box center [859, 347] width 30 height 6
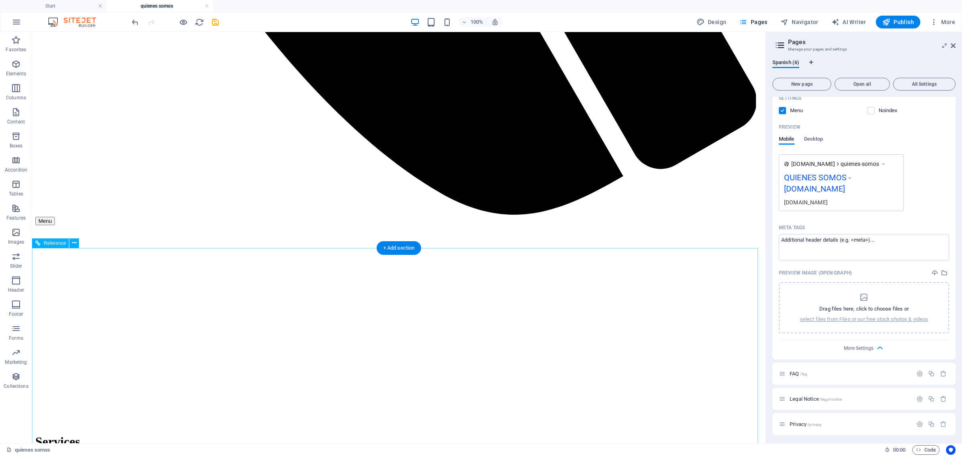
scroll to position [884, 0]
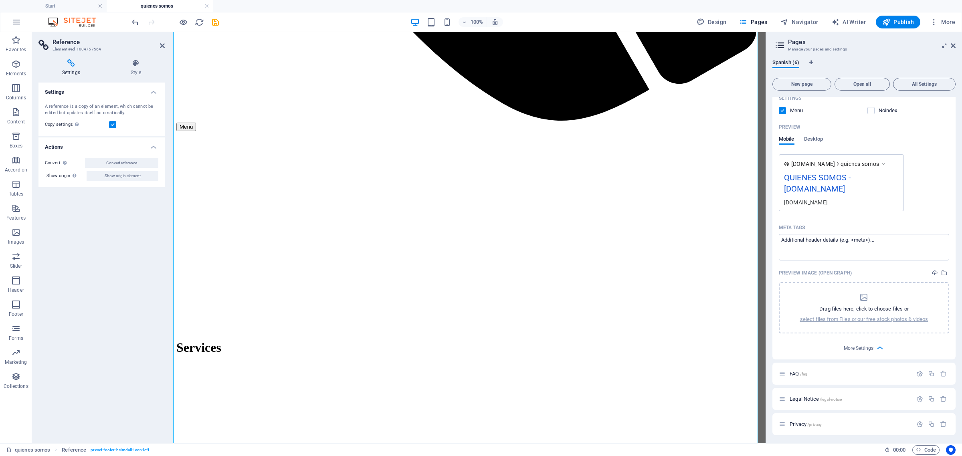
scroll to position [912, 0]
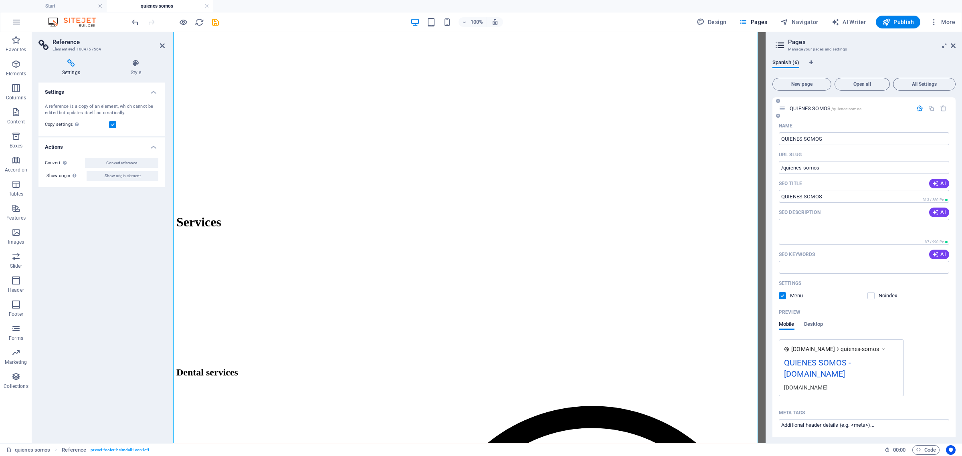
scroll to position [0, 0]
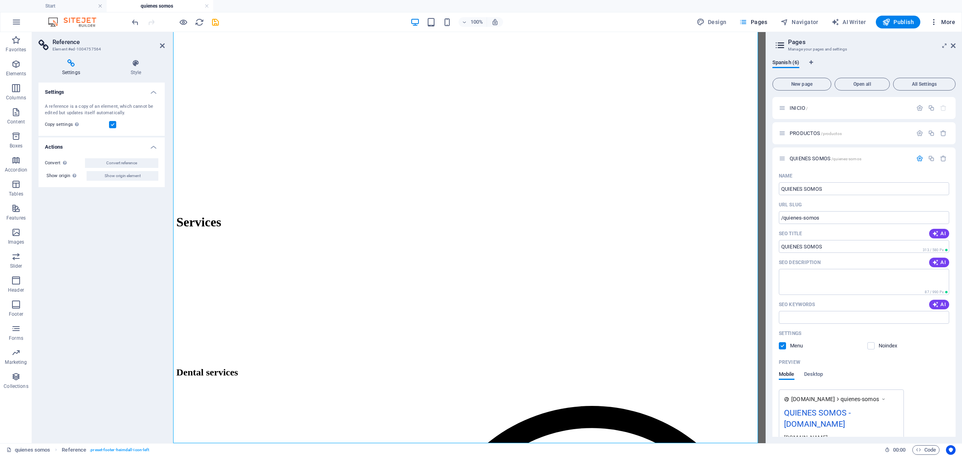
click at [936, 21] on icon "button" at bounding box center [934, 22] width 8 height 8
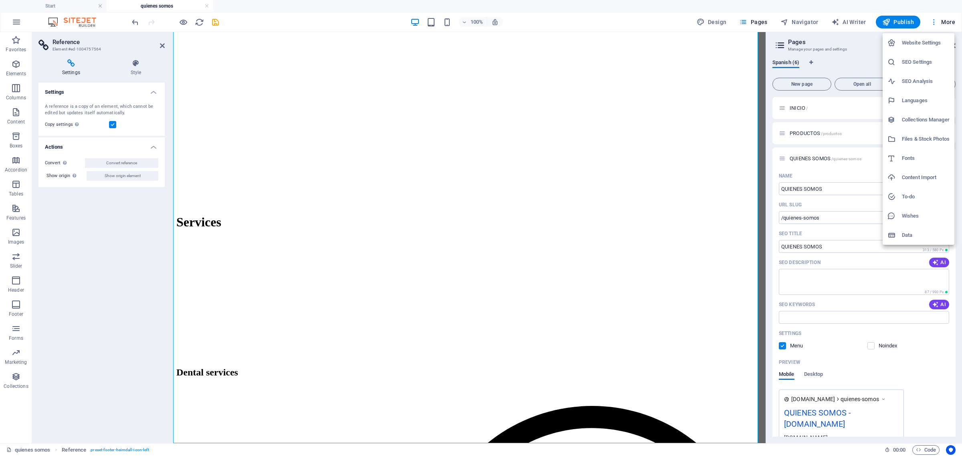
click at [936, 21] on div at bounding box center [481, 228] width 962 height 456
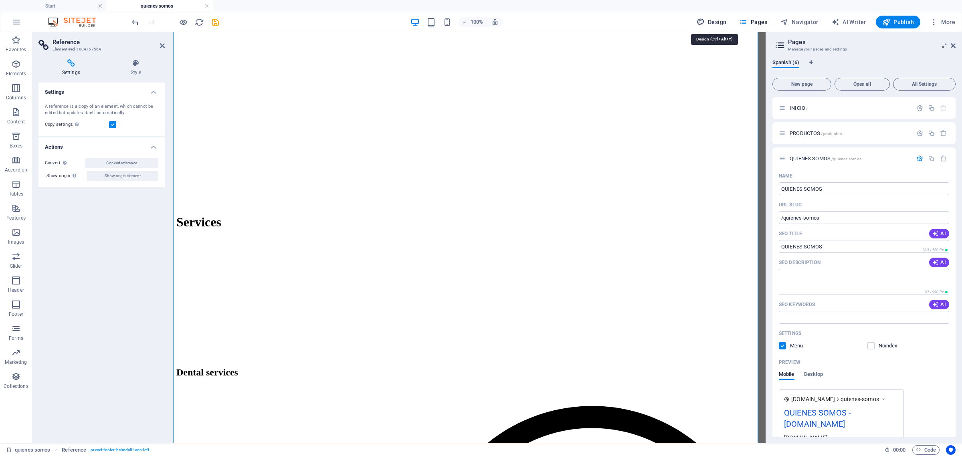
click at [726, 17] on button "Design" at bounding box center [712, 22] width 36 height 13
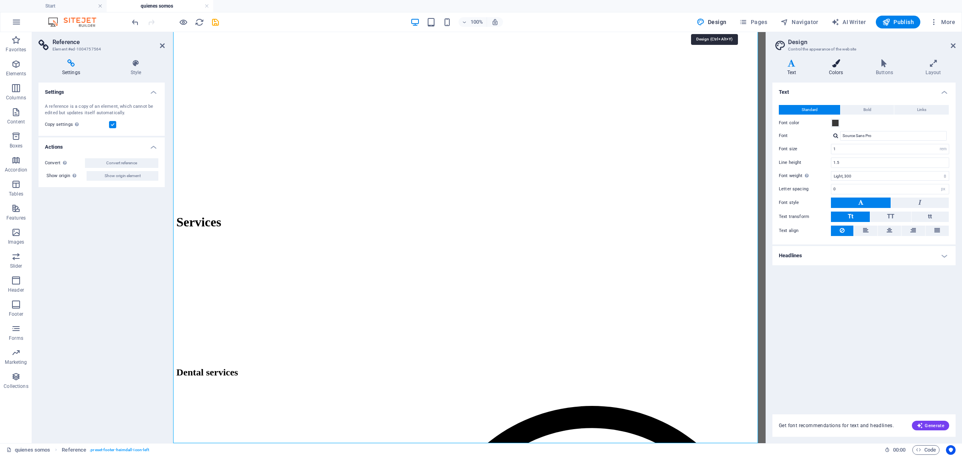
click at [838, 63] on icon at bounding box center [836, 63] width 44 height 8
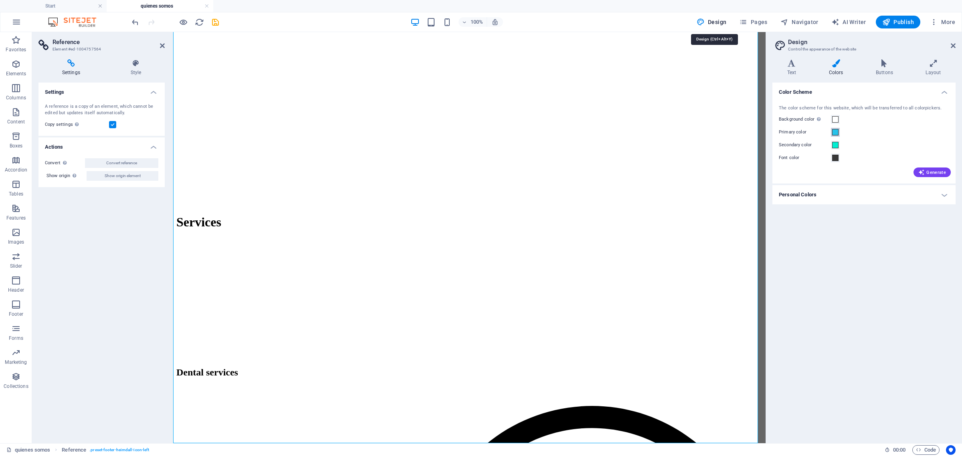
click at [837, 135] on button "Primary color" at bounding box center [835, 132] width 9 height 9
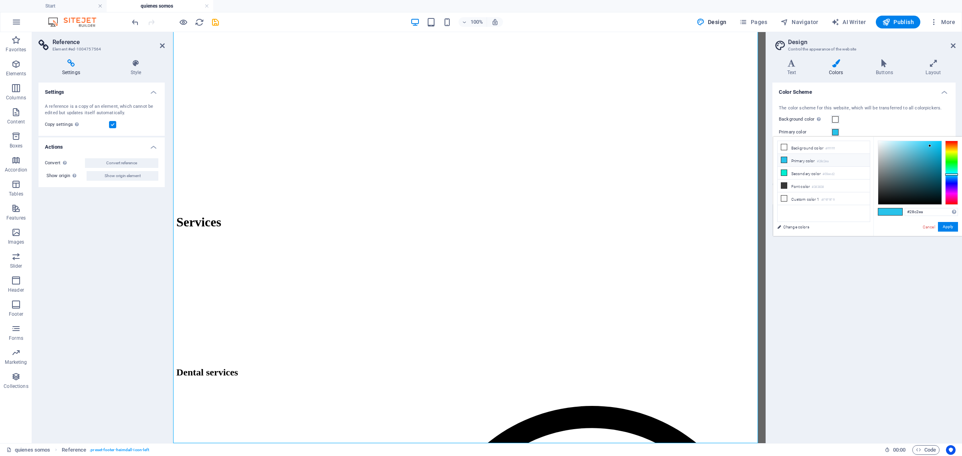
click at [782, 167] on li "Primary color #28c2ea" at bounding box center [824, 160] width 92 height 13
click at [785, 163] on icon at bounding box center [784, 160] width 6 height 6
click at [914, 169] on div at bounding box center [909, 172] width 63 height 63
click at [954, 182] on div at bounding box center [951, 173] width 13 height 64
click at [953, 179] on div at bounding box center [951, 173] width 13 height 64
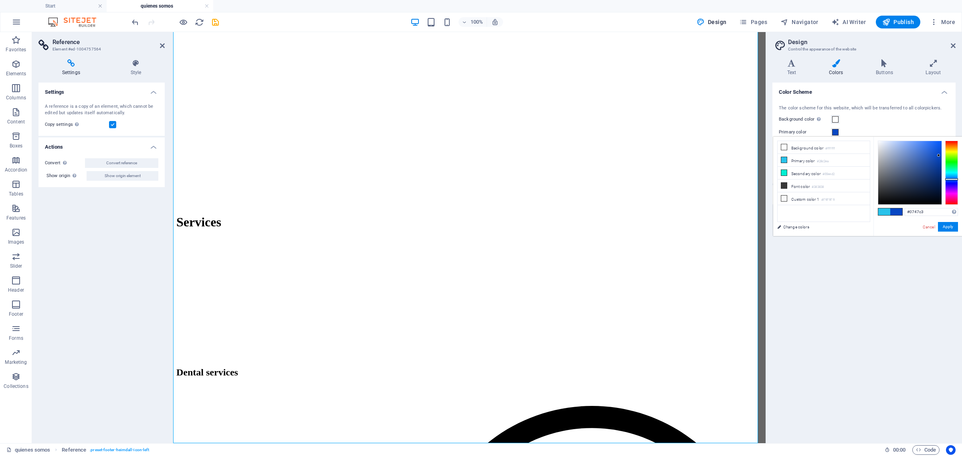
drag, startPoint x: 900, startPoint y: 163, endPoint x: 939, endPoint y: 156, distance: 39.6
click at [939, 156] on div at bounding box center [909, 172] width 63 height 63
type input "#023cac"
drag, startPoint x: 940, startPoint y: 155, endPoint x: 940, endPoint y: 161, distance: 6.4
click at [940, 161] on div at bounding box center [909, 172] width 63 height 63
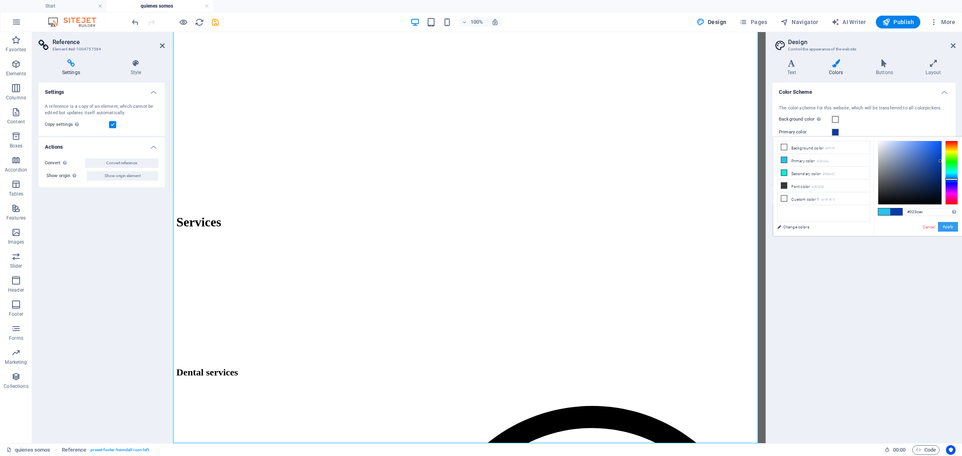
click at [953, 229] on button "Apply" at bounding box center [948, 227] width 20 height 10
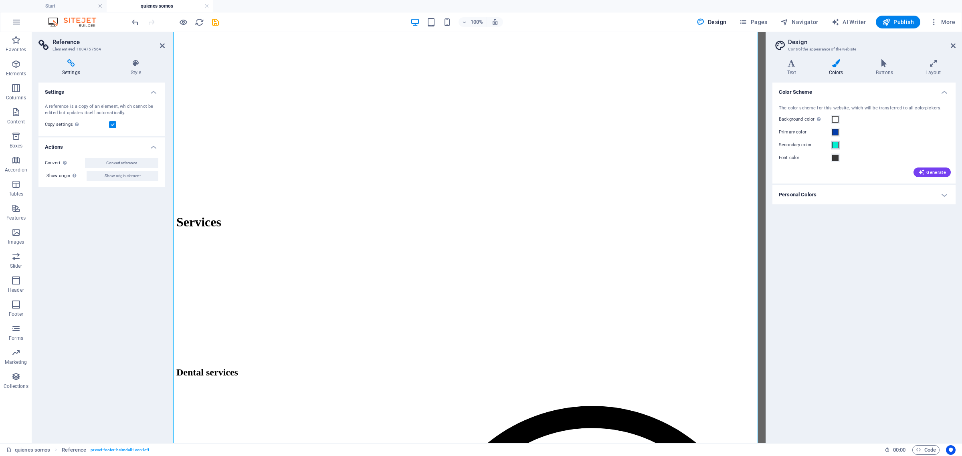
click at [837, 147] on span at bounding box center [835, 145] width 6 height 6
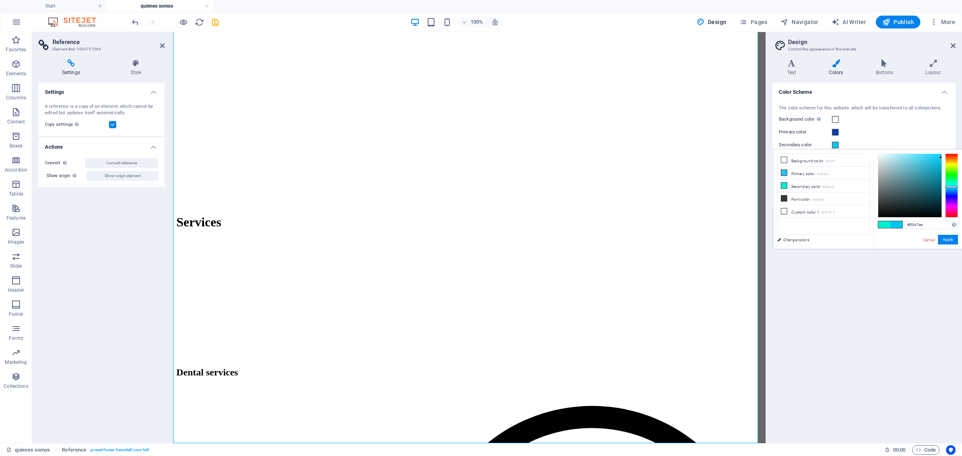
click at [953, 187] on div at bounding box center [951, 186] width 13 height 64
type input "#86bcc6"
drag, startPoint x: 903, startPoint y: 158, endPoint x: 898, endPoint y: 168, distance: 10.9
click at [898, 168] on div at bounding box center [909, 185] width 63 height 63
click at [953, 240] on button "Apply" at bounding box center [948, 240] width 20 height 10
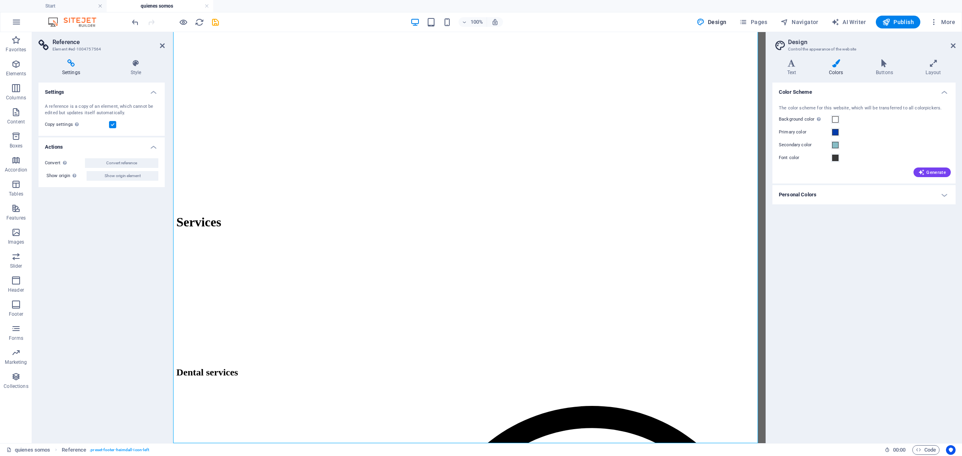
click at [929, 197] on h4 "Personal Colors" at bounding box center [863, 194] width 183 height 19
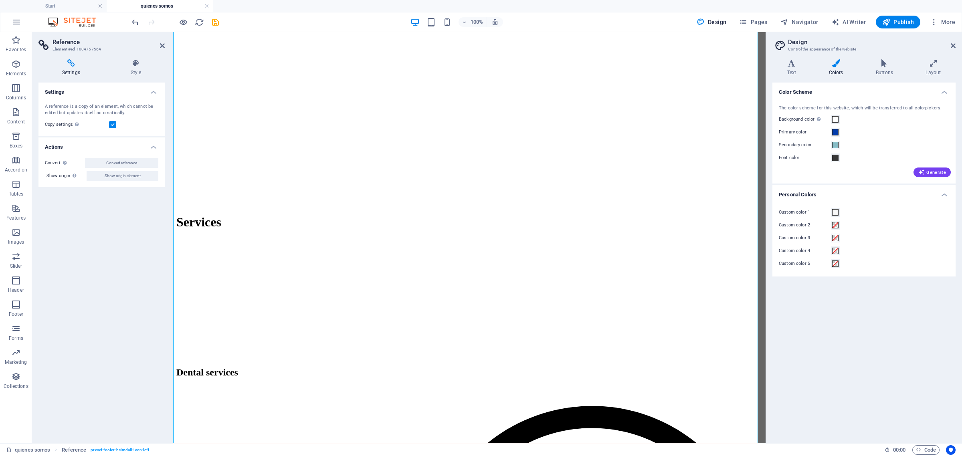
click at [929, 197] on h4 "Personal Colors" at bounding box center [863, 192] width 183 height 14
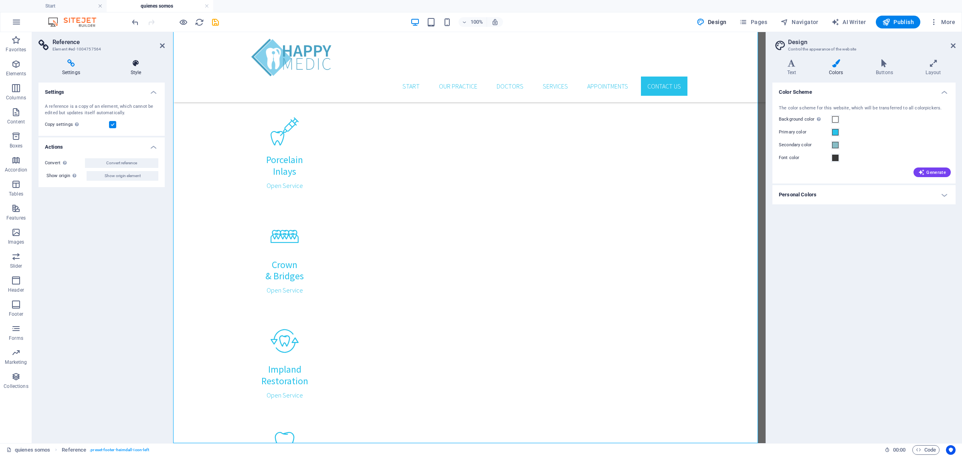
click at [131, 71] on h4 "Style" at bounding box center [136, 67] width 58 height 17
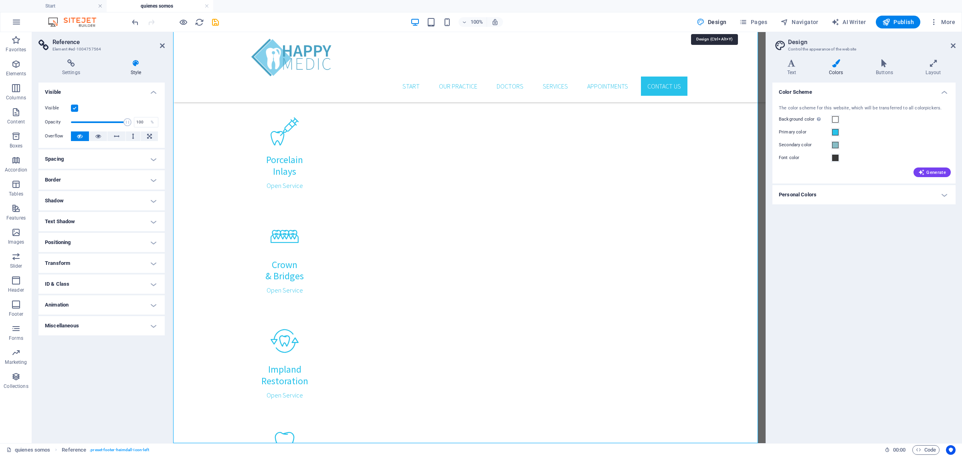
click at [722, 20] on span "Design" at bounding box center [712, 22] width 30 height 8
click at [767, 20] on span "Pages" at bounding box center [753, 22] width 28 height 8
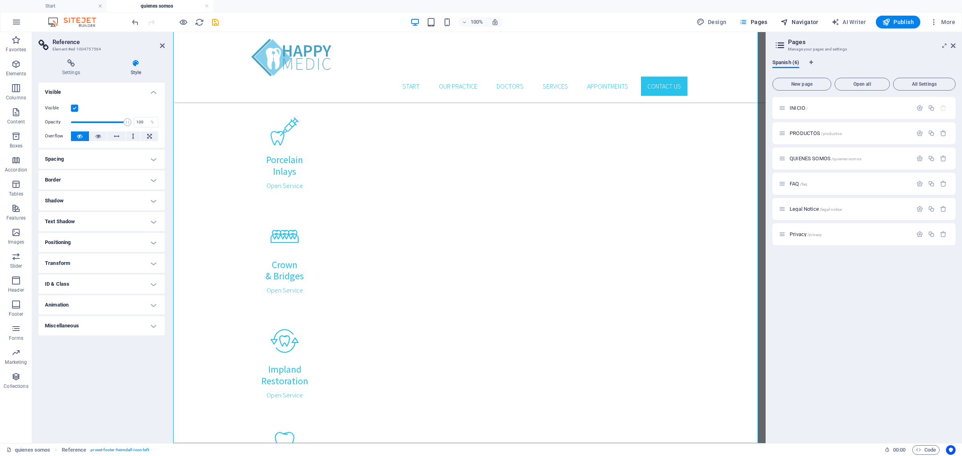
click at [799, 20] on span "Navigator" at bounding box center [800, 22] width 38 height 8
select select "18128142-es"
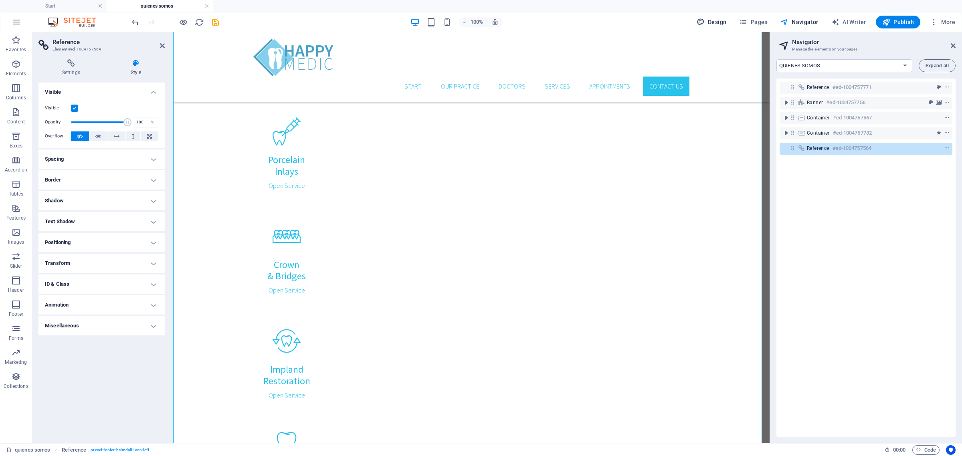
click at [720, 24] on span "Design" at bounding box center [712, 22] width 30 height 8
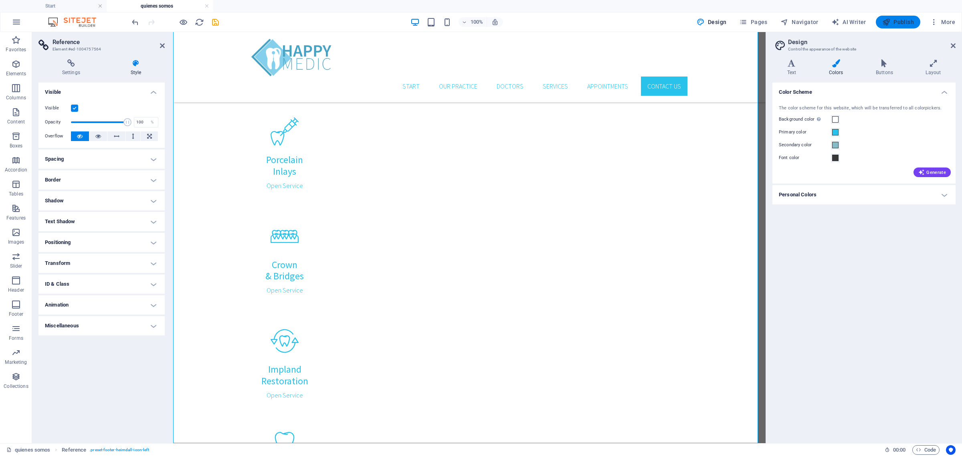
click at [900, 26] on button "Publish" at bounding box center [898, 22] width 44 height 13
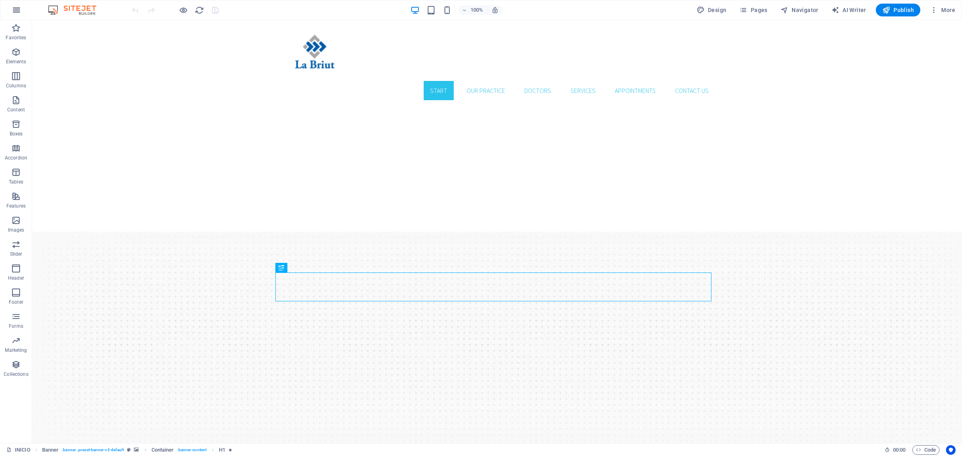
click at [17, 12] on icon "button" at bounding box center [17, 10] width 10 height 10
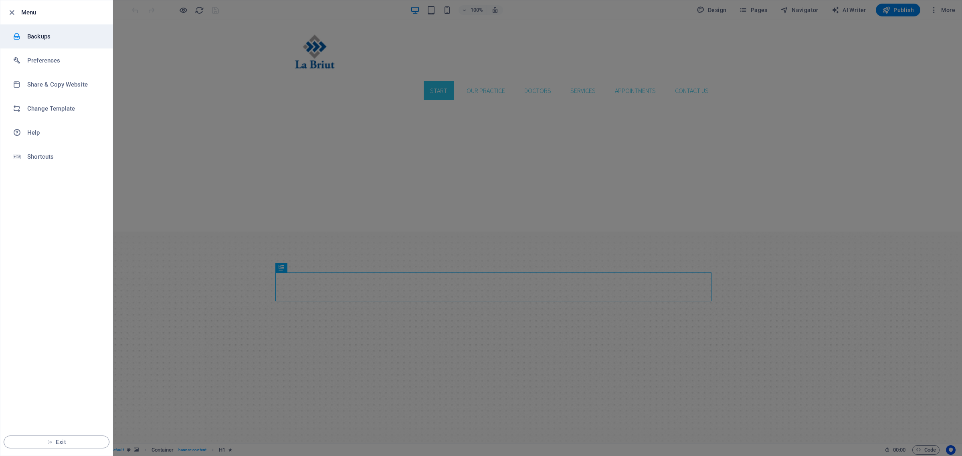
click at [47, 37] on h6 "Backups" at bounding box center [64, 37] width 74 height 10
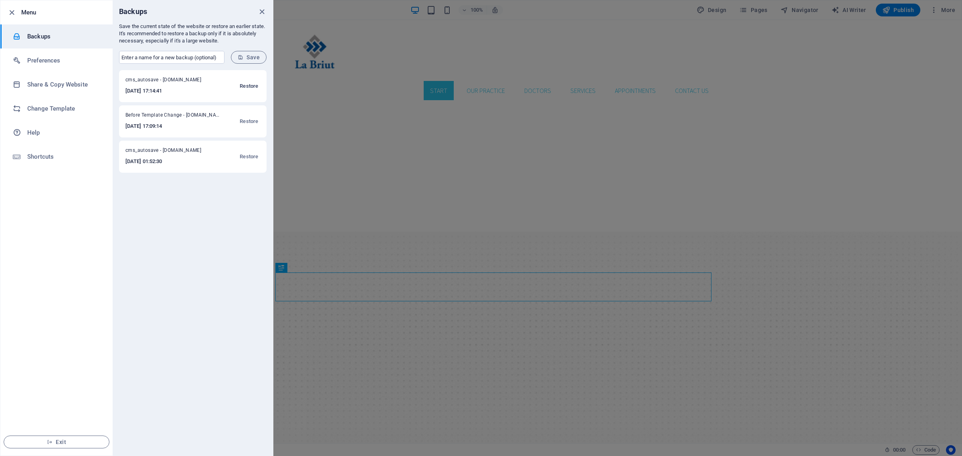
click at [247, 83] on span "Restore" at bounding box center [249, 86] width 18 height 10
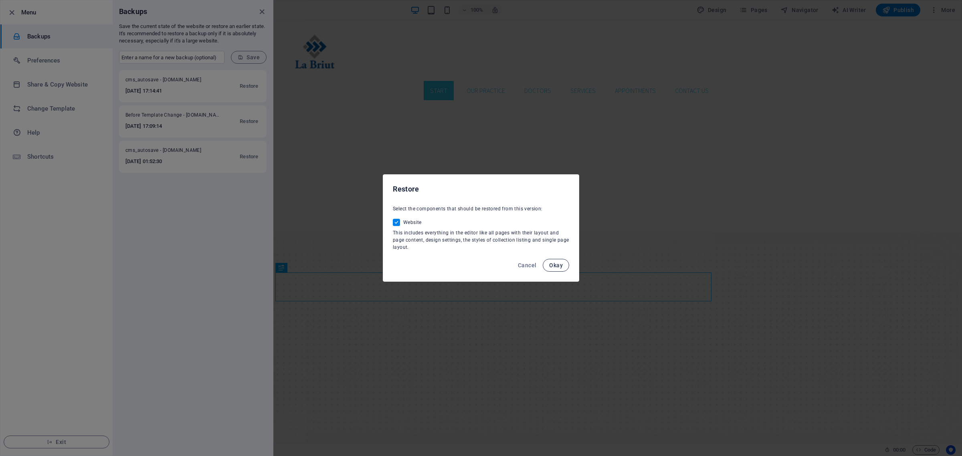
click at [556, 267] on span "Okay" at bounding box center [556, 265] width 14 height 6
checkbox input "false"
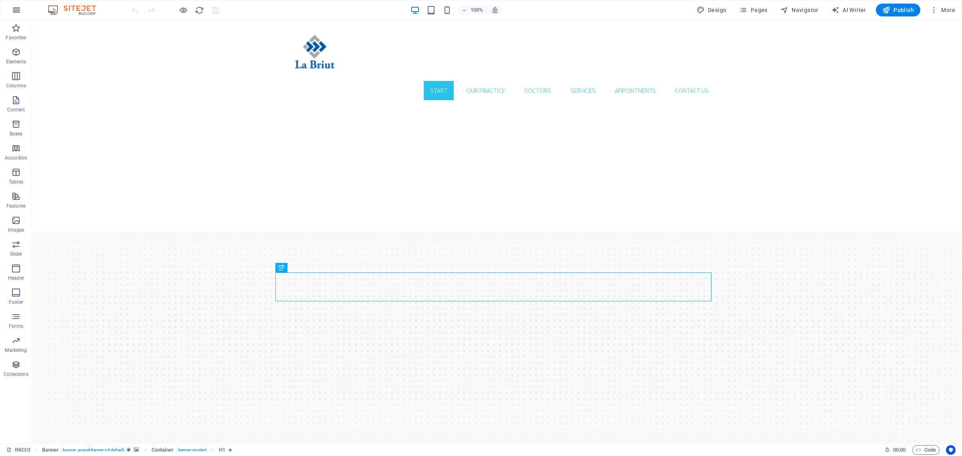
click at [17, 11] on icon "button" at bounding box center [17, 10] width 10 height 10
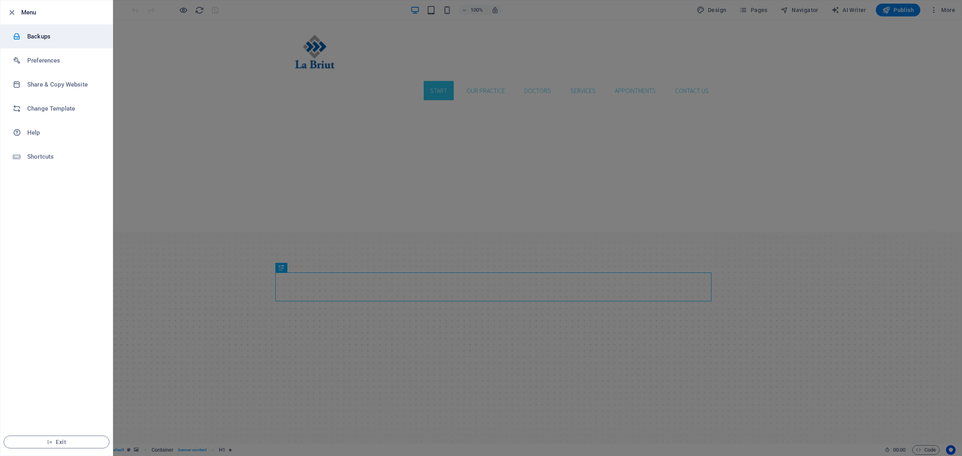
click at [59, 36] on h6 "Backups" at bounding box center [64, 37] width 74 height 10
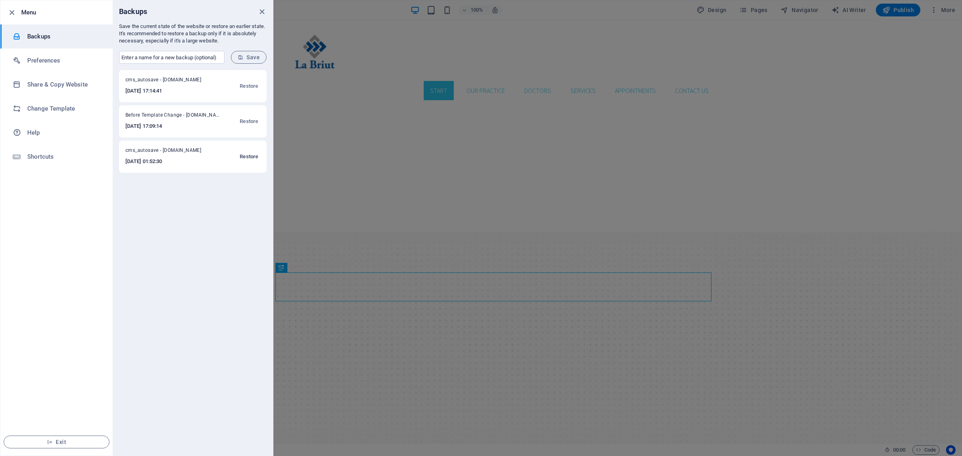
click at [246, 156] on span "Restore" at bounding box center [249, 157] width 18 height 10
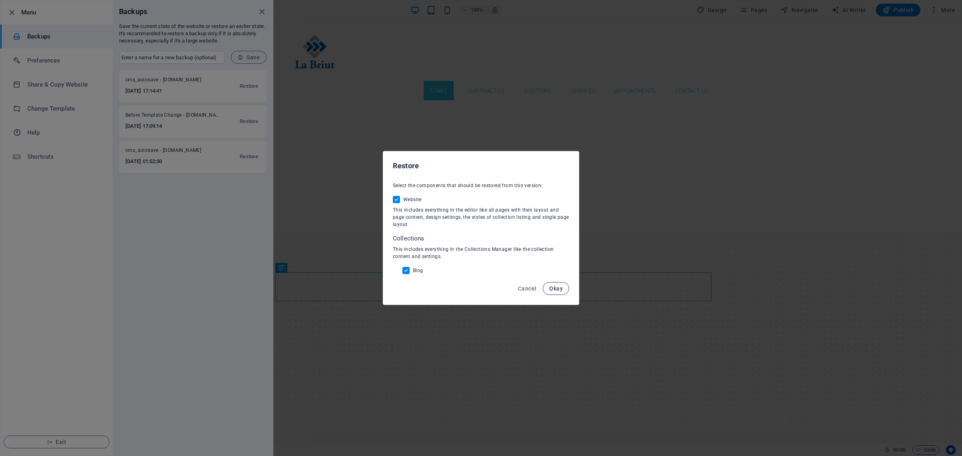
click at [558, 289] on span "Okay" at bounding box center [556, 288] width 14 height 6
checkbox input "false"
